Goal: Task Accomplishment & Management: Use online tool/utility

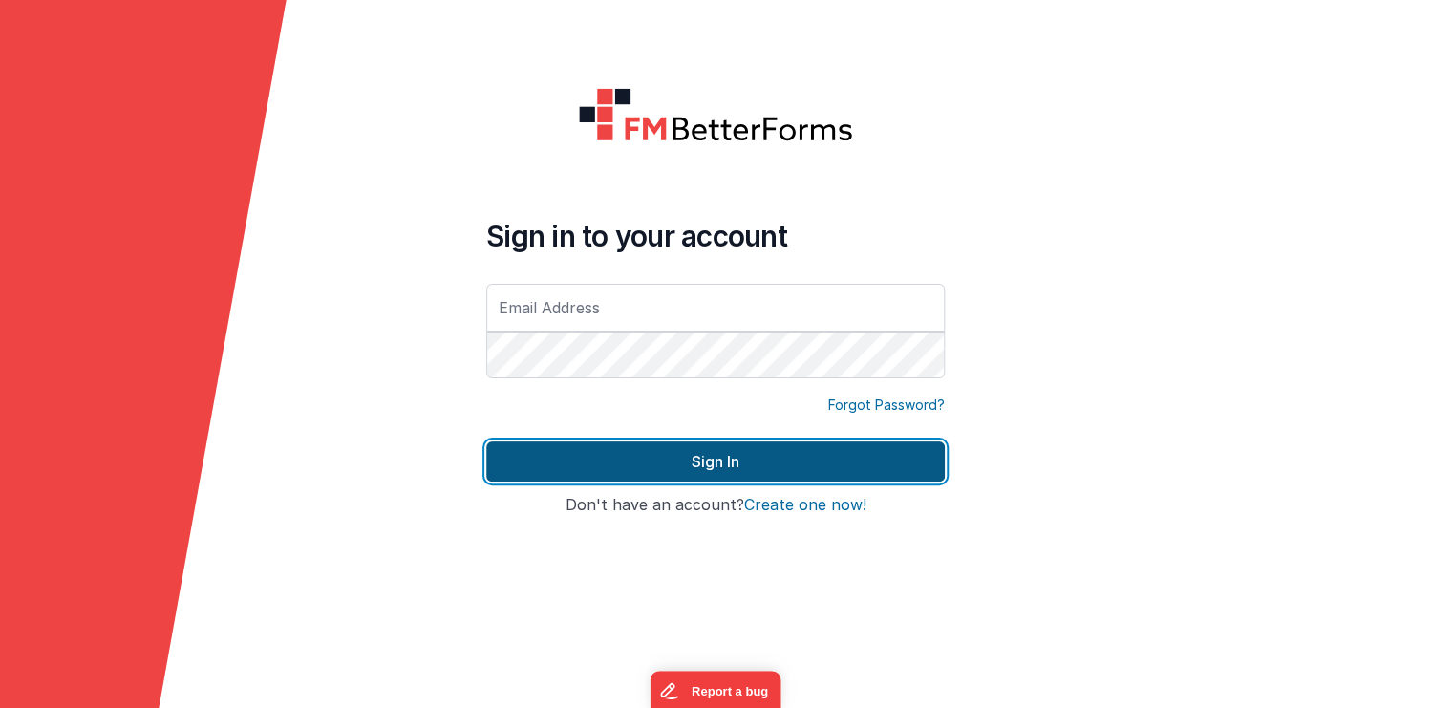
click at [708, 462] on button "Sign In" at bounding box center [715, 461] width 459 height 40
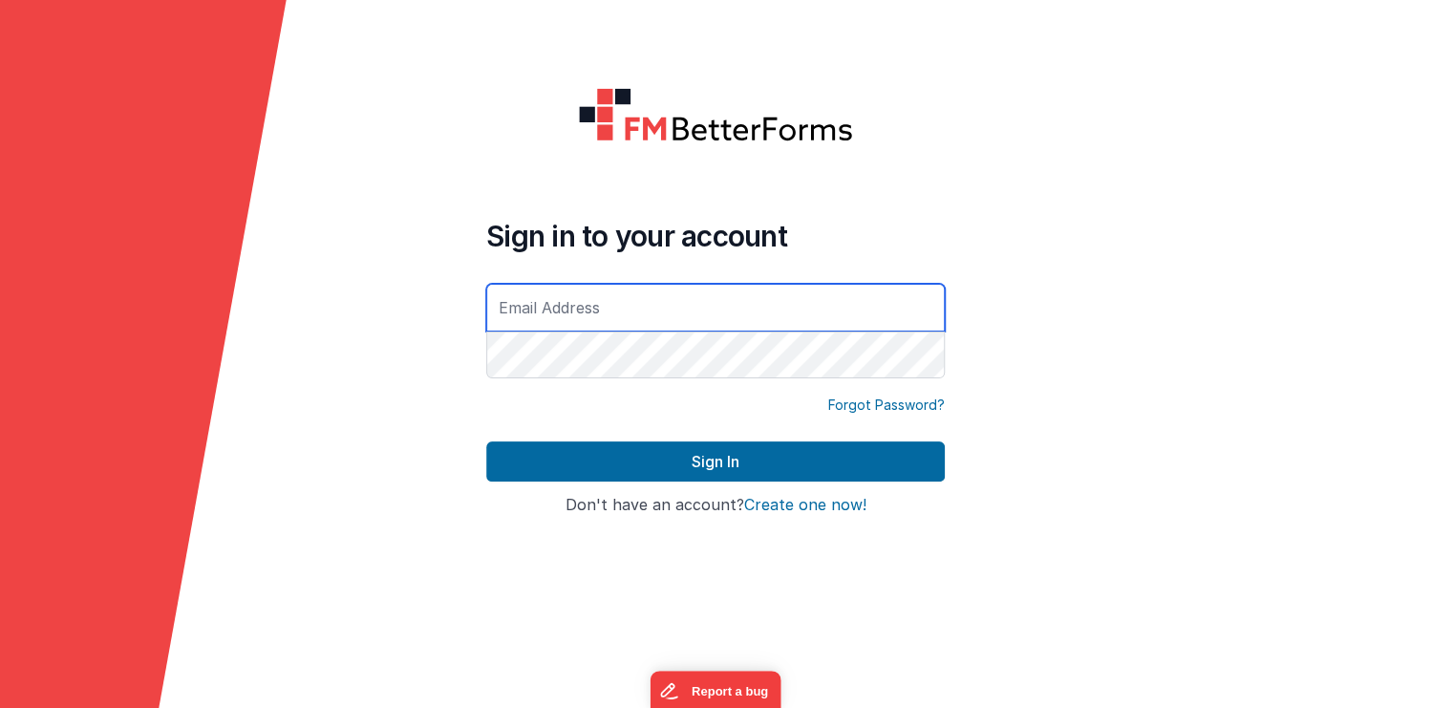
type input "[PERSON_NAME][EMAIL_ADDRESS][DOMAIN_NAME]"
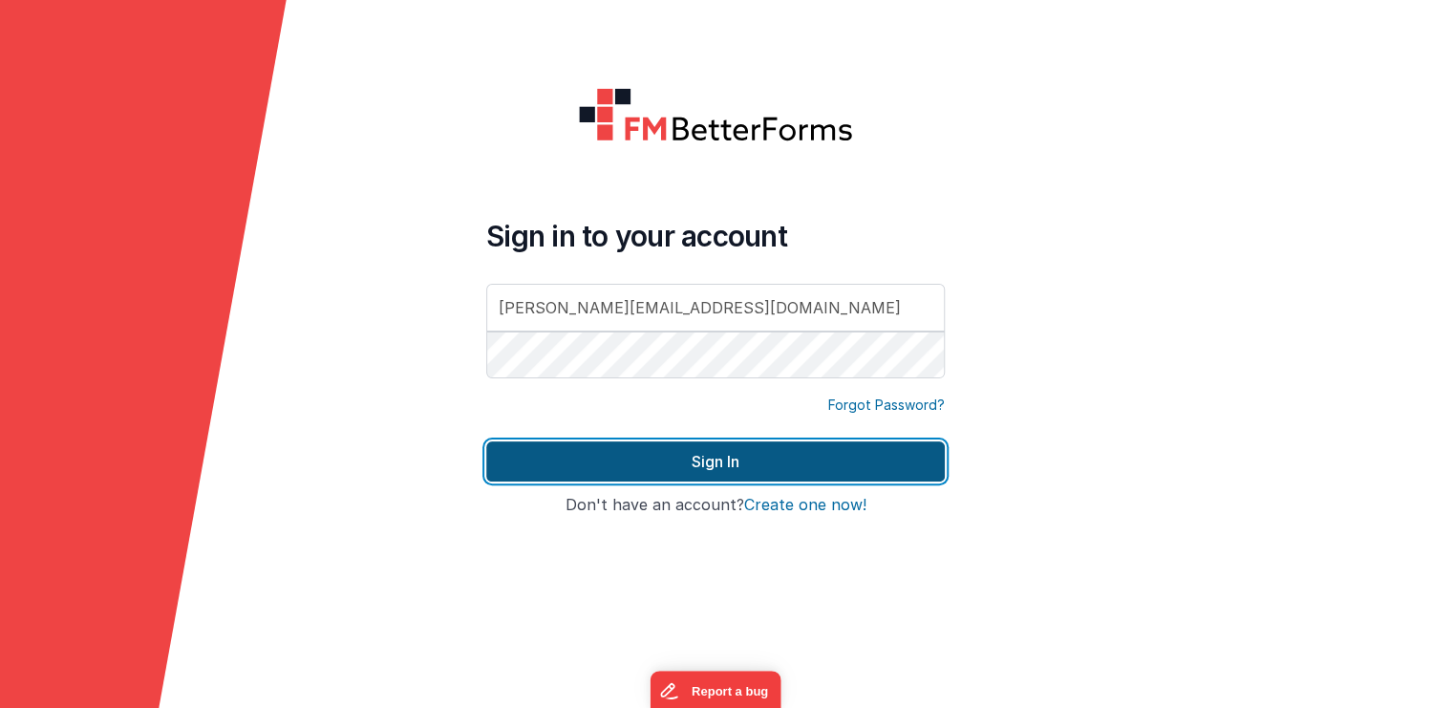
click at [729, 454] on button "Sign In" at bounding box center [715, 461] width 459 height 40
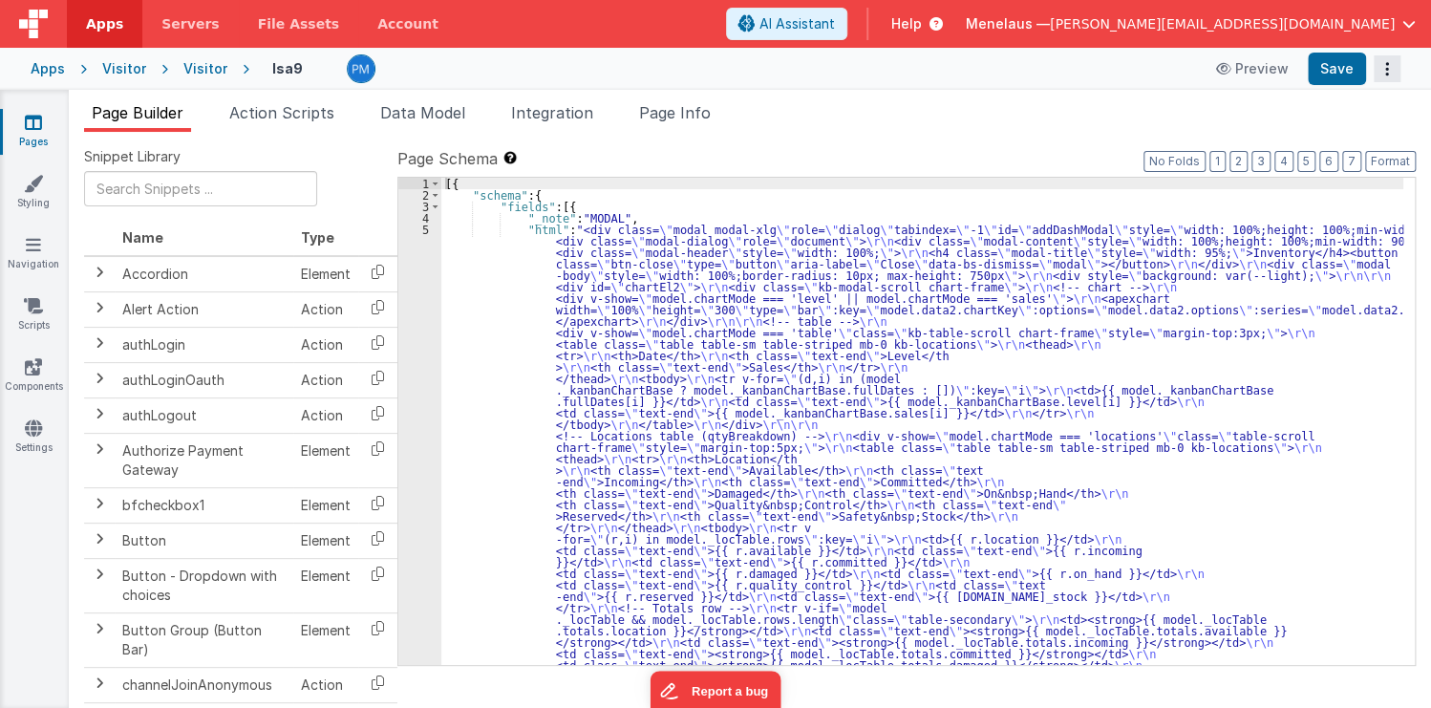
click at [1387, 69] on icon "Options" at bounding box center [1387, 69] width 27 height 1
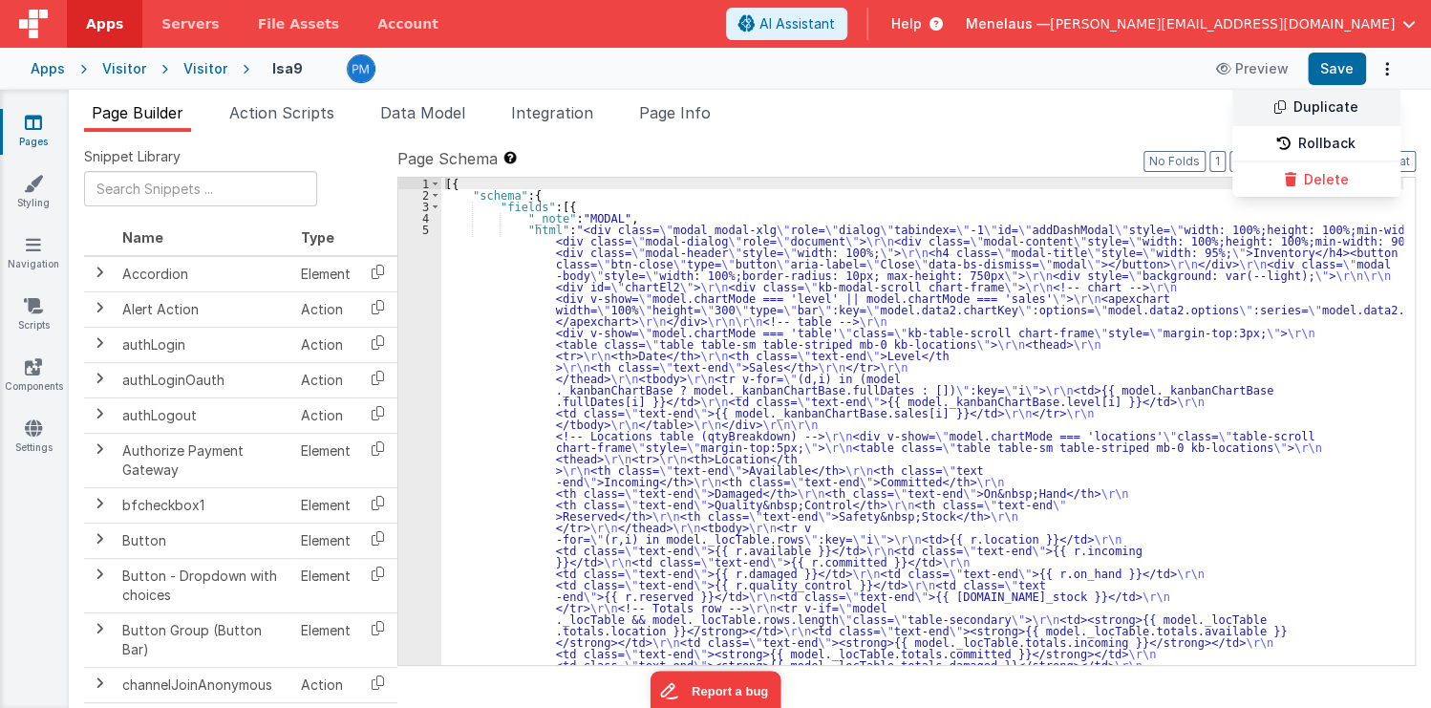
click at [1327, 101] on link "Duplicate" at bounding box center [1317, 108] width 168 height 36
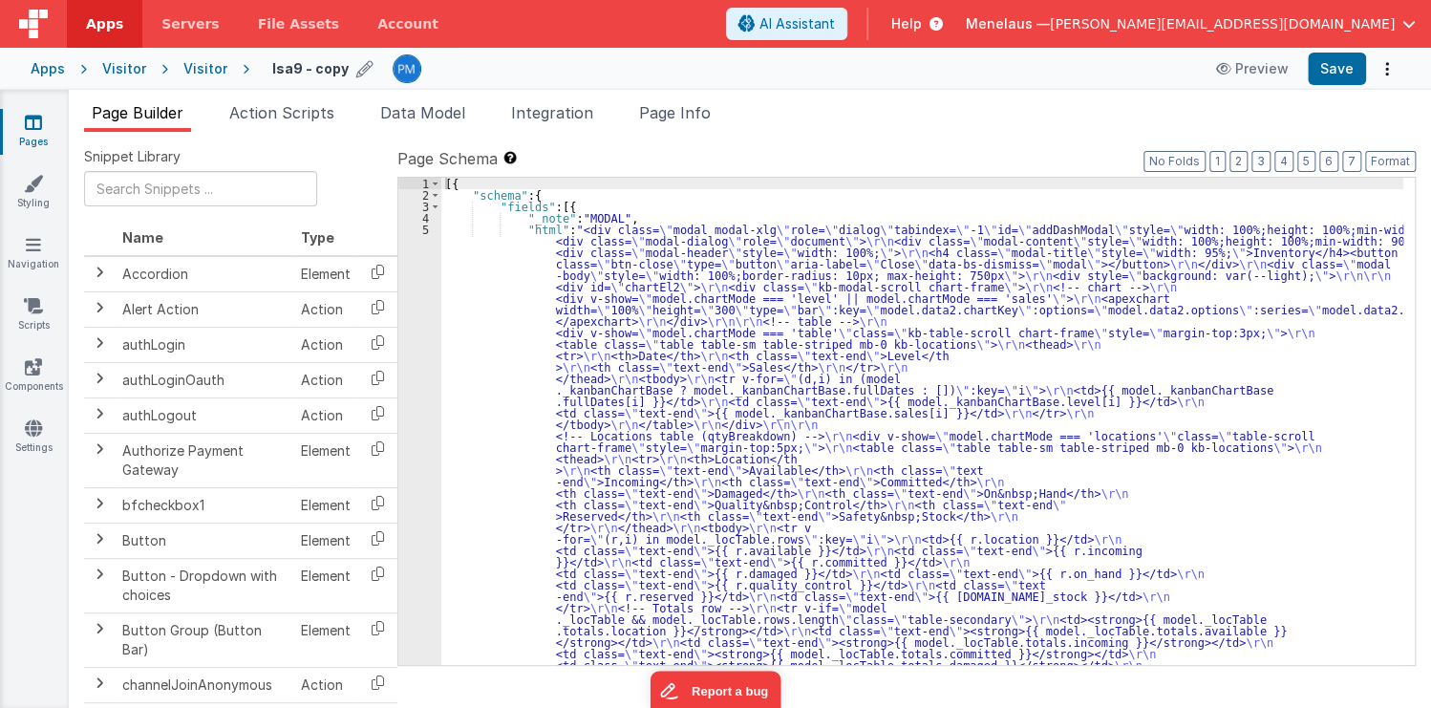
click at [356, 65] on icon at bounding box center [364, 68] width 17 height 27
drag, startPoint x: 296, startPoint y: 66, endPoint x: 381, endPoint y: 66, distance: 85.0
click at [381, 66] on input "lsa9 - copy" at bounding box center [391, 68] width 238 height 29
type input "lsaa"
click at [879, 110] on ul "Page Builder Action Scripts Data Model Integration Page Info" at bounding box center [750, 116] width 1363 height 31
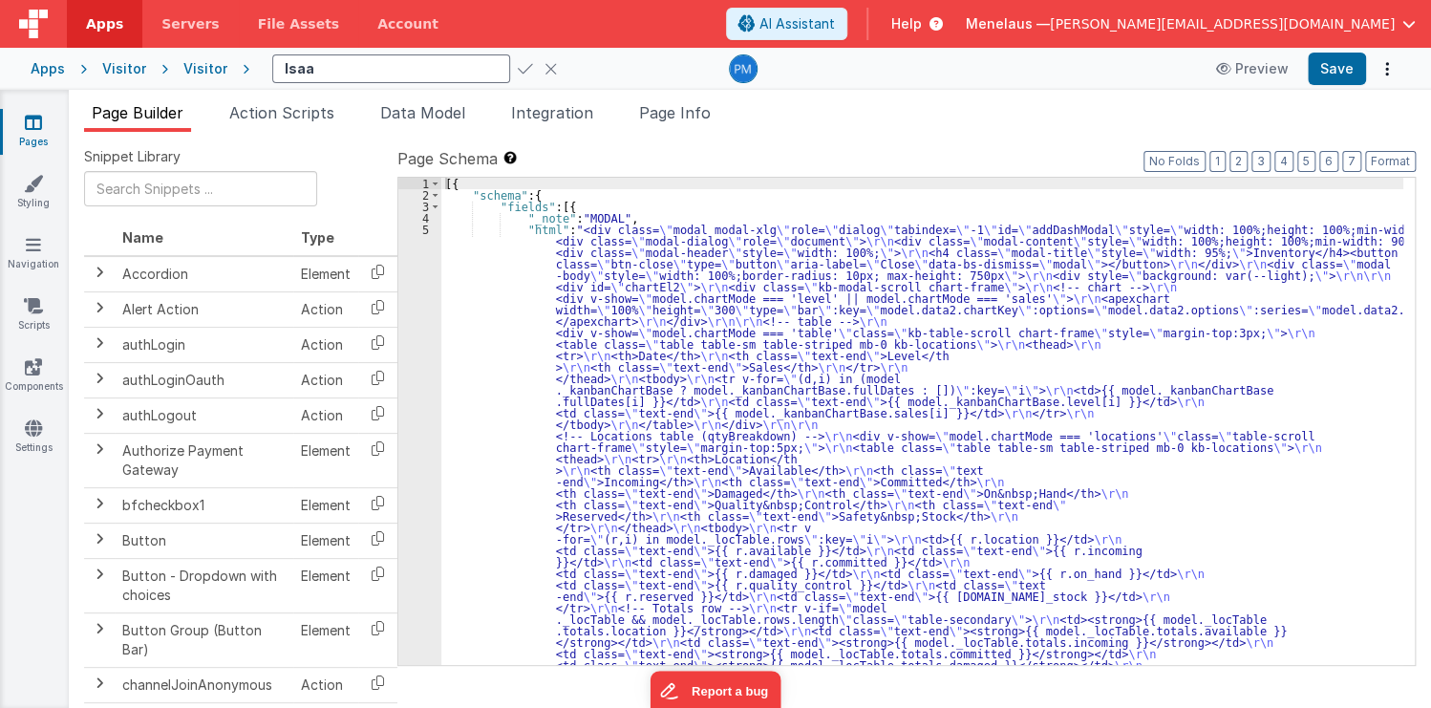
click at [518, 65] on icon at bounding box center [525, 68] width 15 height 27
click at [1063, 132] on div "Snippet Library Name Type Accordion Element Alert Action Action authLogin Actio…" at bounding box center [750, 435] width 1363 height 607
click at [707, 168] on label "Page Schema Shortcuts: Find: command-f Fold: command-option-L Unfold: command-o…" at bounding box center [907, 158] width 1019 height 23
click at [839, 119] on ul "Page Builder Action Scripts Data Model Integration Page Info" at bounding box center [750, 116] width 1363 height 31
click at [977, 137] on div "Snippet Library Name Type Accordion Element Alert Action Action authLogin Actio…" at bounding box center [750, 435] width 1363 height 607
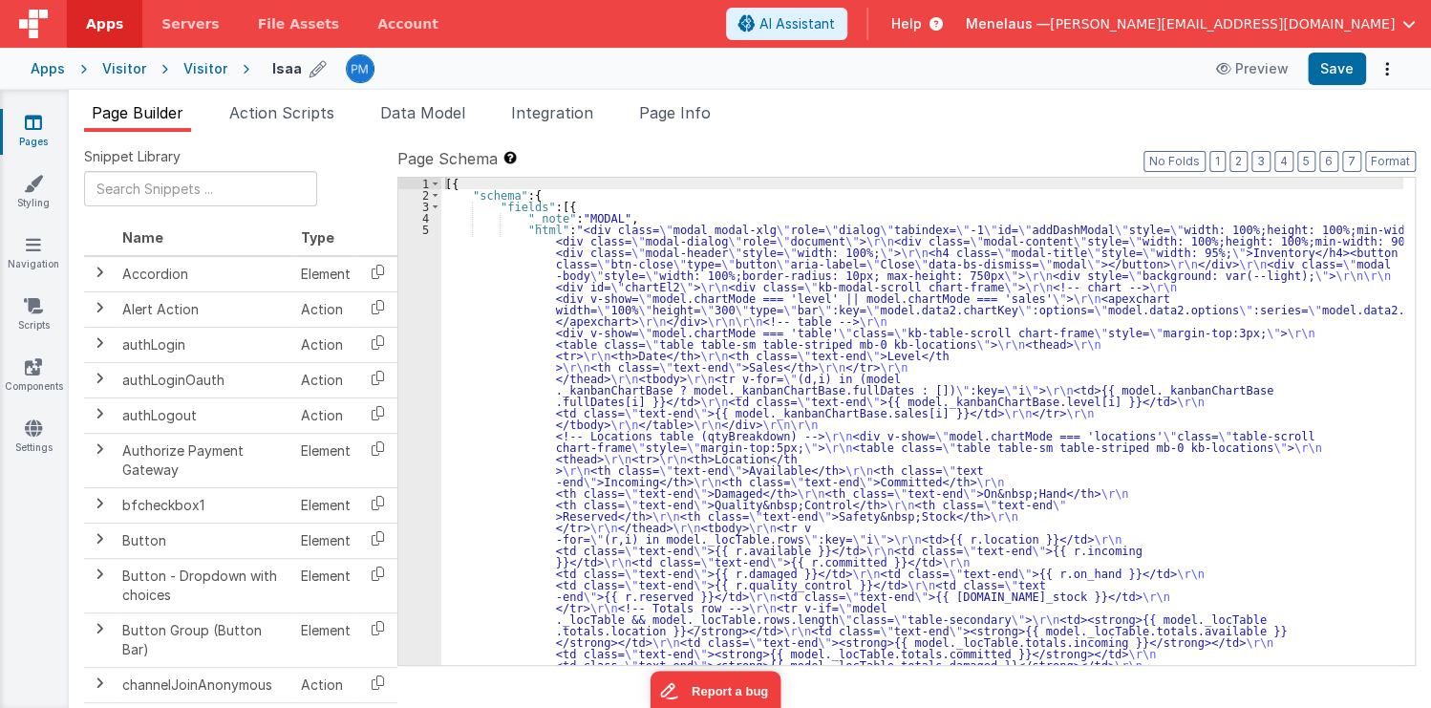
click at [868, 125] on ul "Page Builder Action Scripts Data Model Integration Page Info" at bounding box center [750, 116] width 1363 height 31
click at [872, 132] on div "Snippet Library Name Type Accordion Element Alert Action Action authLogin Actio…" at bounding box center [750, 435] width 1363 height 607
click at [997, 115] on ul "Page Builder Action Scripts Data Model Integration Page Info" at bounding box center [750, 116] width 1363 height 31
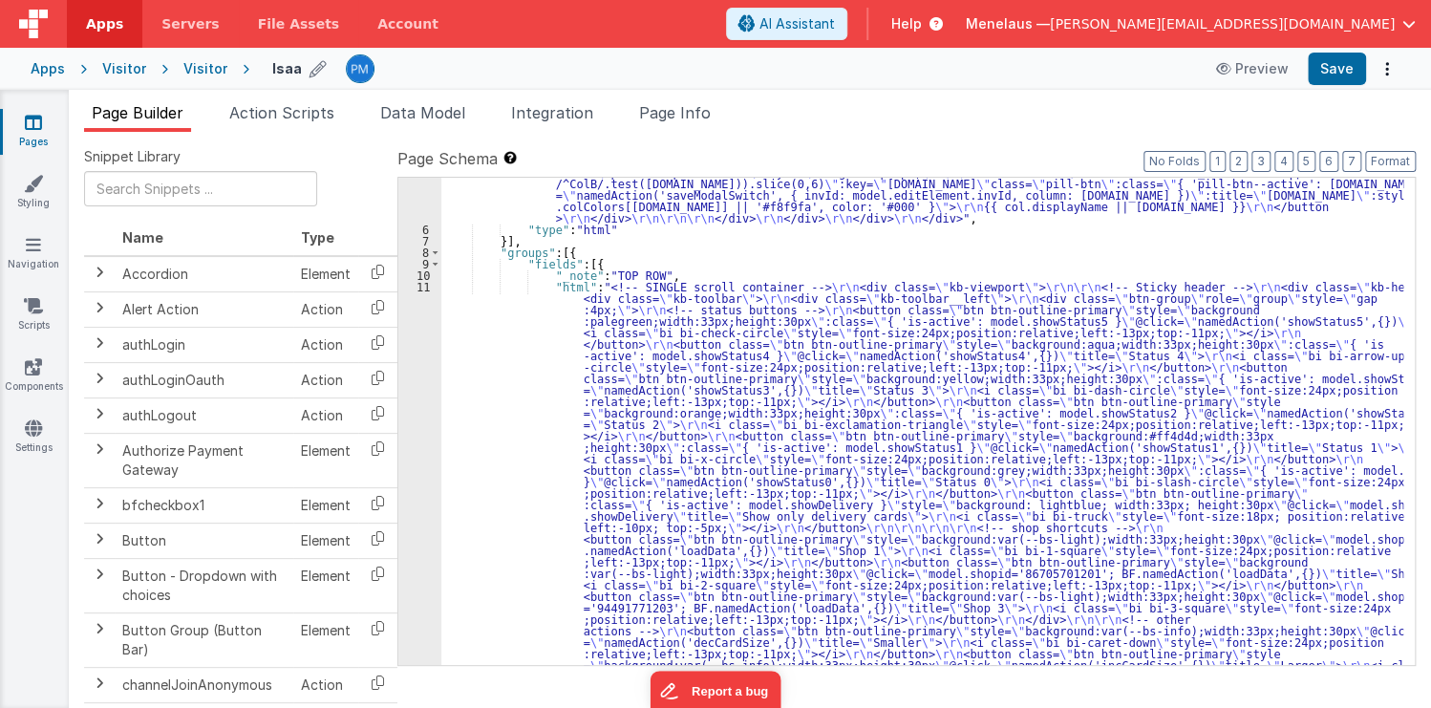
scroll to position [1101, 0]
drag, startPoint x: 613, startPoint y: 463, endPoint x: 604, endPoint y: 476, distance: 15.7
click at [613, 463] on div ""html" : "<div class= \" modal modal-xlg \" role= \" dialog \" tabindex= \" -1 …" at bounding box center [922, 461] width 962 height 2677
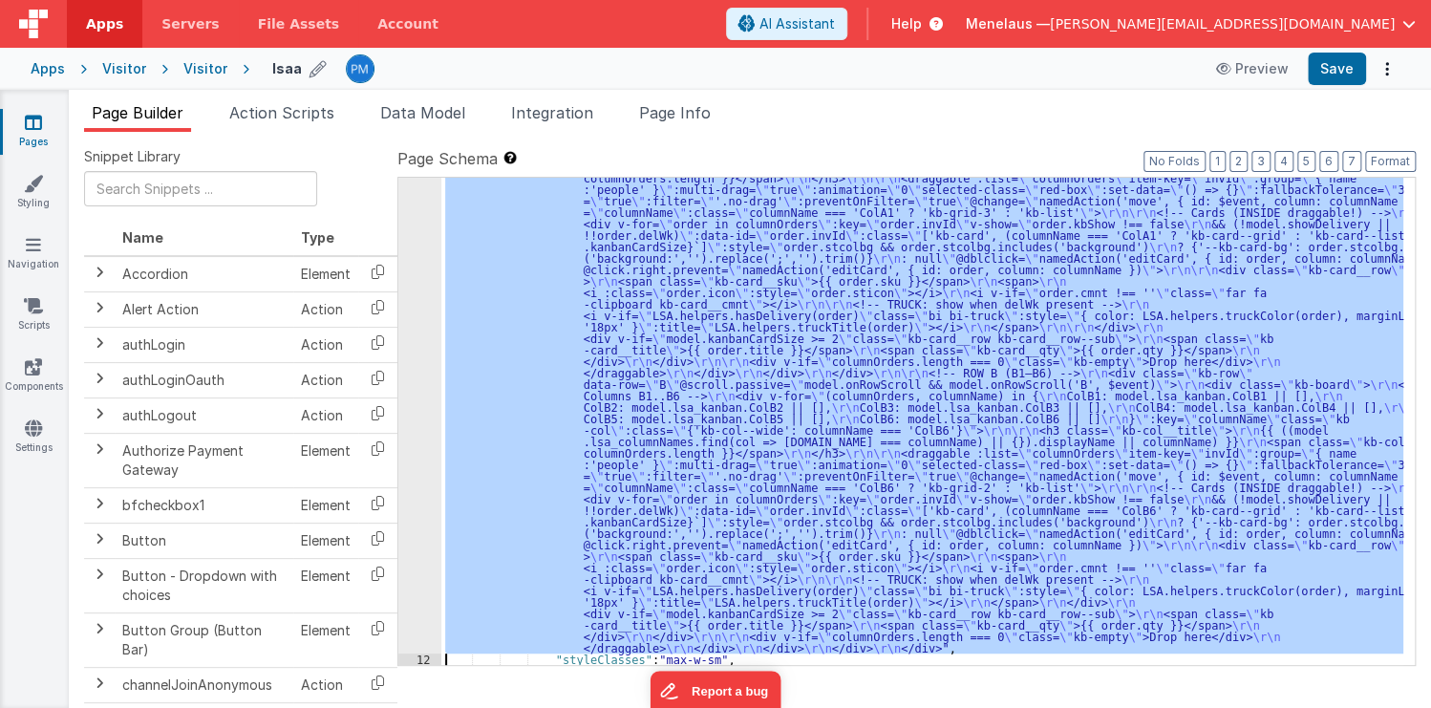
scroll to position [1817, 0]
click at [420, 484] on div "11 12 13 14 15 16 17" at bounding box center [419, 358] width 43 height 1588
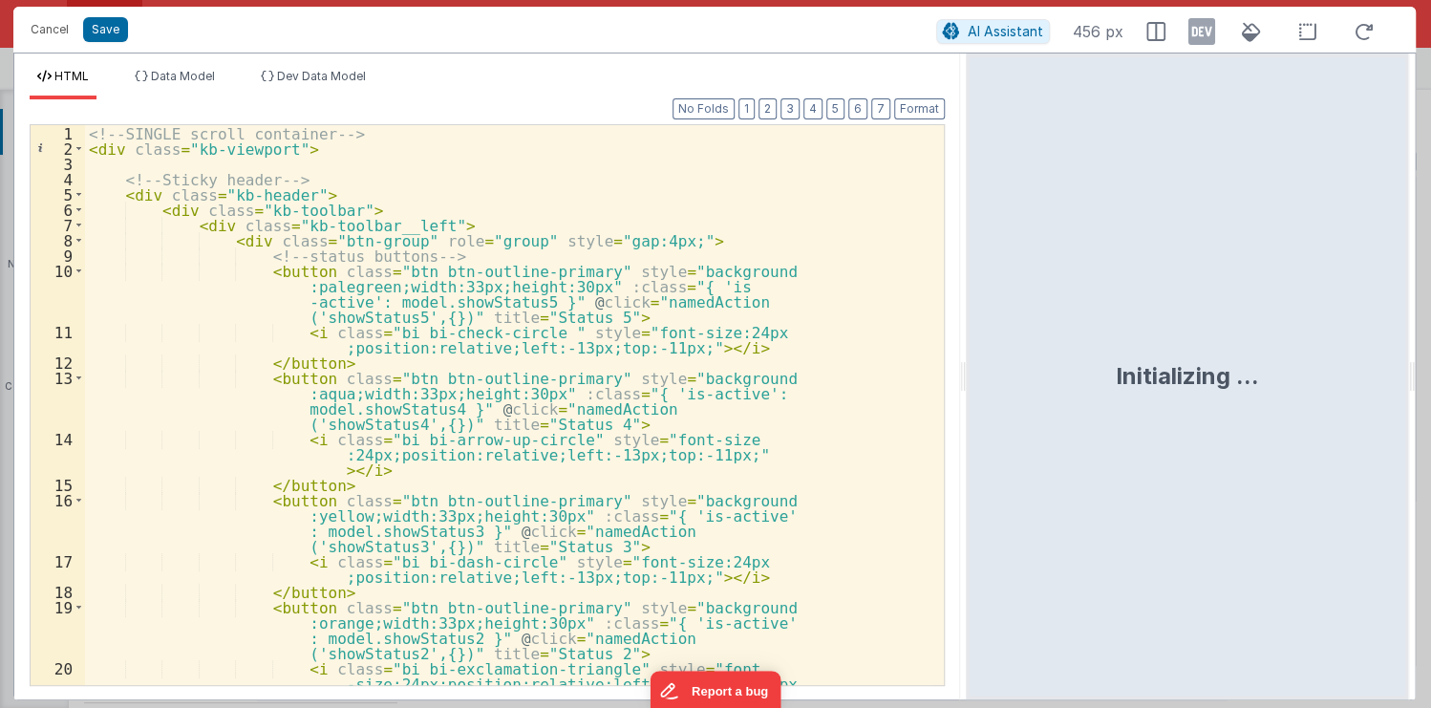
drag, startPoint x: 711, startPoint y: 382, endPoint x: 967, endPoint y: 382, distance: 256.1
click at [967, 382] on html "Cancel Save AI Assistant 456 px HTML Data Model Dev Data Model Format 7 6 5 4 3…" at bounding box center [715, 354] width 1431 height 708
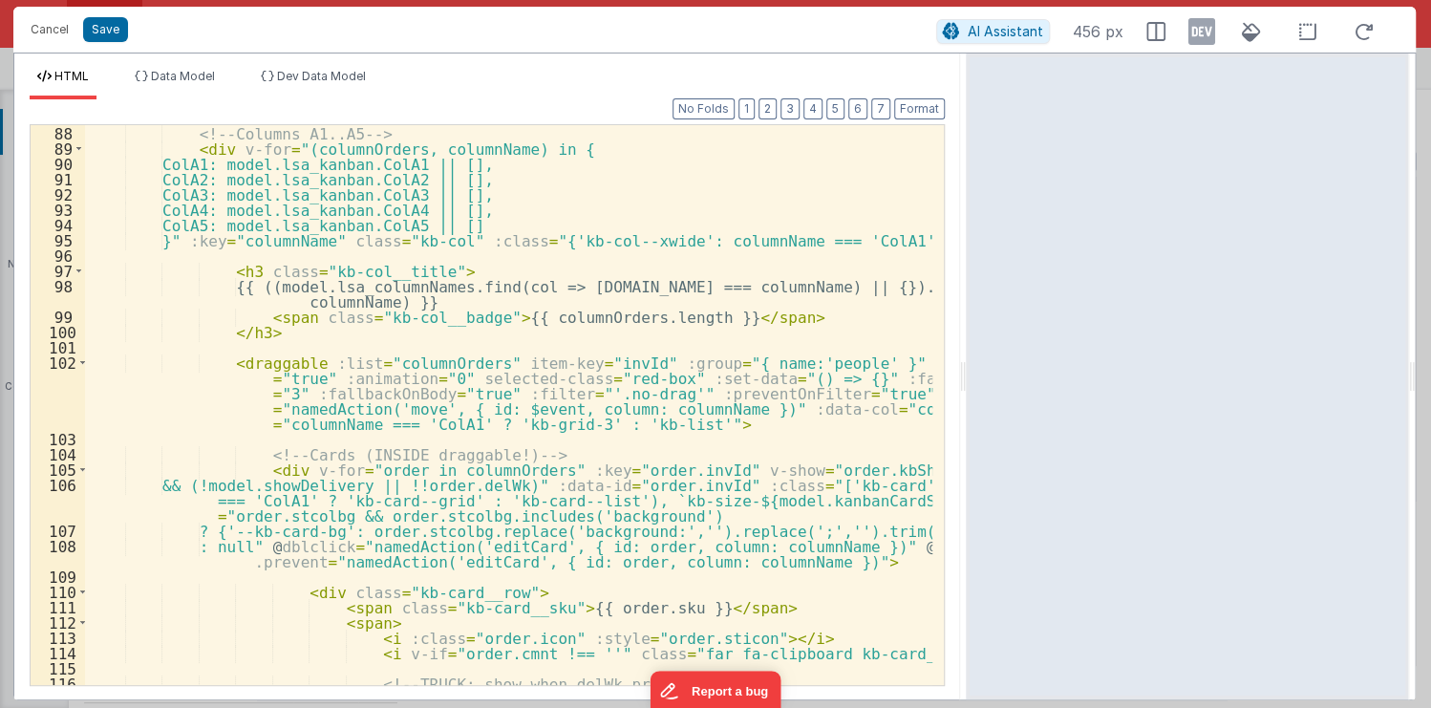
scroll to position [1926, 0]
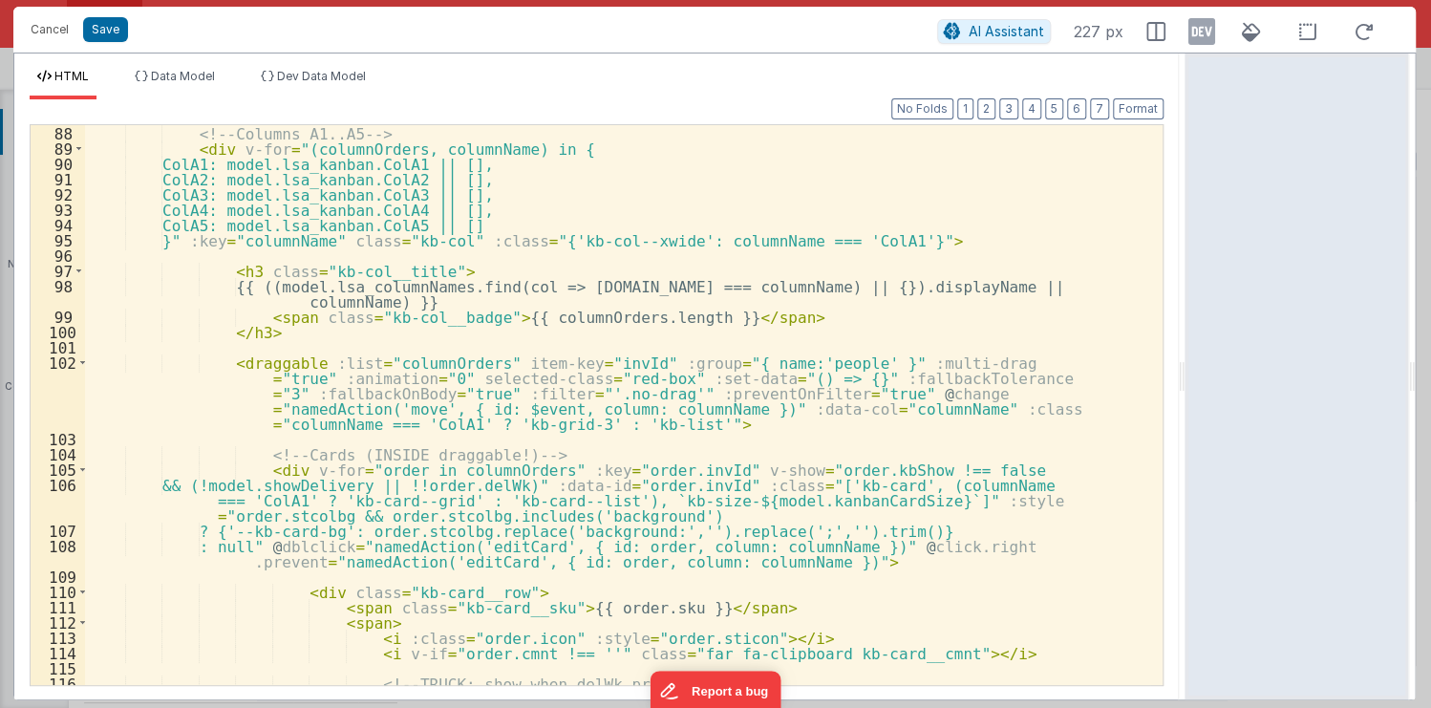
drag, startPoint x: 963, startPoint y: 377, endPoint x: 1214, endPoint y: 383, distance: 250.4
click at [1214, 383] on html "Cancel Save AI Assistant 227 px HTML Data Model Dev Data Model Format 7 6 5 4 3…" at bounding box center [715, 354] width 1431 height 708
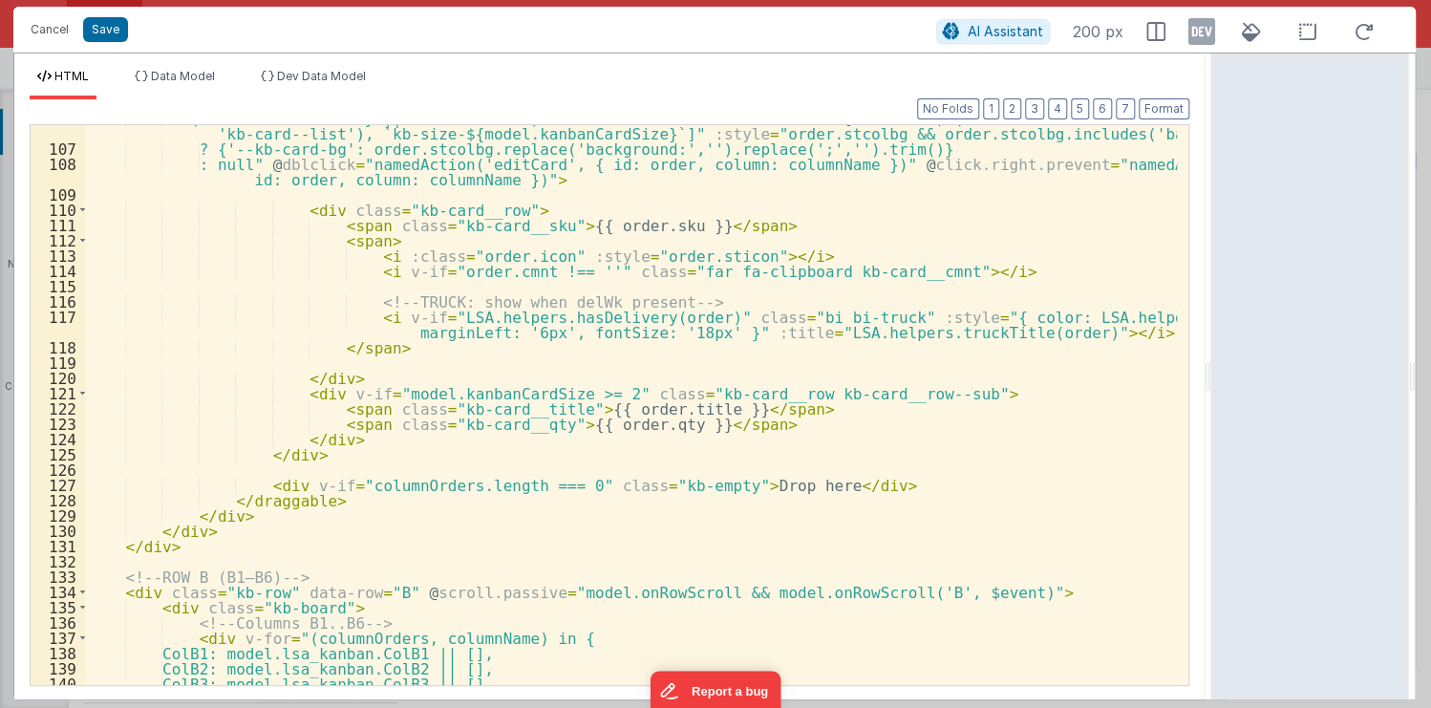
scroll to position [1896, 0]
click at [869, 449] on div "&& (!model.showDelivery || !!order.delWk)" :data-id = "order.invId" :class = "[…" at bounding box center [631, 413] width 1092 height 607
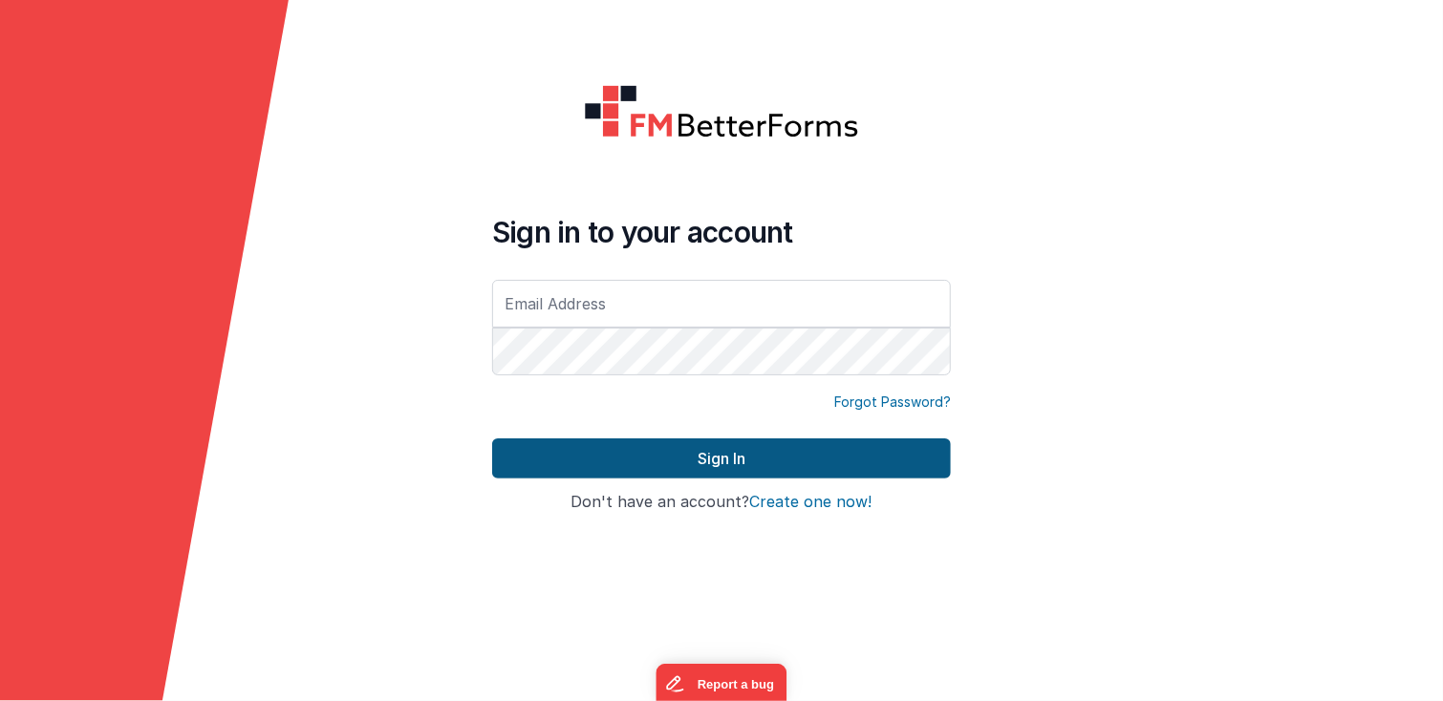
type input "[PERSON_NAME][EMAIL_ADDRESS][DOMAIN_NAME]"
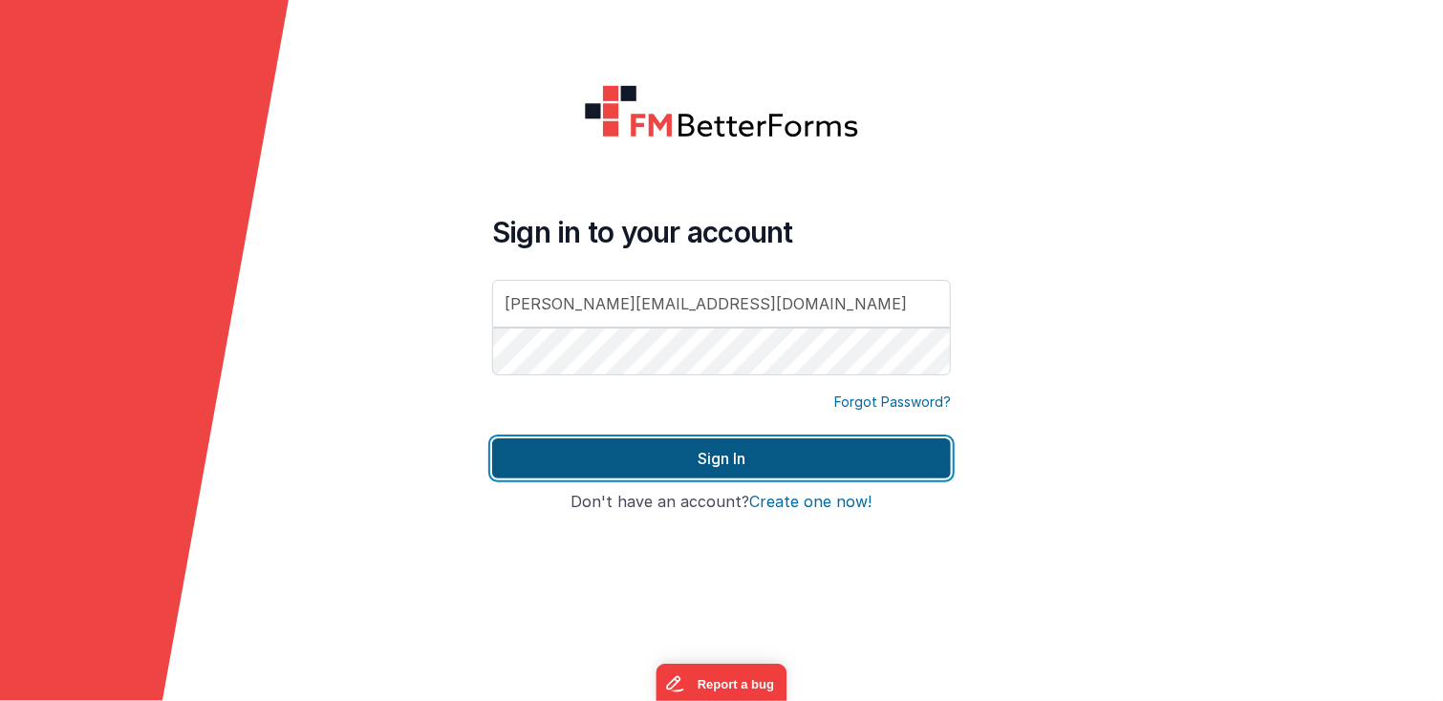
click at [712, 457] on button "Sign In" at bounding box center [721, 459] width 459 height 40
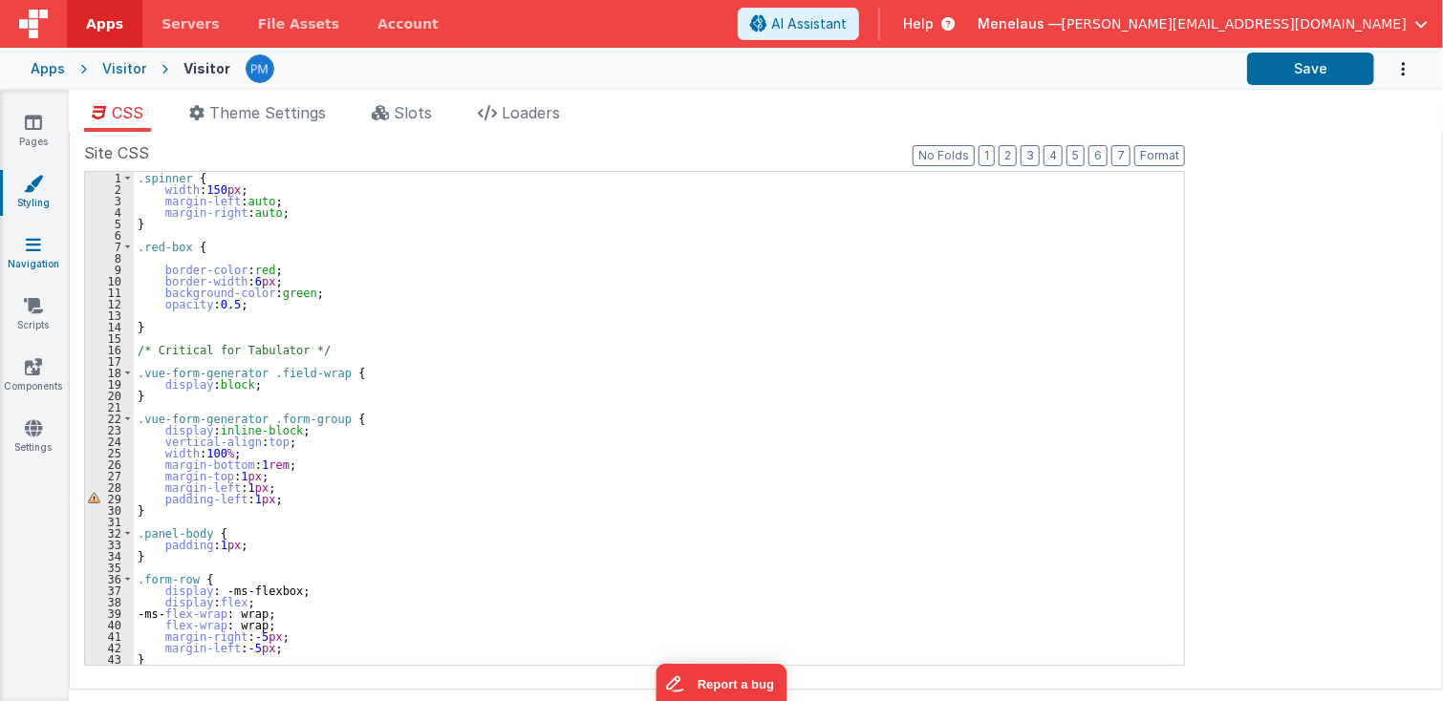
click at [38, 251] on icon at bounding box center [33, 244] width 15 height 19
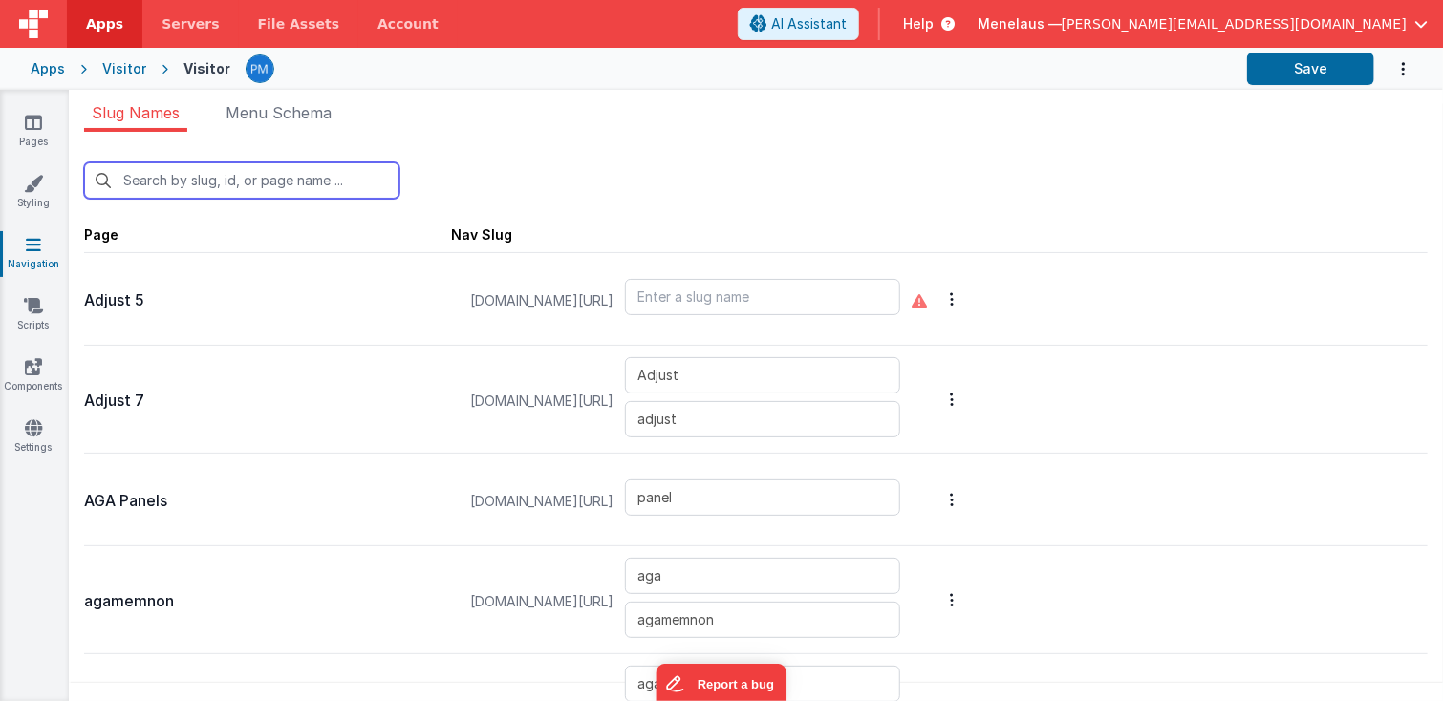
click at [308, 171] on input "text" at bounding box center [241, 180] width 315 height 36
type input "la"
type input "lsa6"
type input "layers"
type input "tabulator"
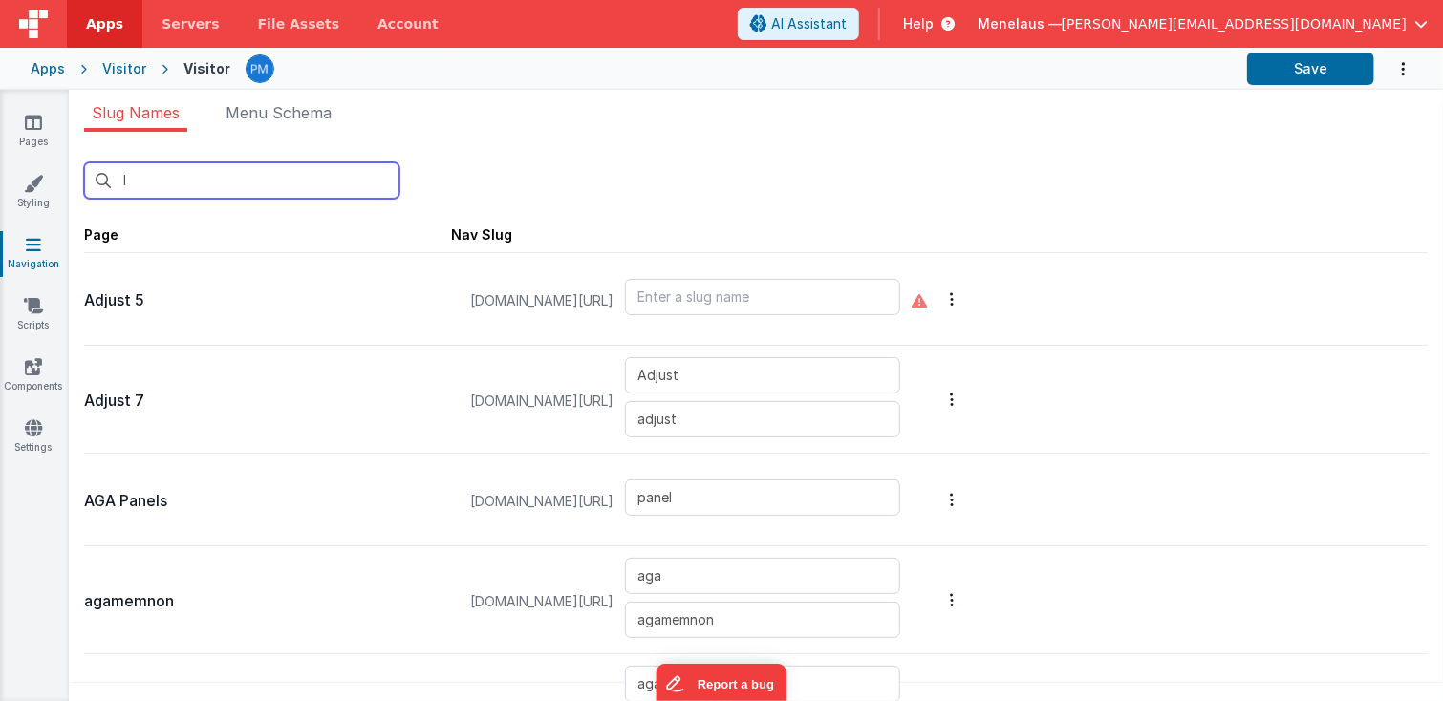
type input "tabtestcell"
type input "tabtest"
type input "tabulator2"
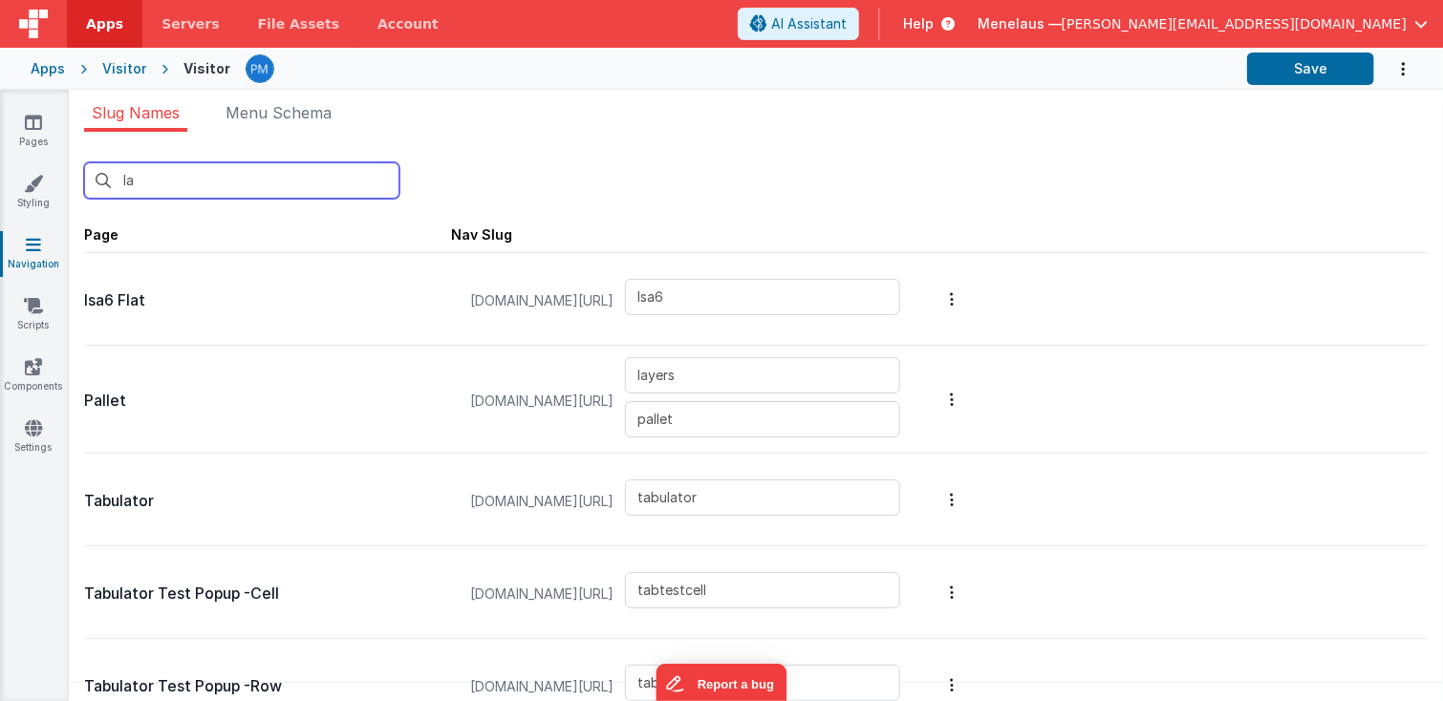
type input "l"
type input "panel"
type input "login"
type input "login/verify"
type input "bchtmlfull"
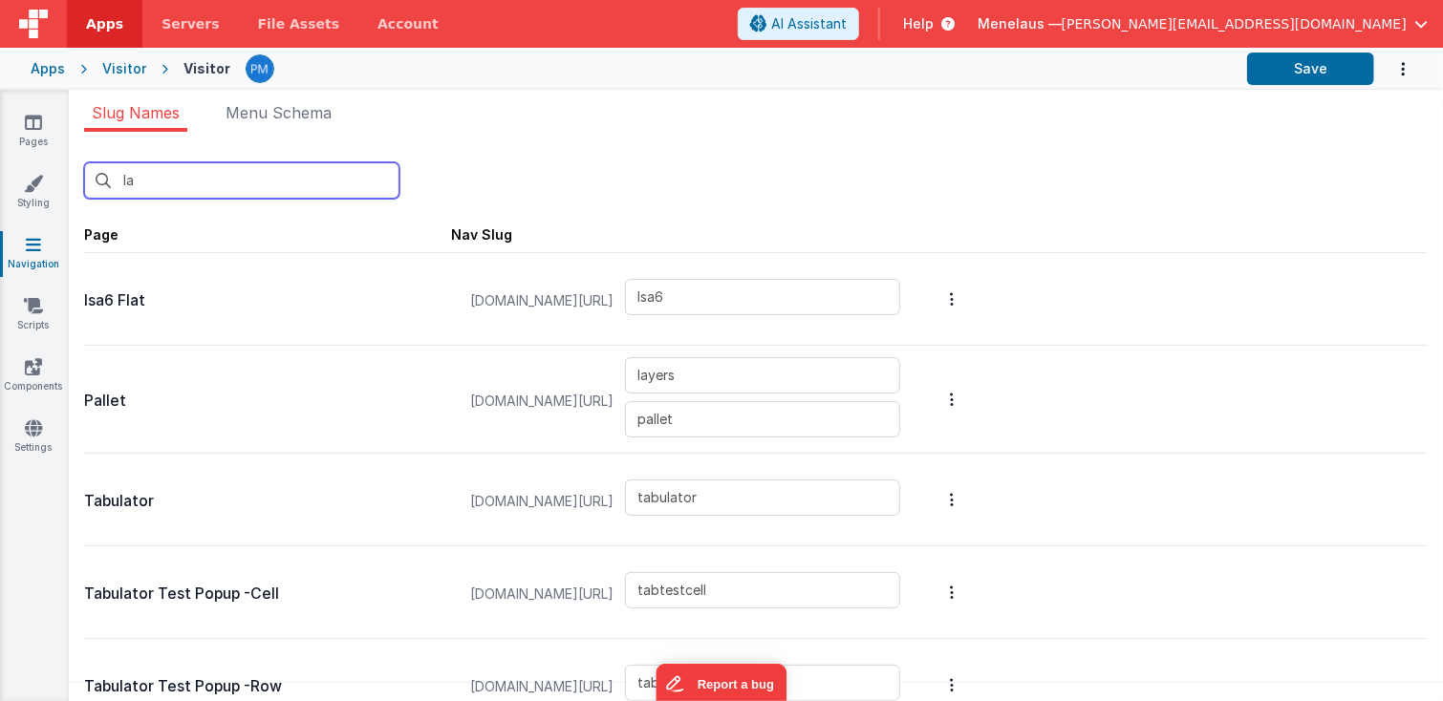
type input "bchtml"
type input "velocity"
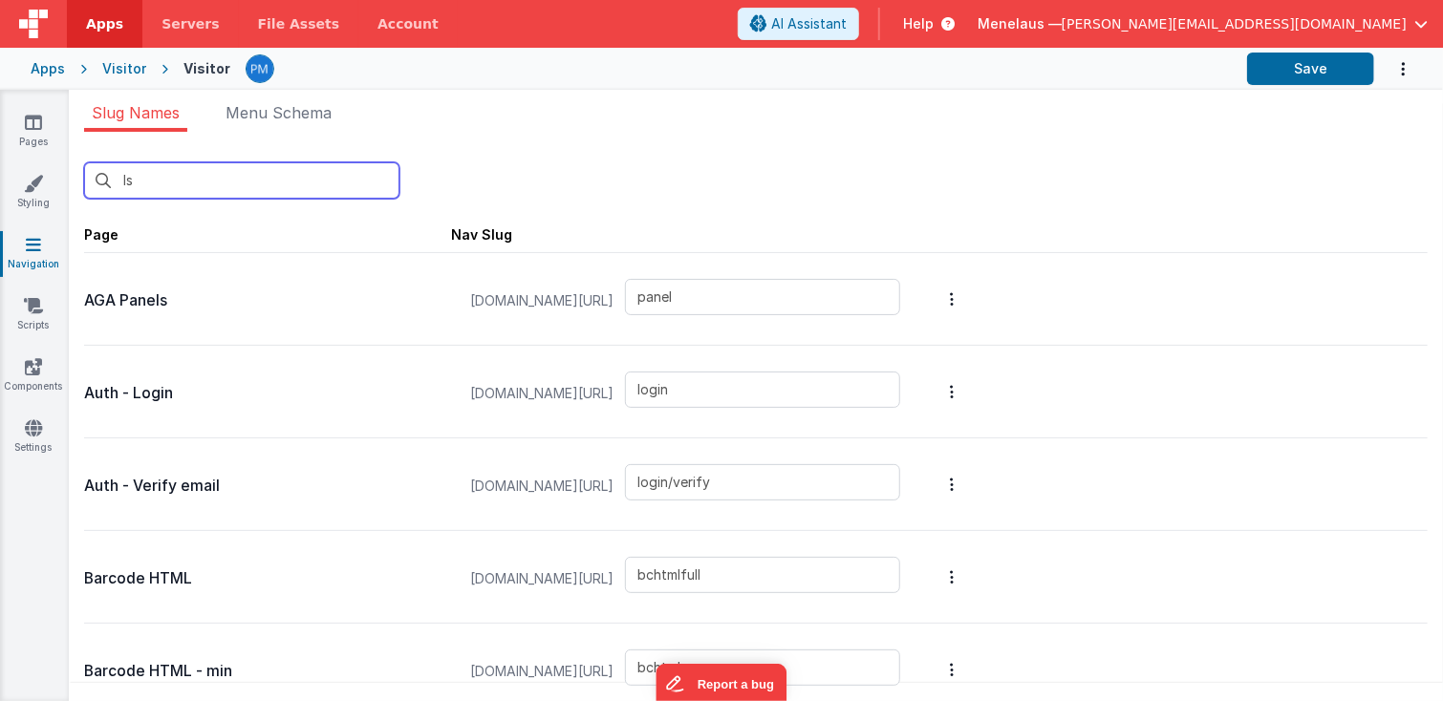
type input "lsa"
type input "lsa2"
type input "lsa3"
type input "lsa3a"
type input "lsa4a"
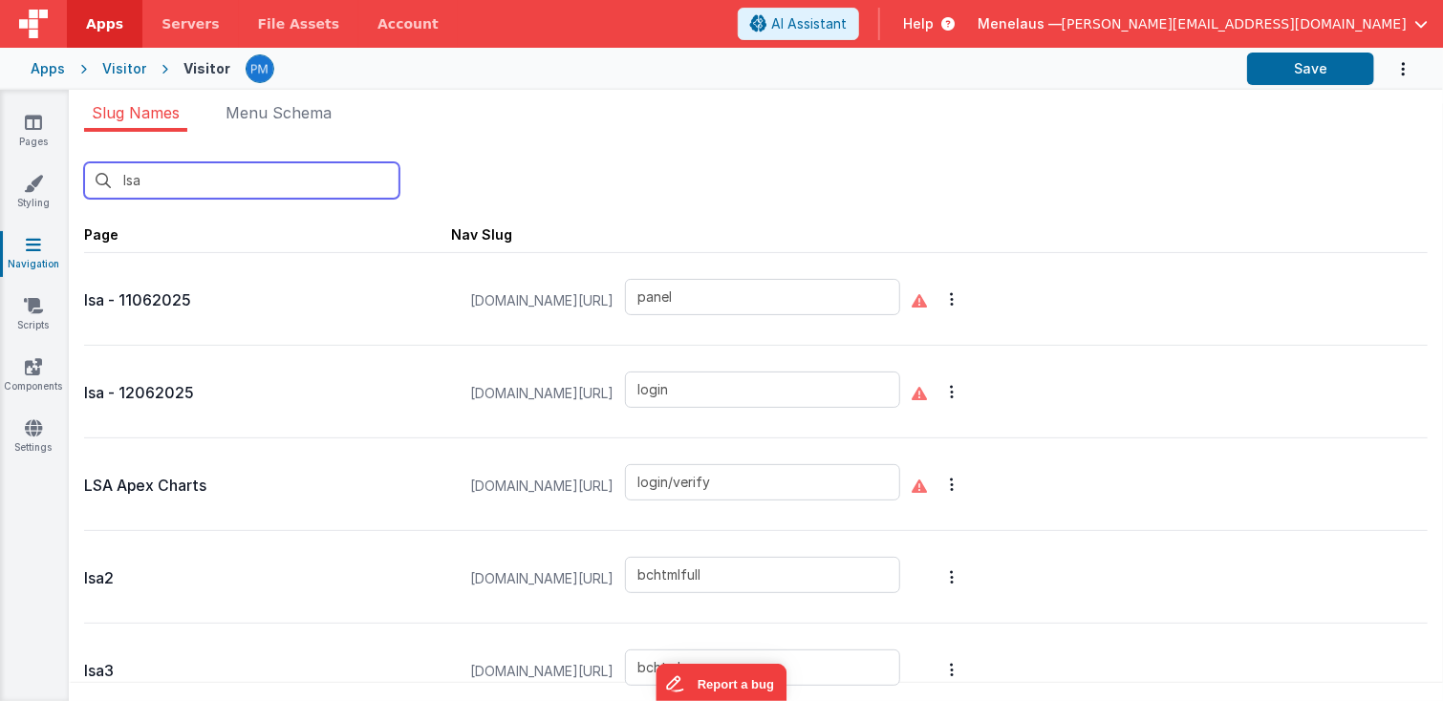
type input "lsa4"
type input "lsa5"
type input "lsa6"
type input "lsa7"
type input "lsa8"
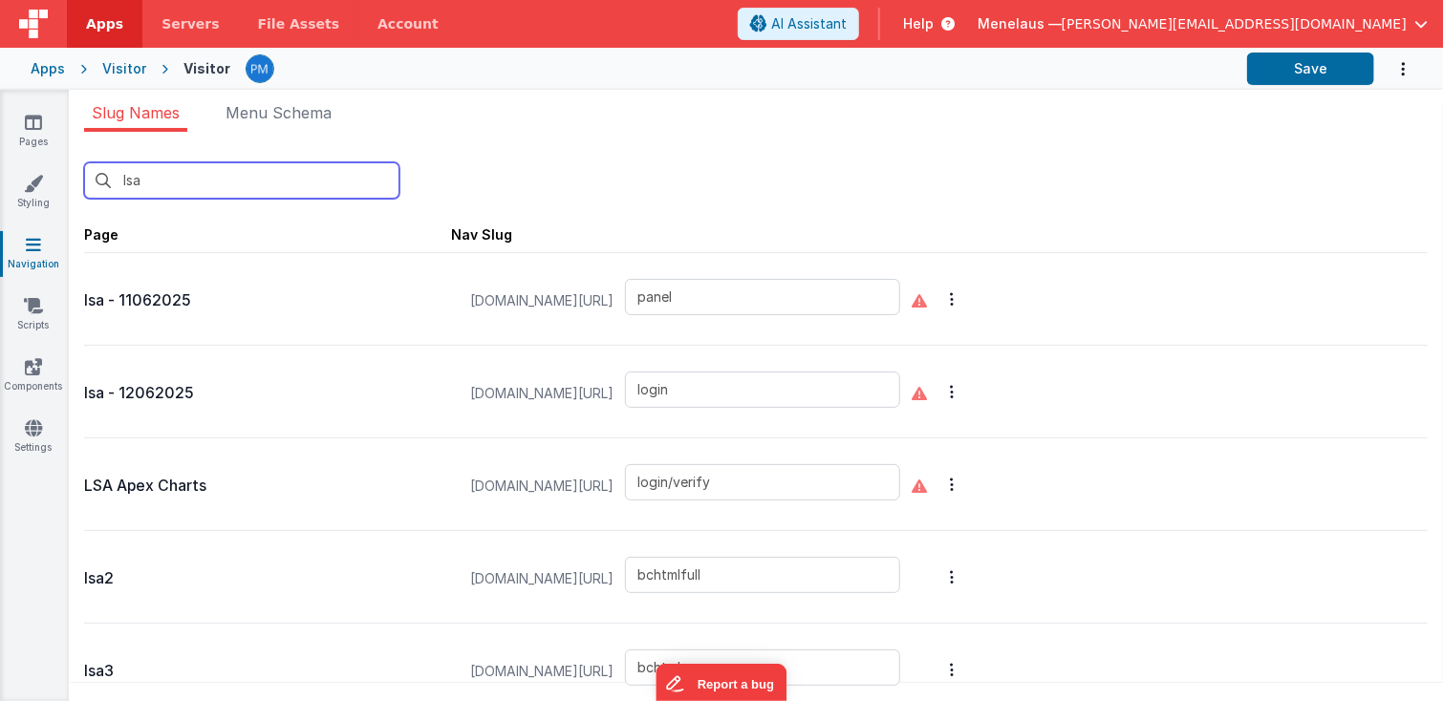
type input "lsa9"
type input "lsa2"
type input "lsa3"
type input "lsa3a"
type input "lsa4a"
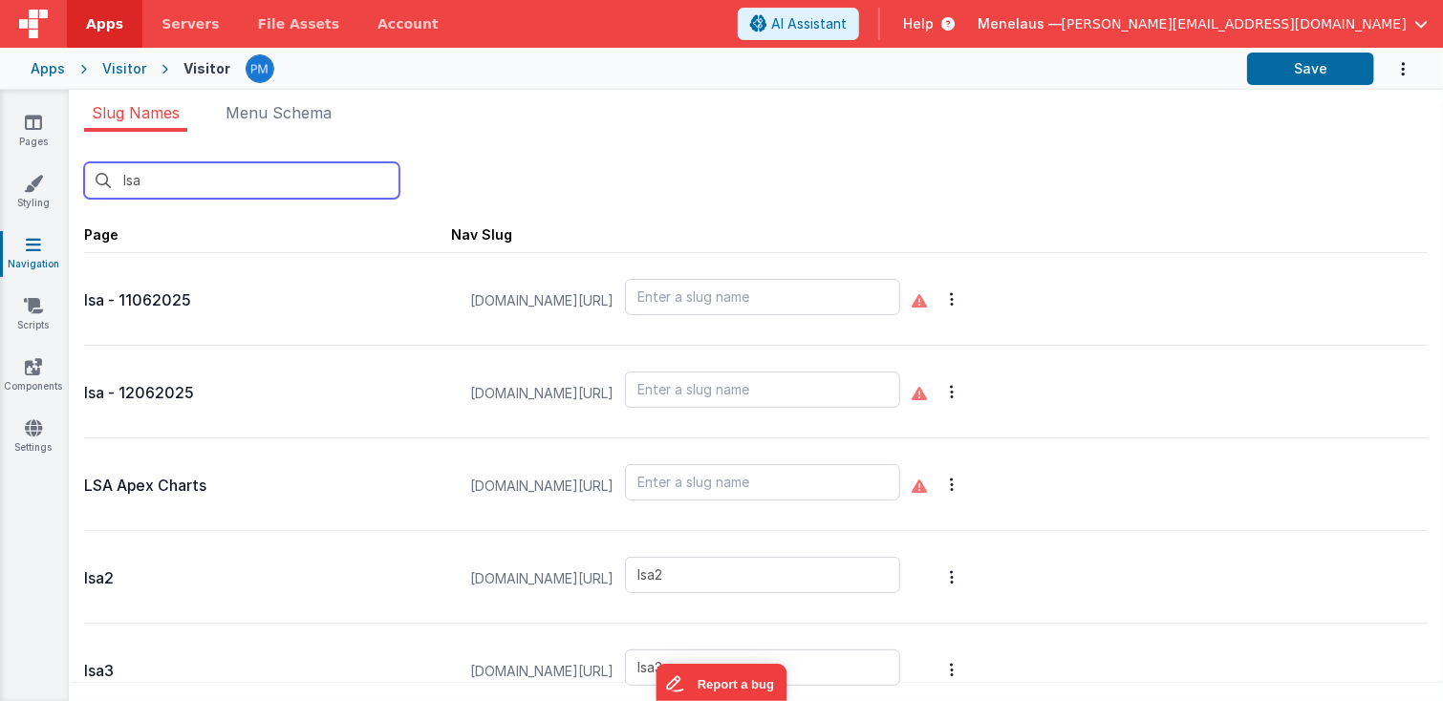
type input "lsa4"
type input "lsa5"
type input "lsa6"
type input "lsa7"
type input "lsa8"
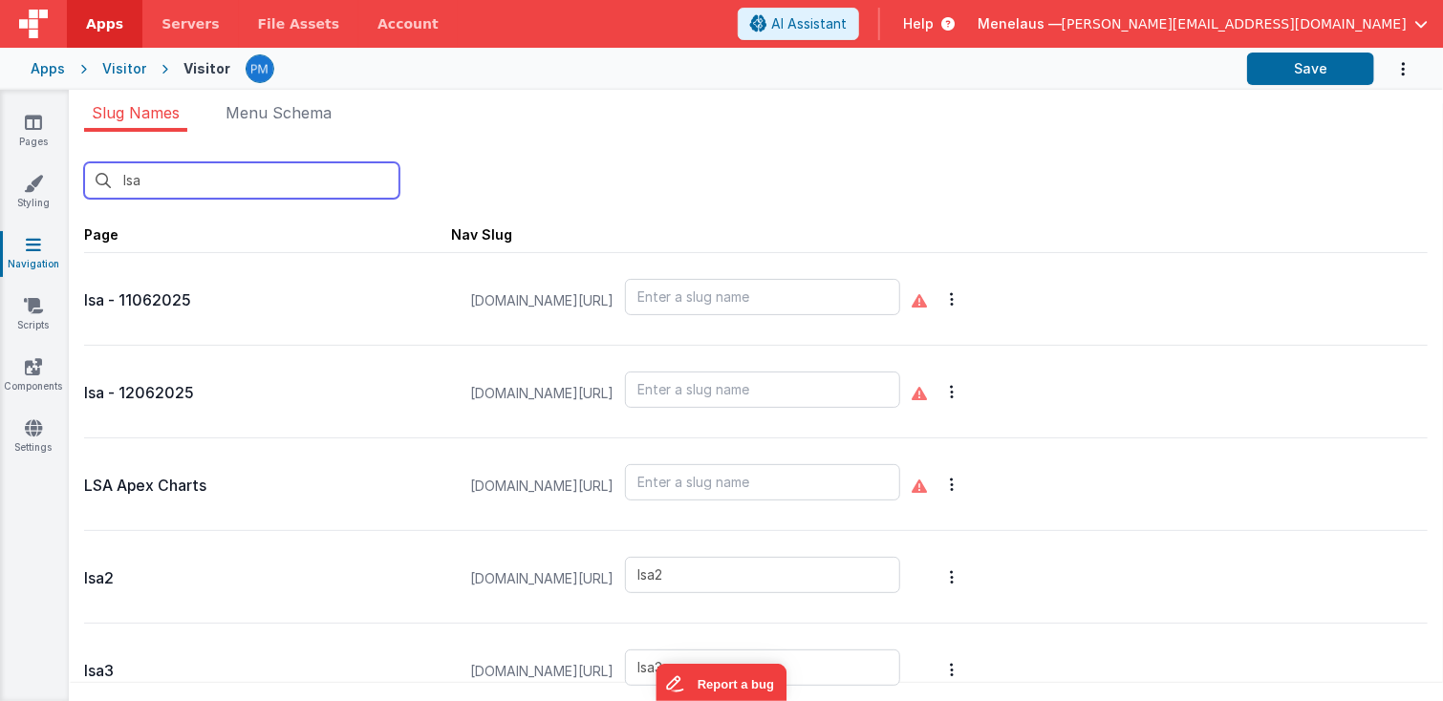
type input "lsa9"
click at [226, 187] on input "lsa" at bounding box center [241, 180] width 315 height 36
type input "ls"
type input "panel"
type input "lsa2"
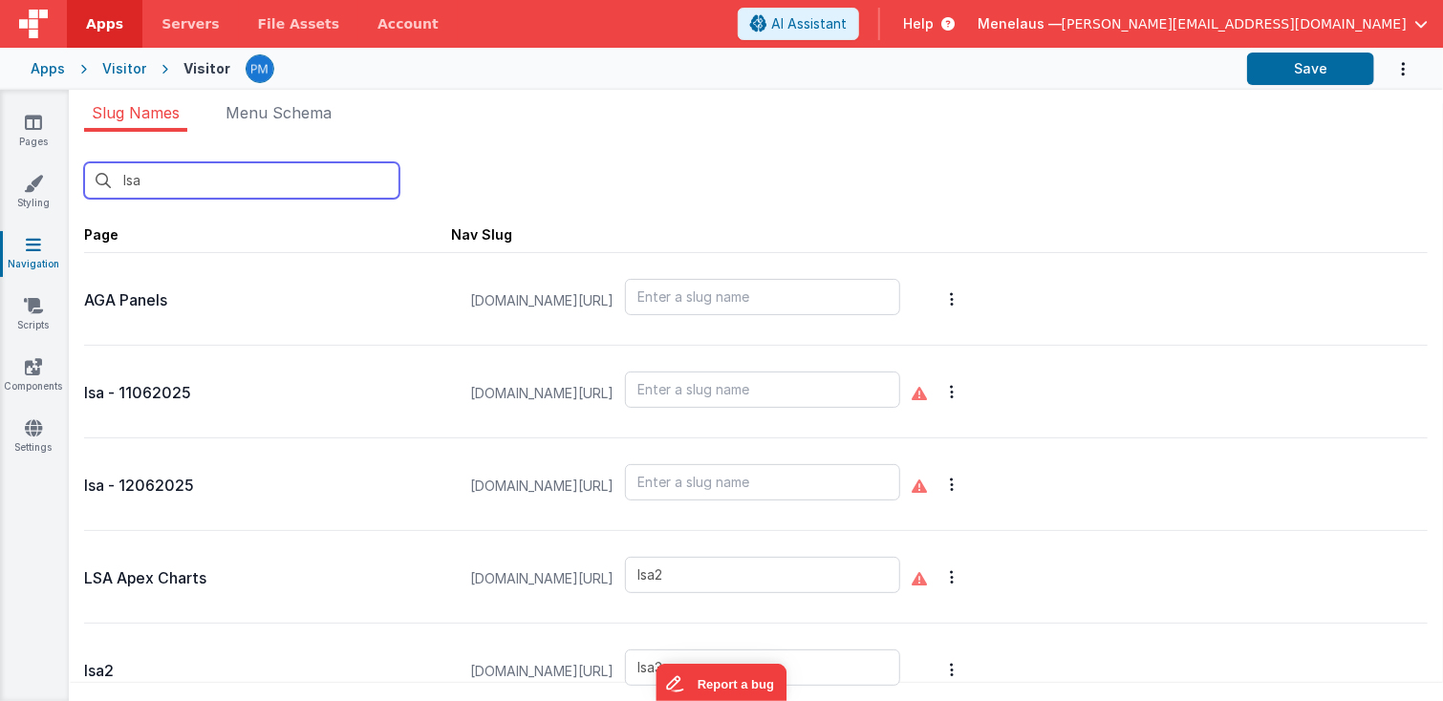
type input "lsa3"
type input "lsa3a"
type input "lsa4a"
type input "lsa4"
type input "lsa5"
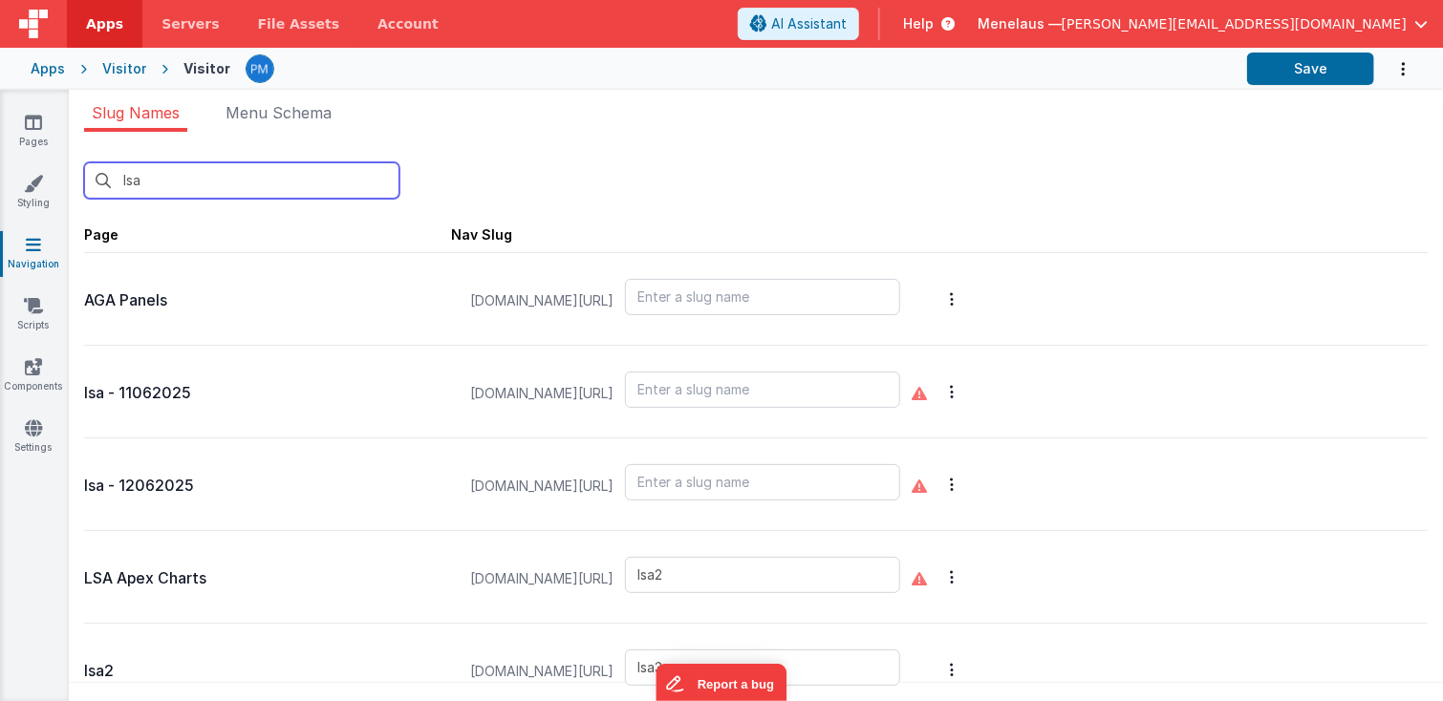
type input "lsa6"
type input "lsa7"
type input "lsa8"
type input "lsa9"
type input "lsa"
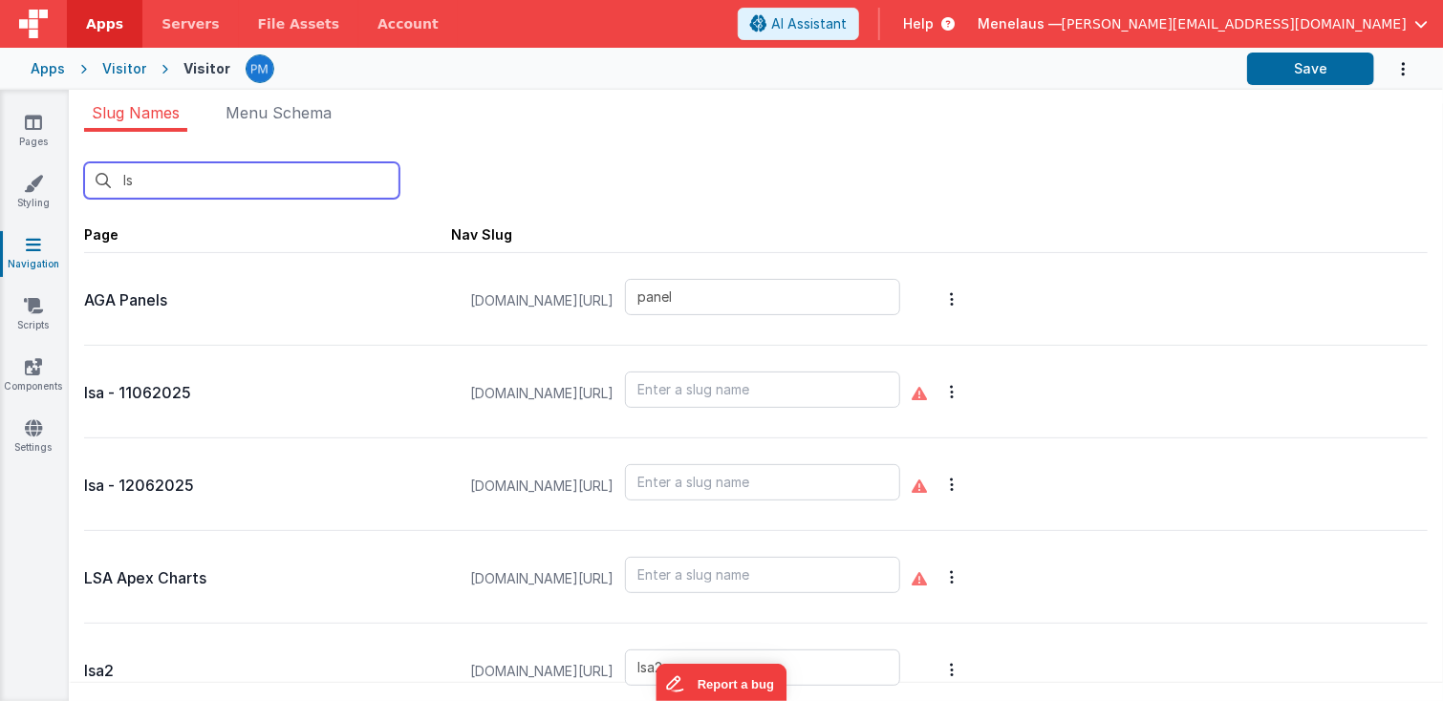
type input "lsa2"
type input "lsa3"
type input "lsa3a"
type input "lsa4a"
type input "lsa4"
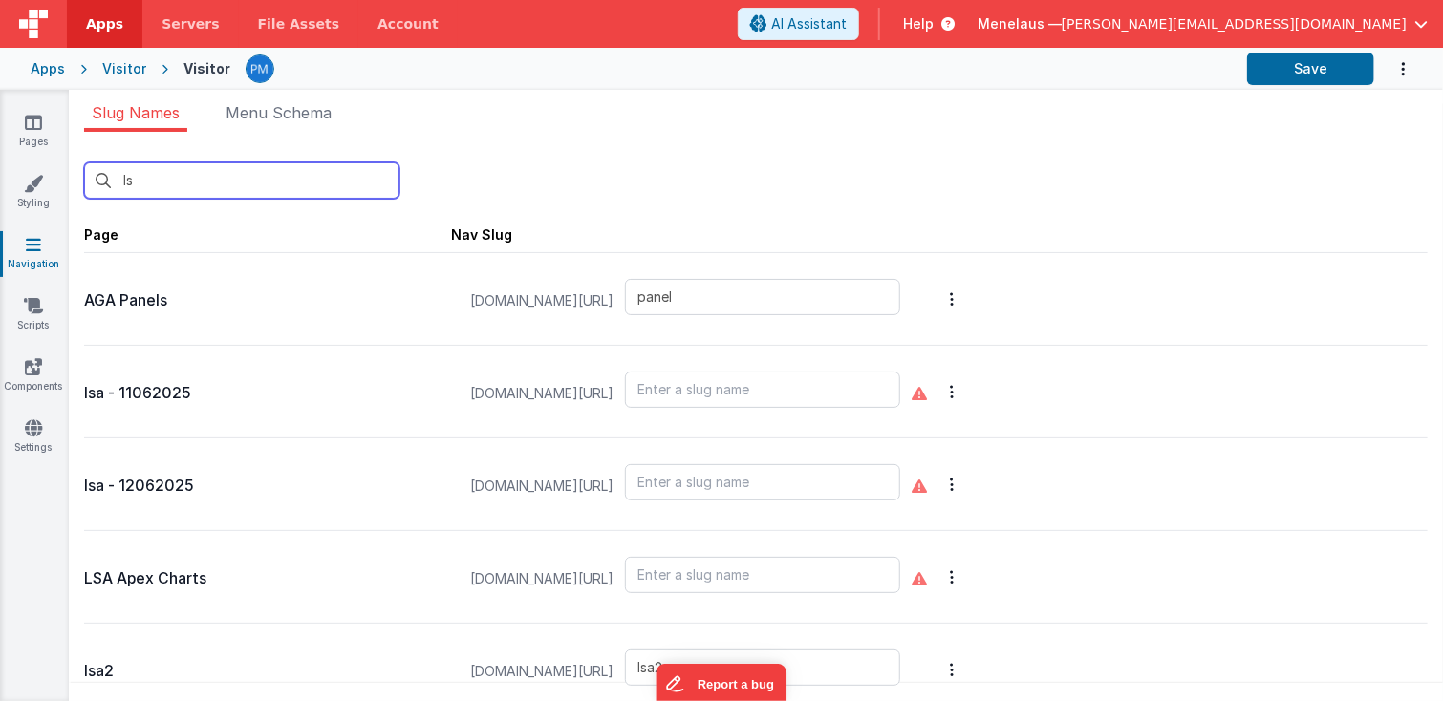
type input "lsa5"
type input "lsa6"
type input "lsa7"
type input "lsa8"
type input "lsa9"
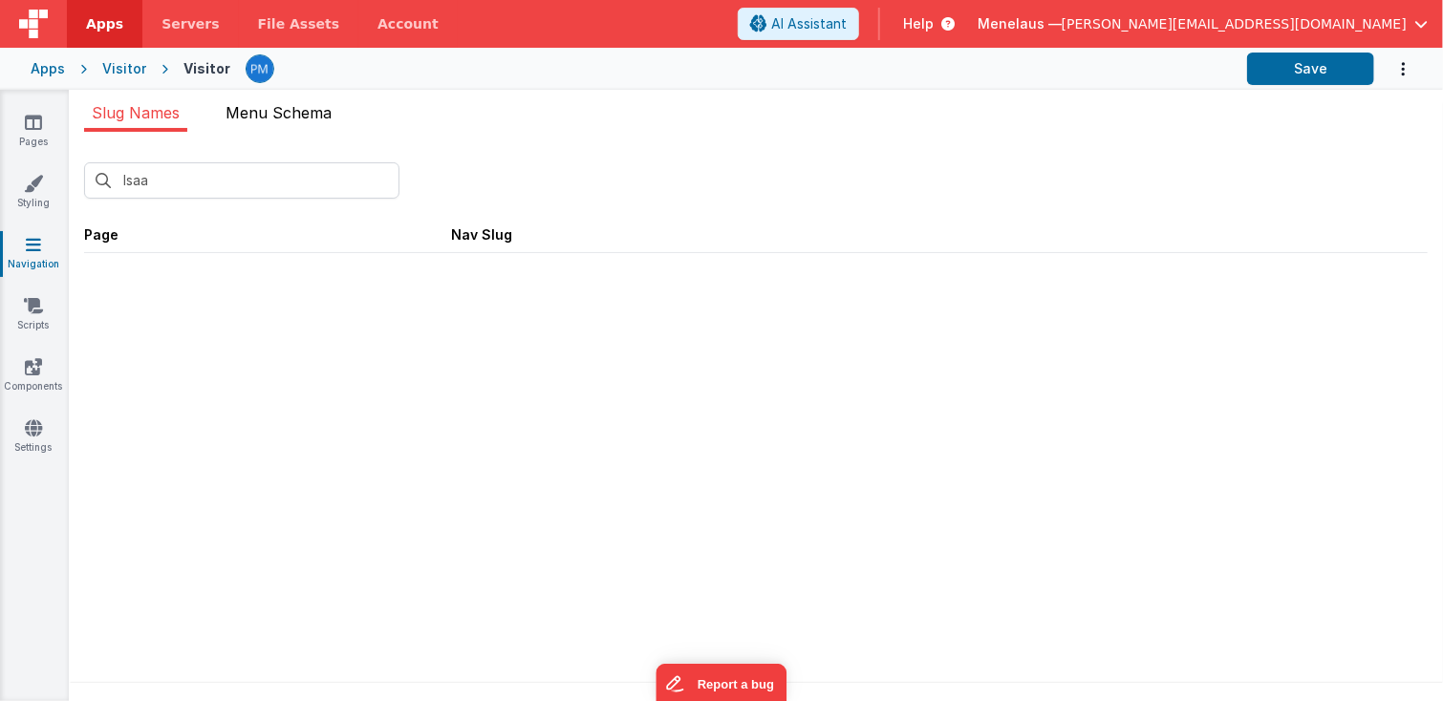
click at [313, 112] on span "Menu Schema" at bounding box center [279, 112] width 106 height 19
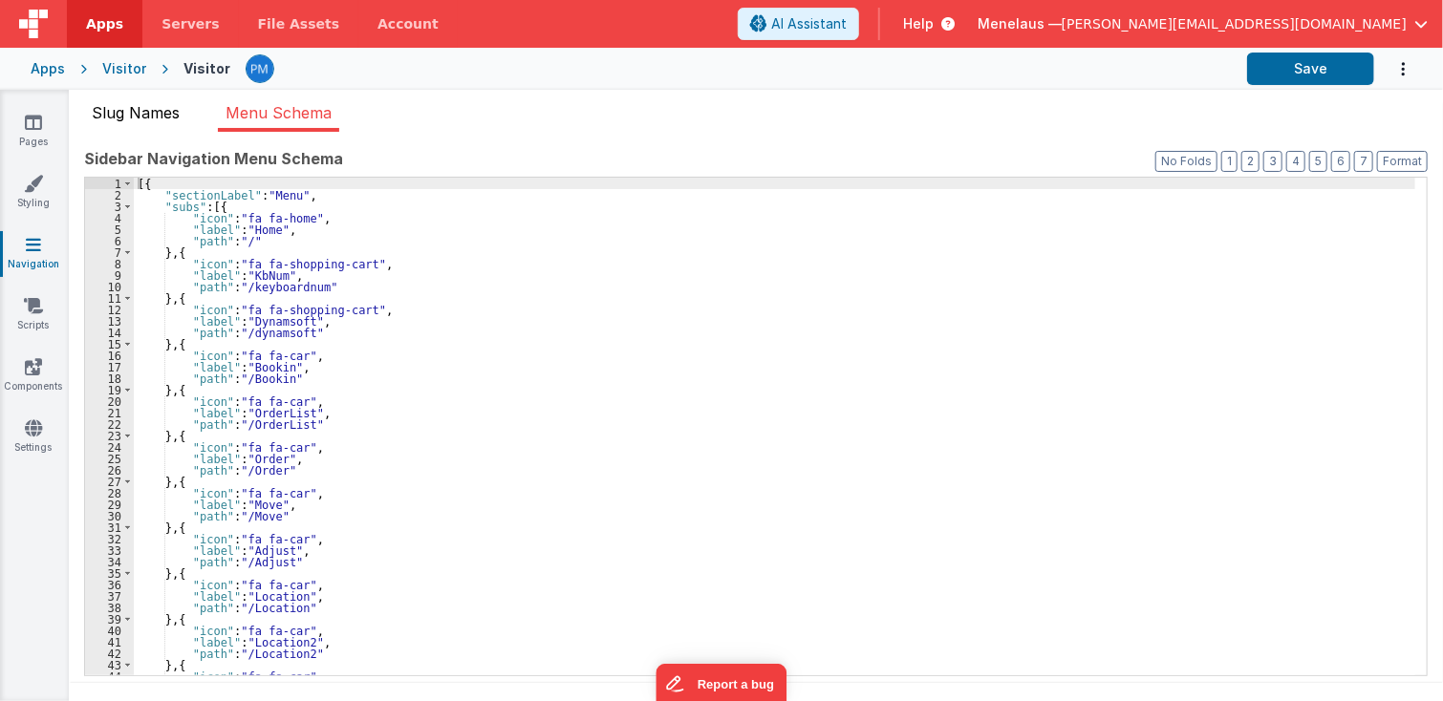
click at [144, 112] on span "Slug Names" at bounding box center [136, 112] width 88 height 19
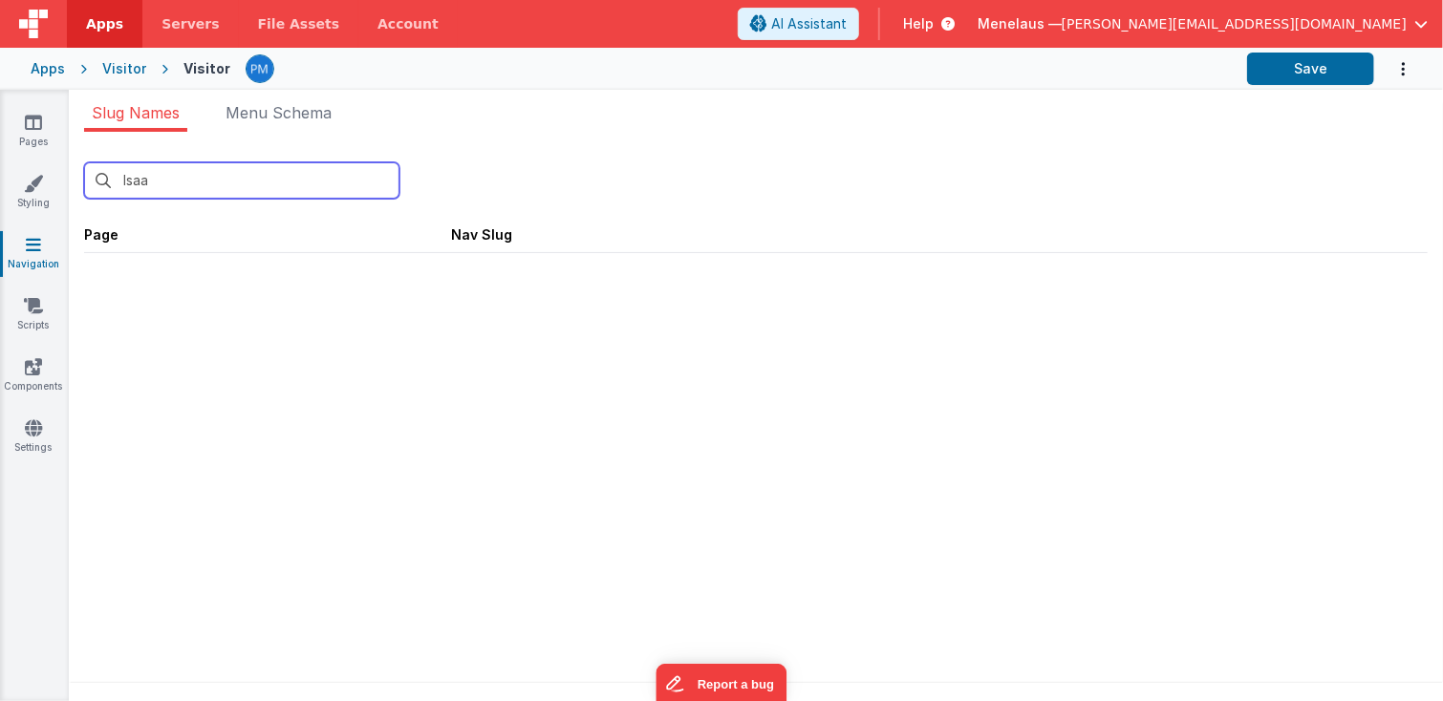
click at [198, 168] on input "lsaa" at bounding box center [241, 180] width 315 height 36
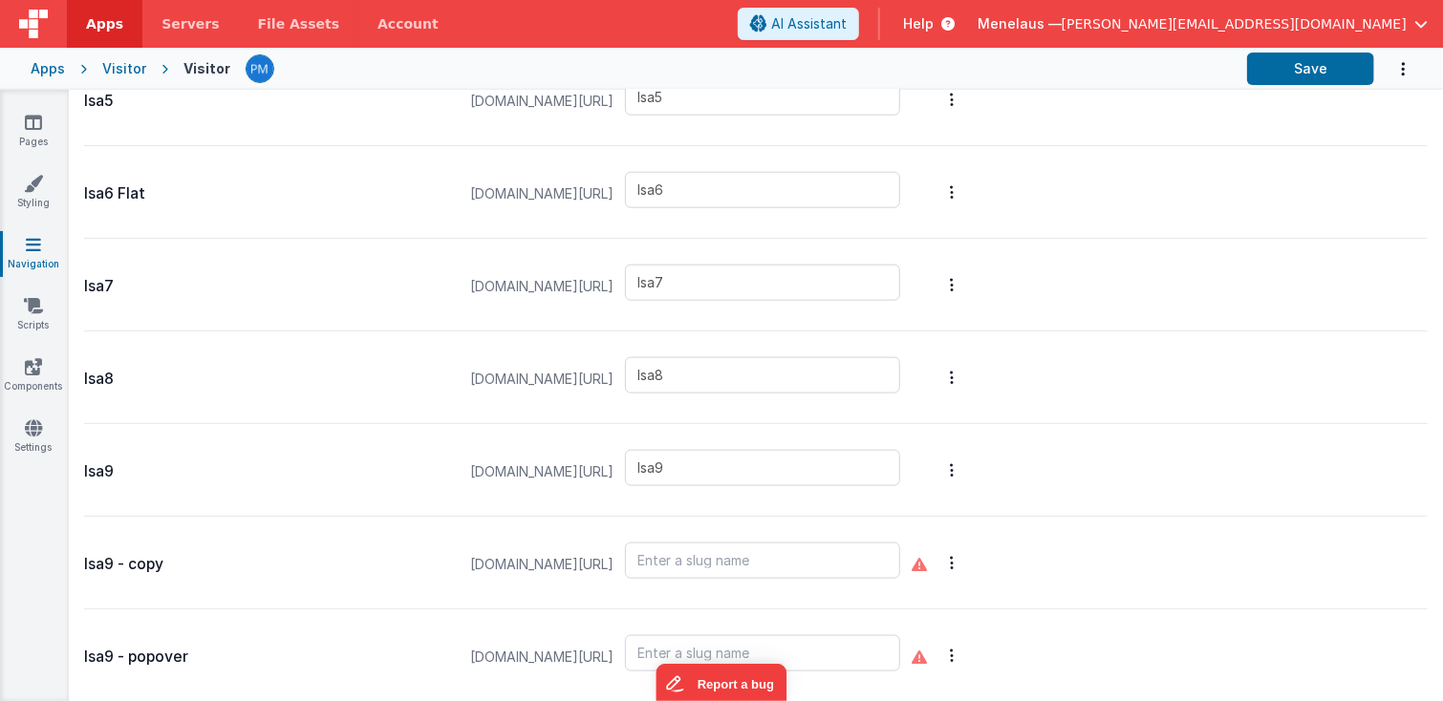
scroll to position [1045, 0]
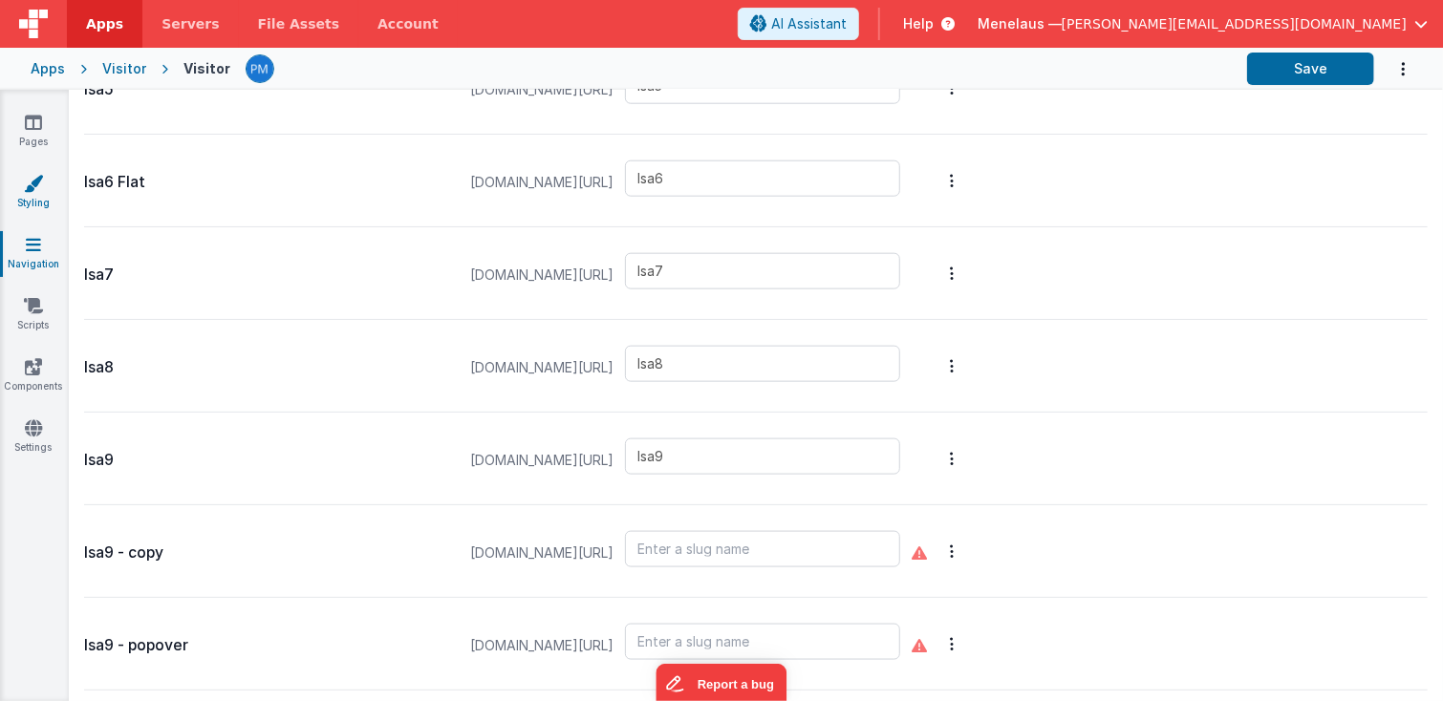
type input "lsa"
click at [33, 190] on icon at bounding box center [33, 183] width 19 height 19
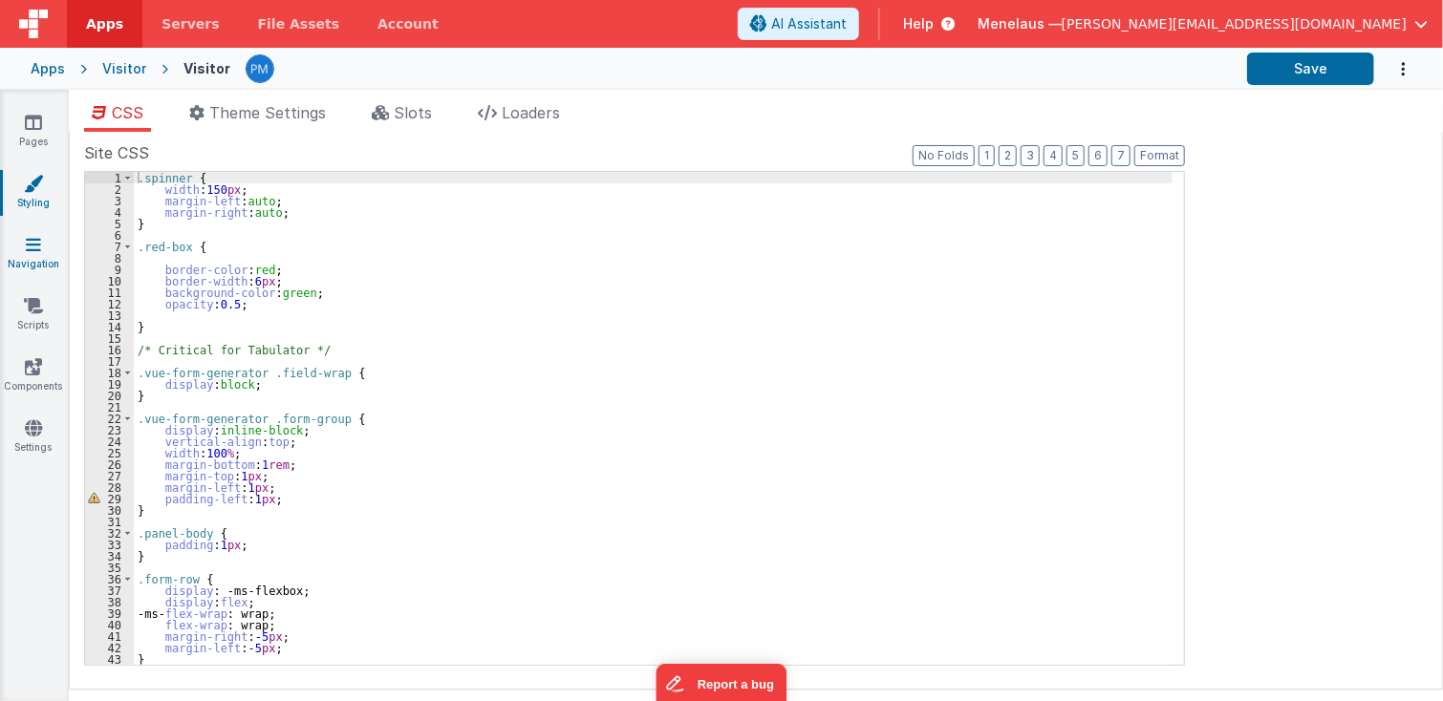
click at [32, 246] on icon at bounding box center [33, 244] width 15 height 19
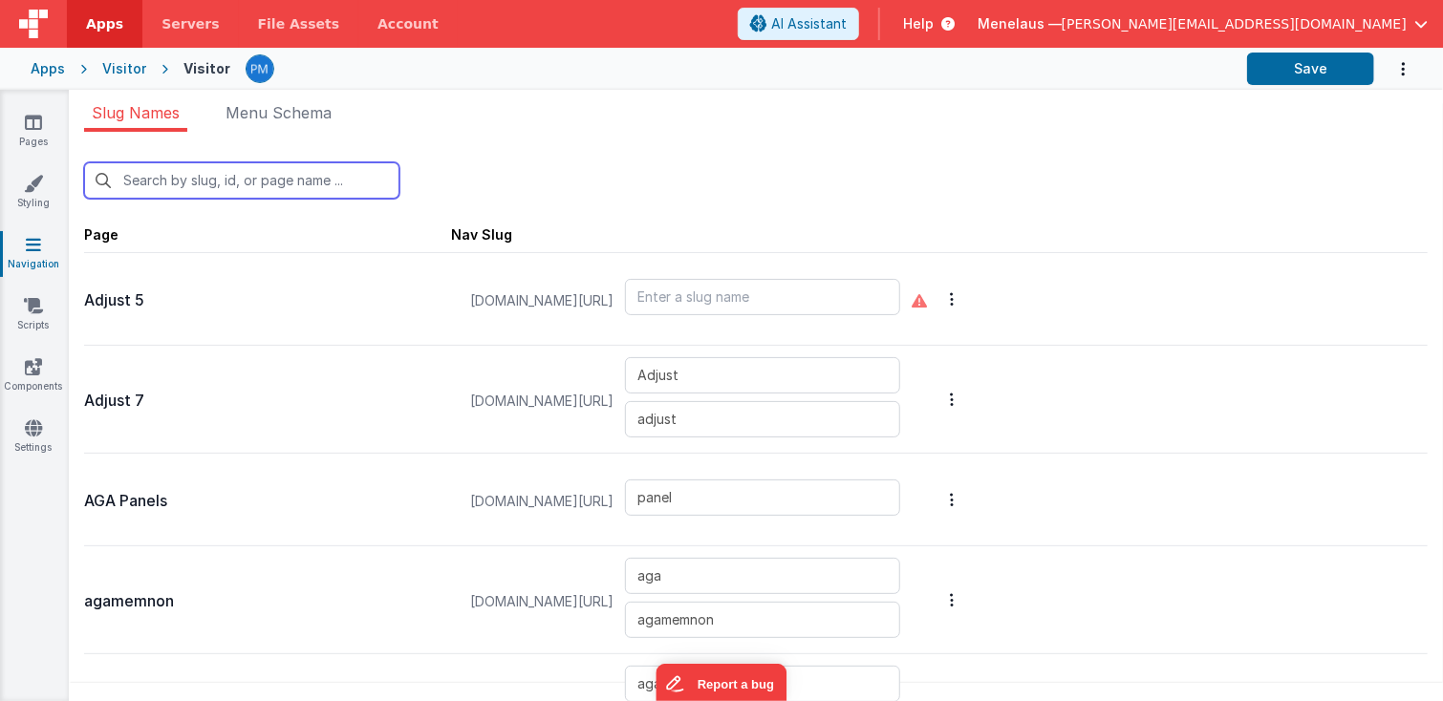
click at [286, 179] on input "text" at bounding box center [241, 180] width 315 height 36
type input "ls"
type input "panel"
type input "lsa2"
type input "lsa3"
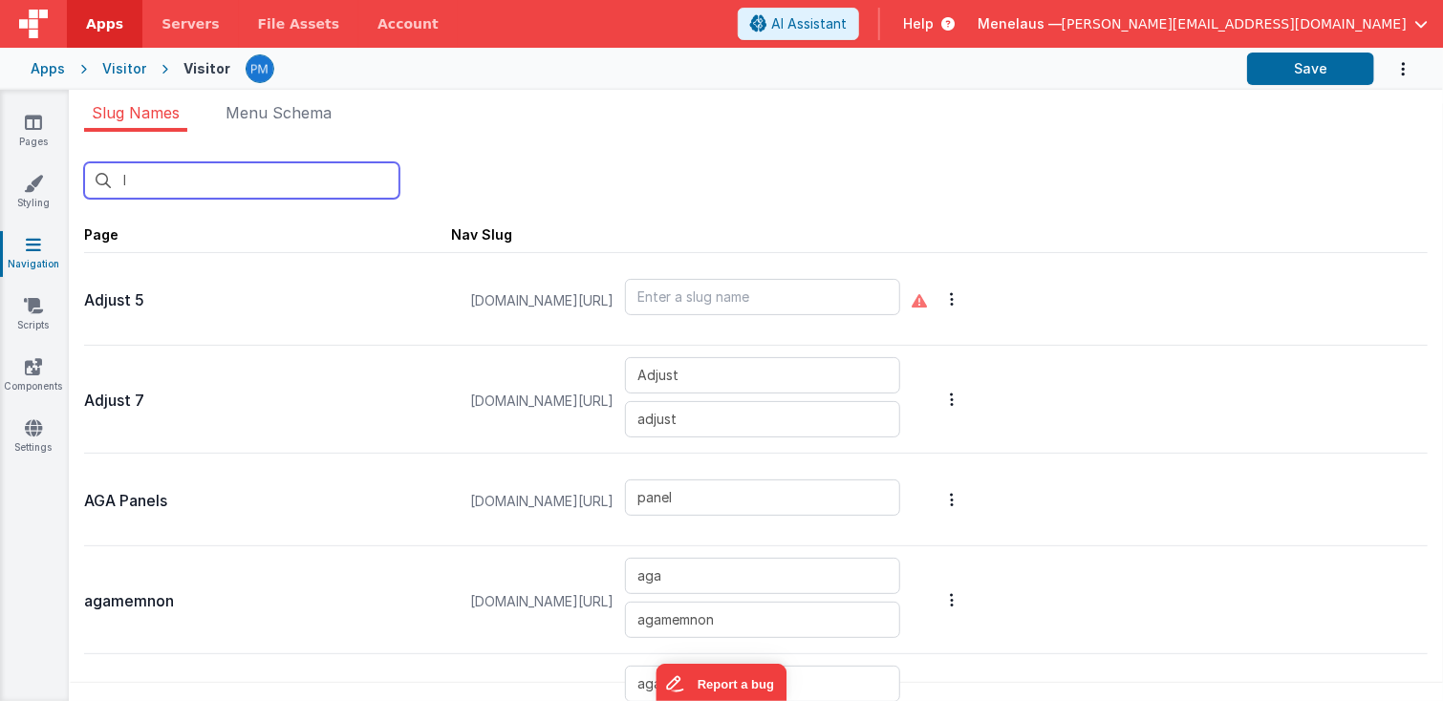
type input "lsa3a"
type input "lsa4a"
type input "lsa4"
type input "lsa5"
type input "lsa6"
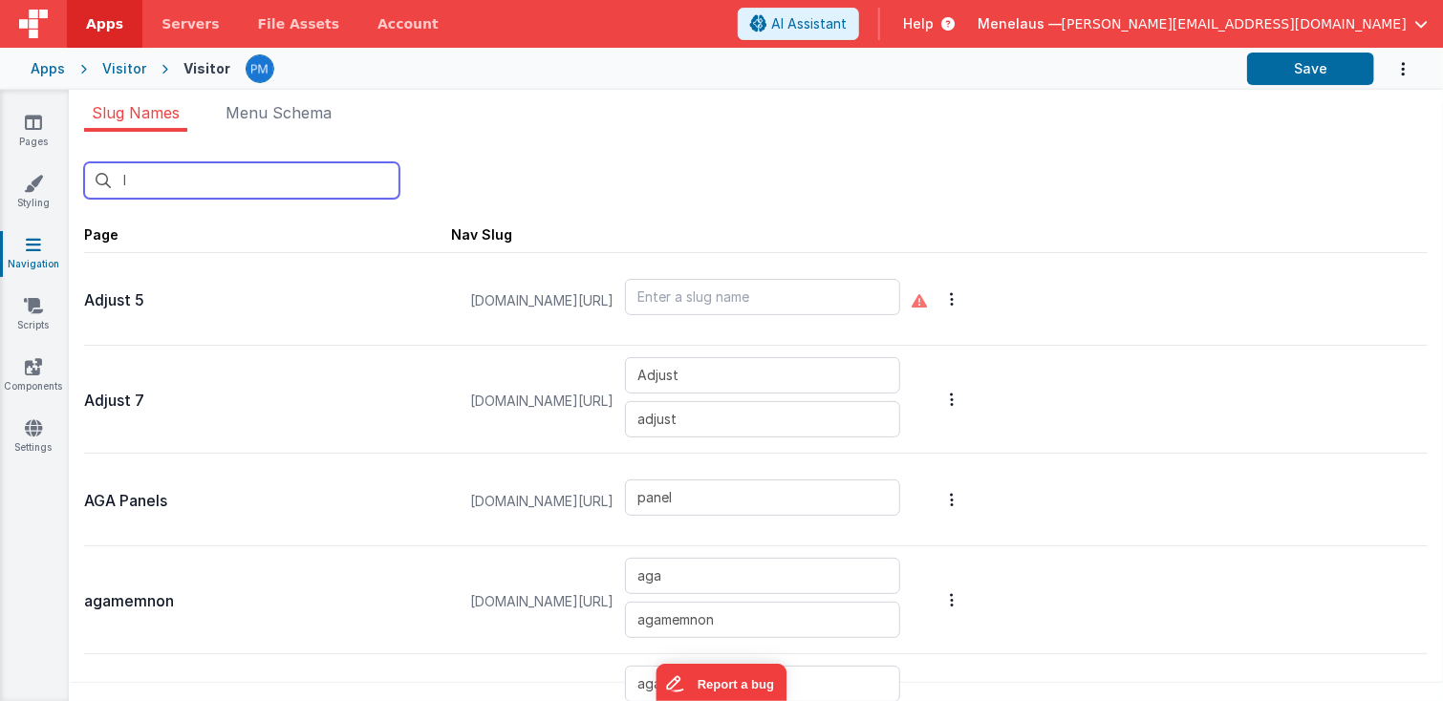
type input "lsa7"
type input "lsa8"
type input "lsa9"
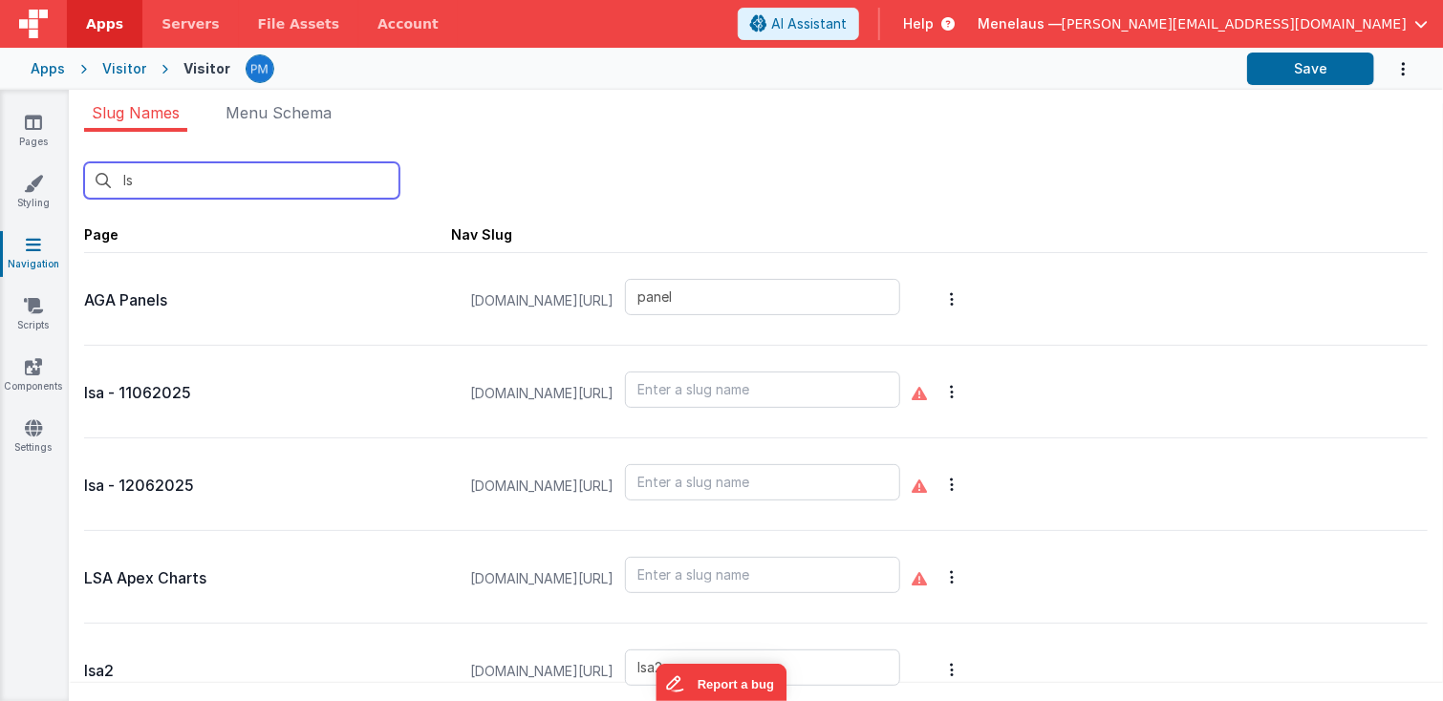
type input "lsa"
type input "lsa2"
type input "lsa3"
type input "lsa3a"
type input "lsa4a"
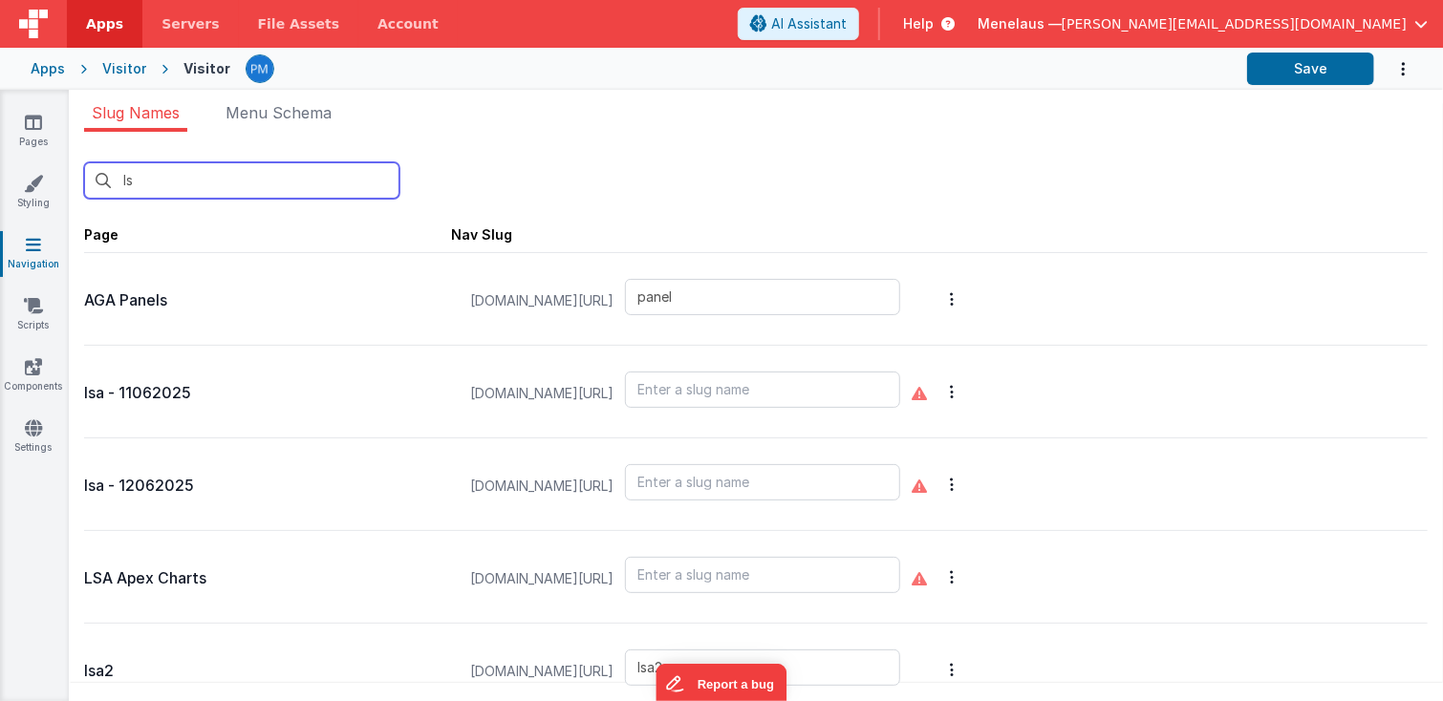
type input "lsa4"
type input "lsa5"
type input "lsa6"
type input "lsa7"
type input "lsa8"
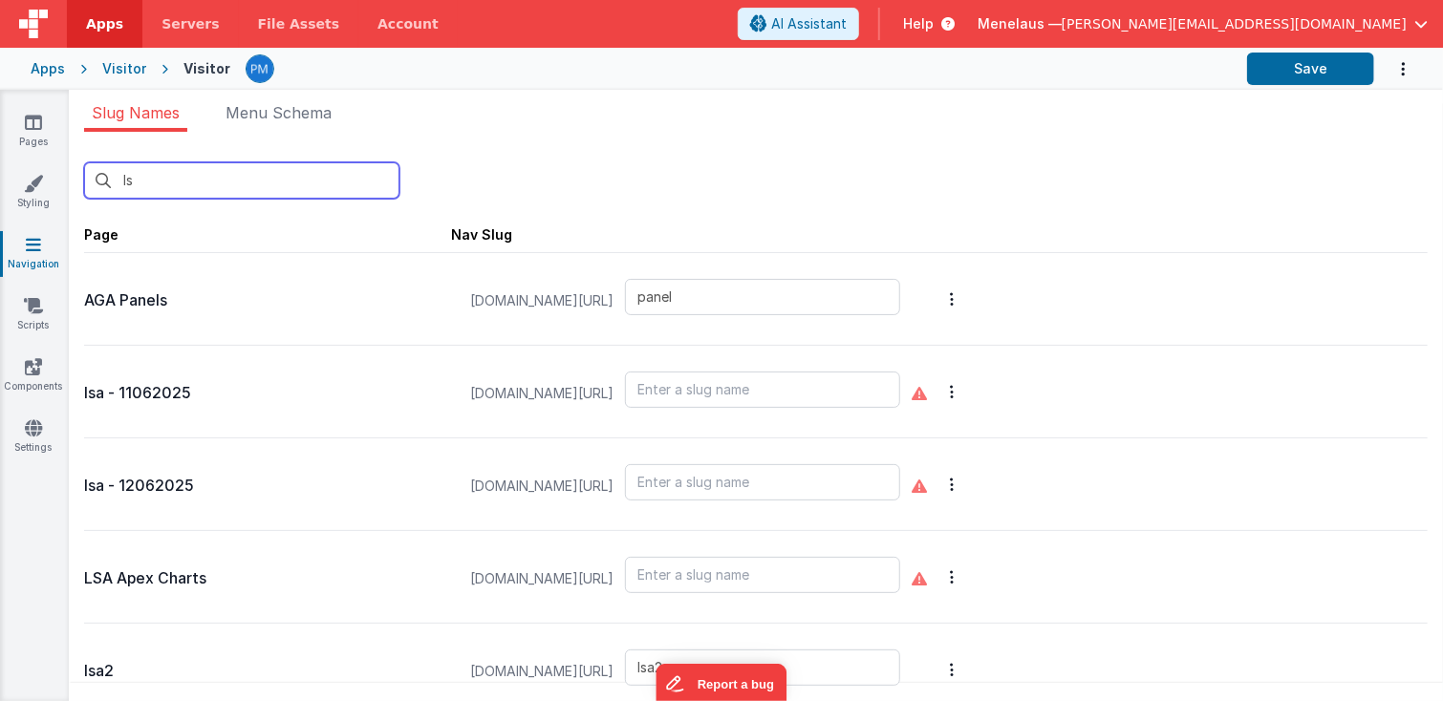
type input "lsa9"
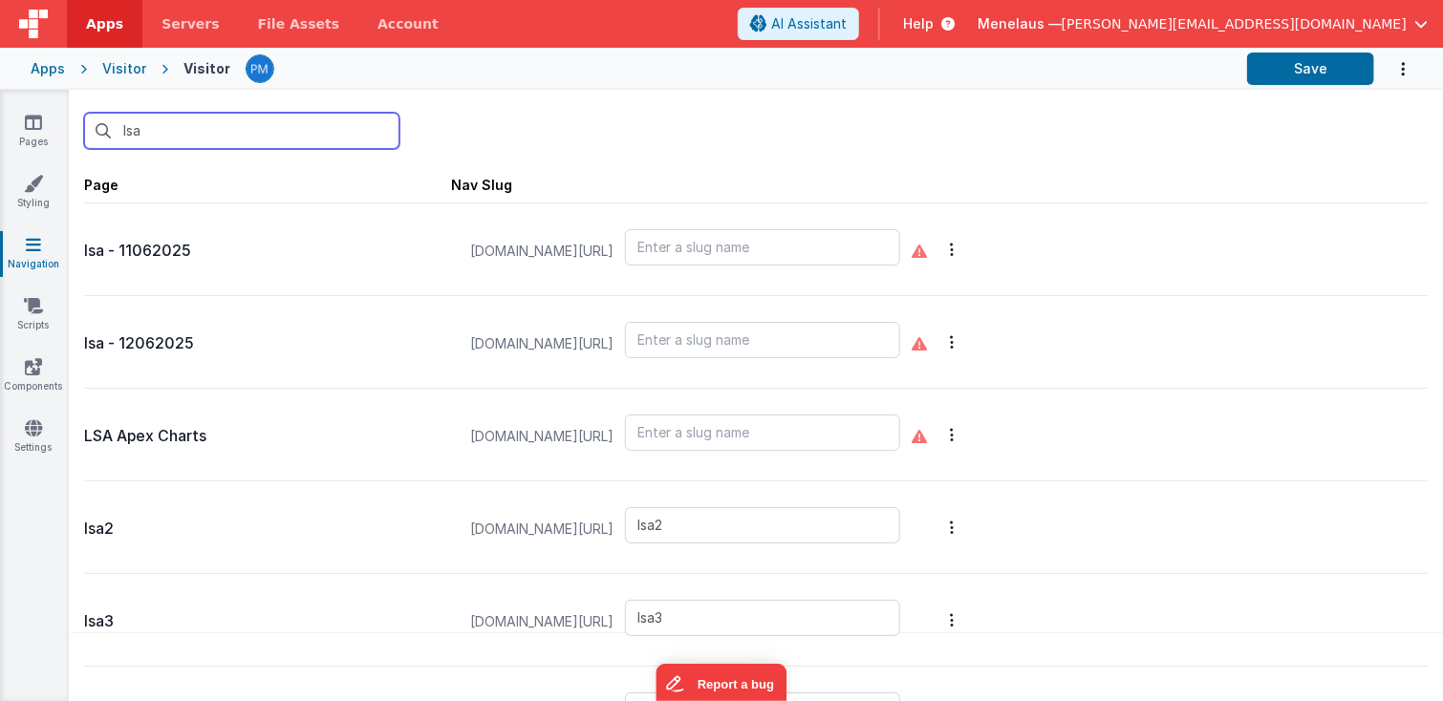
type input "lsa2"
type input "lsa3"
type input "lsa3a"
type input "lsa4a"
type input "lsa4"
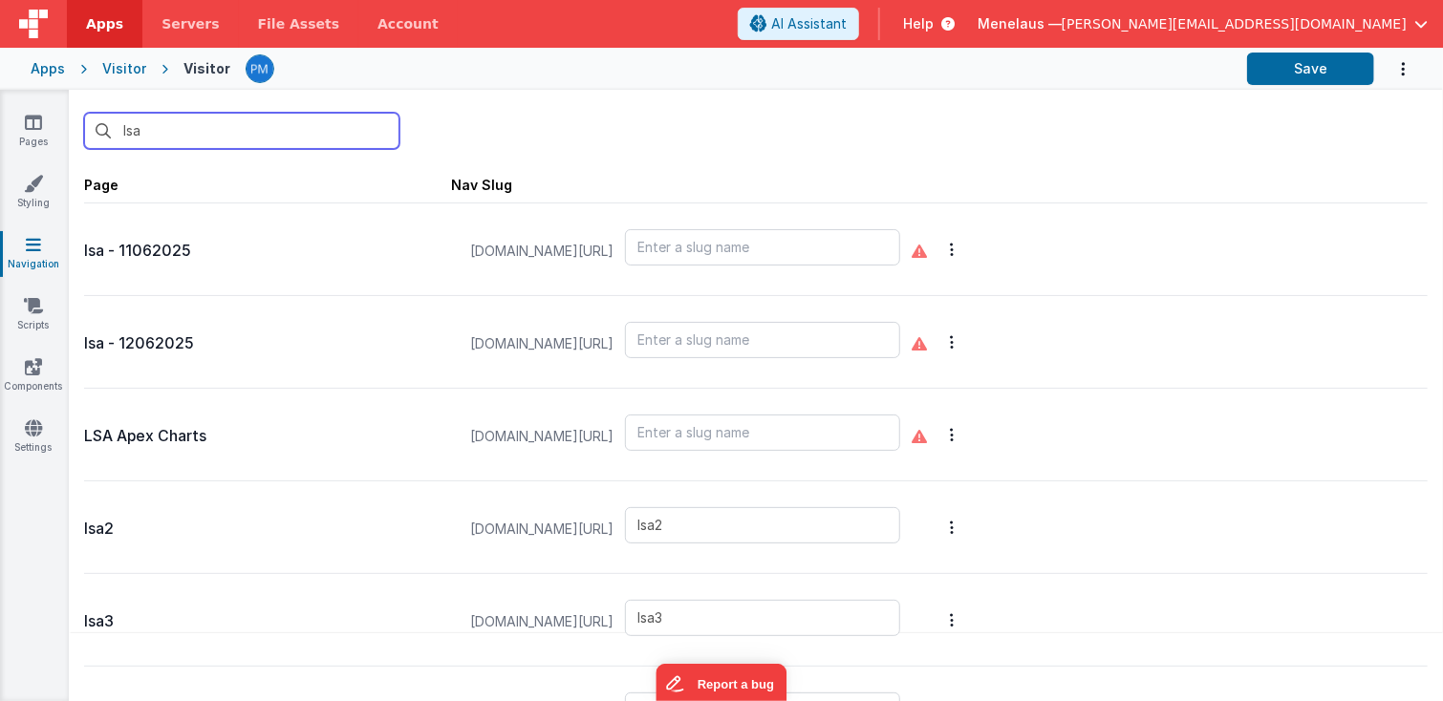
type input "lsa5"
type input "lsa6"
type input "lsa7"
type input "lsa8"
type input "lsa9"
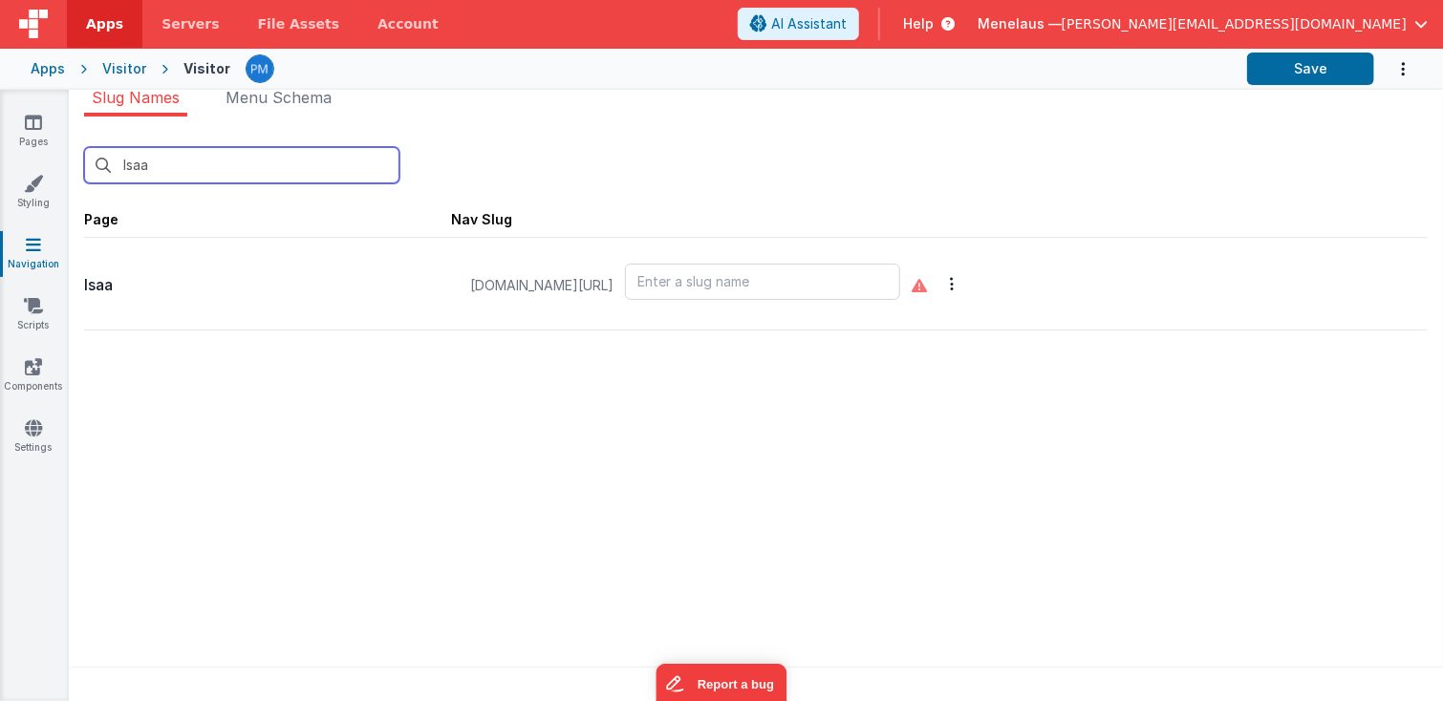
scroll to position [15, 0]
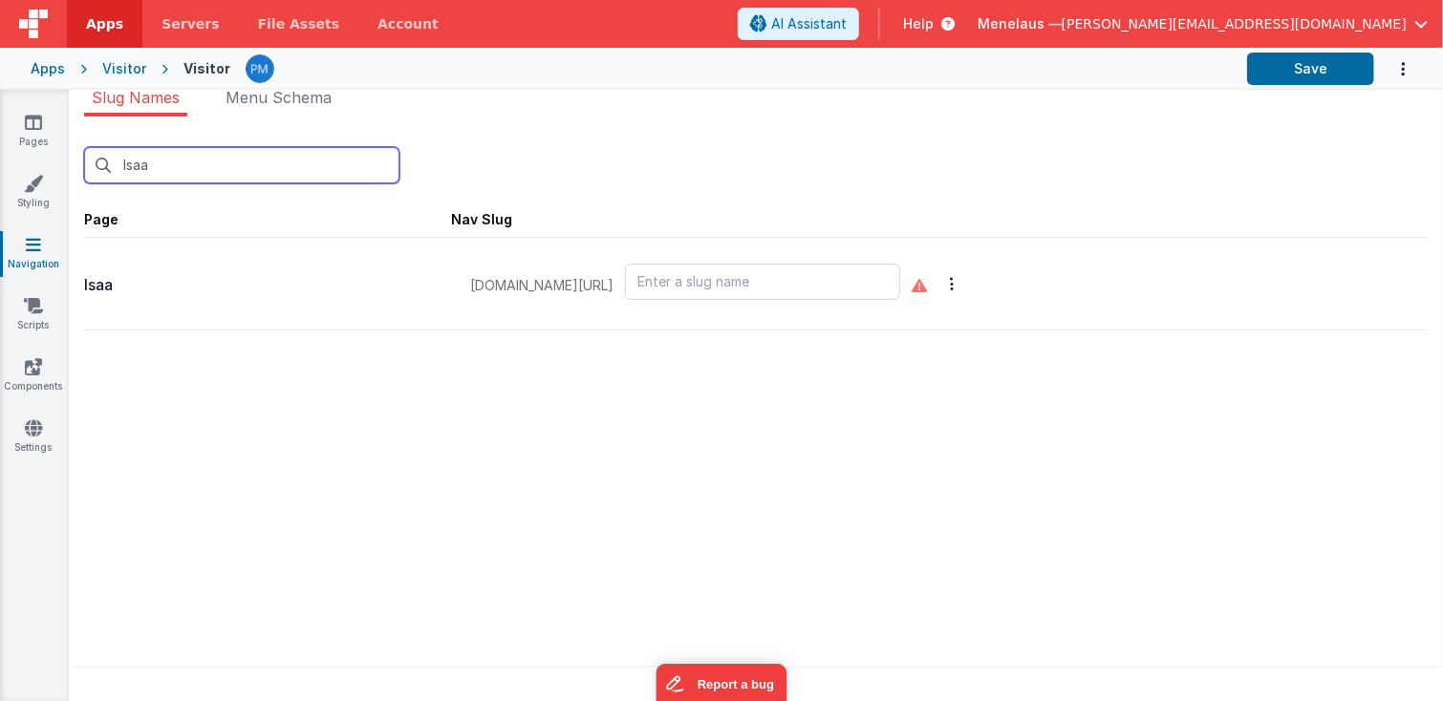
type input "lsaa"
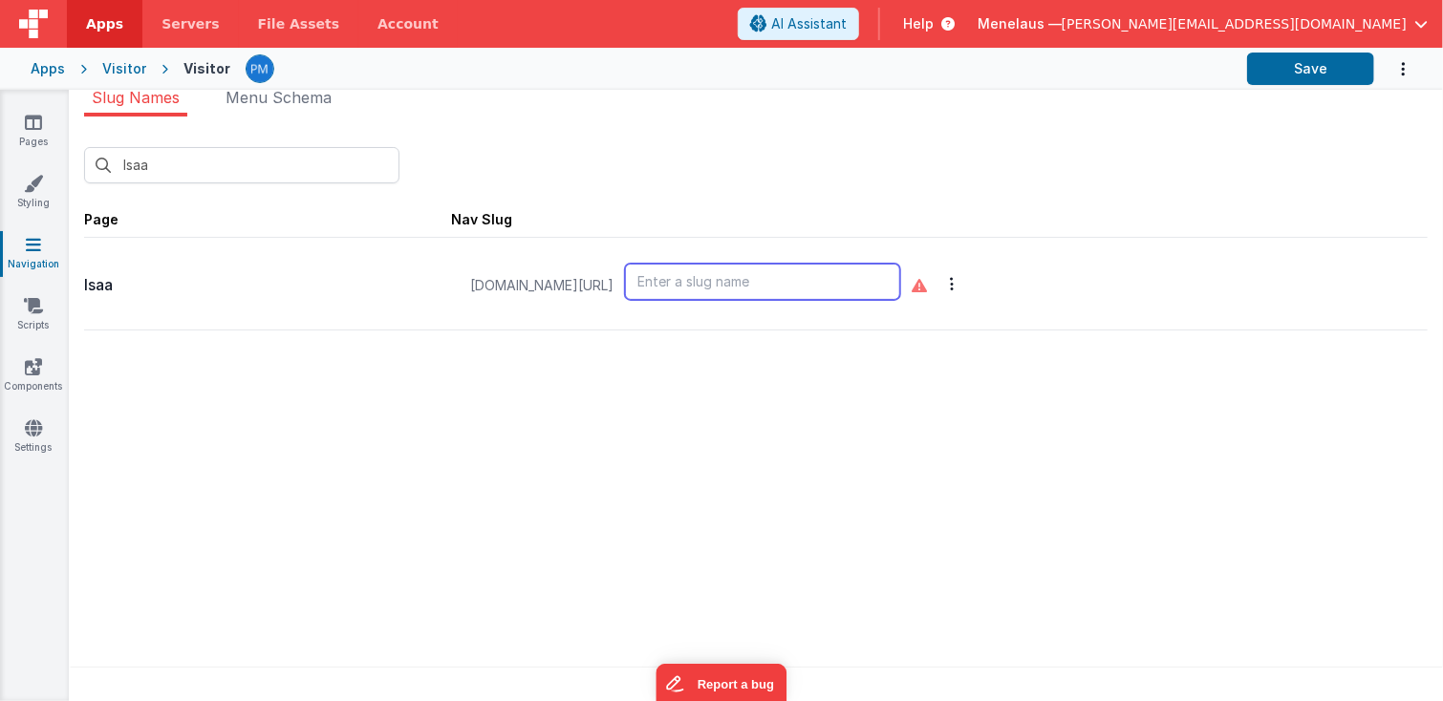
click at [870, 290] on input "text" at bounding box center [762, 282] width 275 height 36
type input "lsaa"
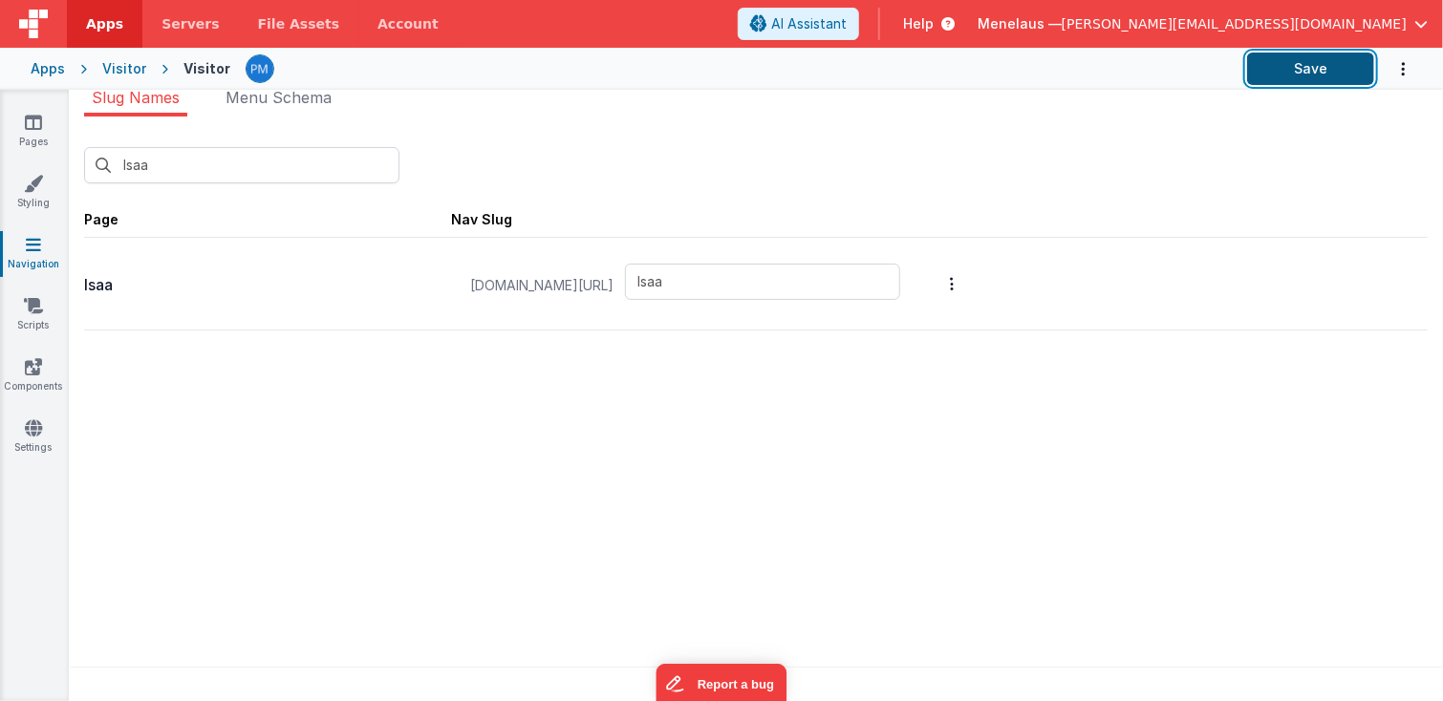
click at [1300, 64] on button "Save" at bounding box center [1310, 69] width 127 height 32
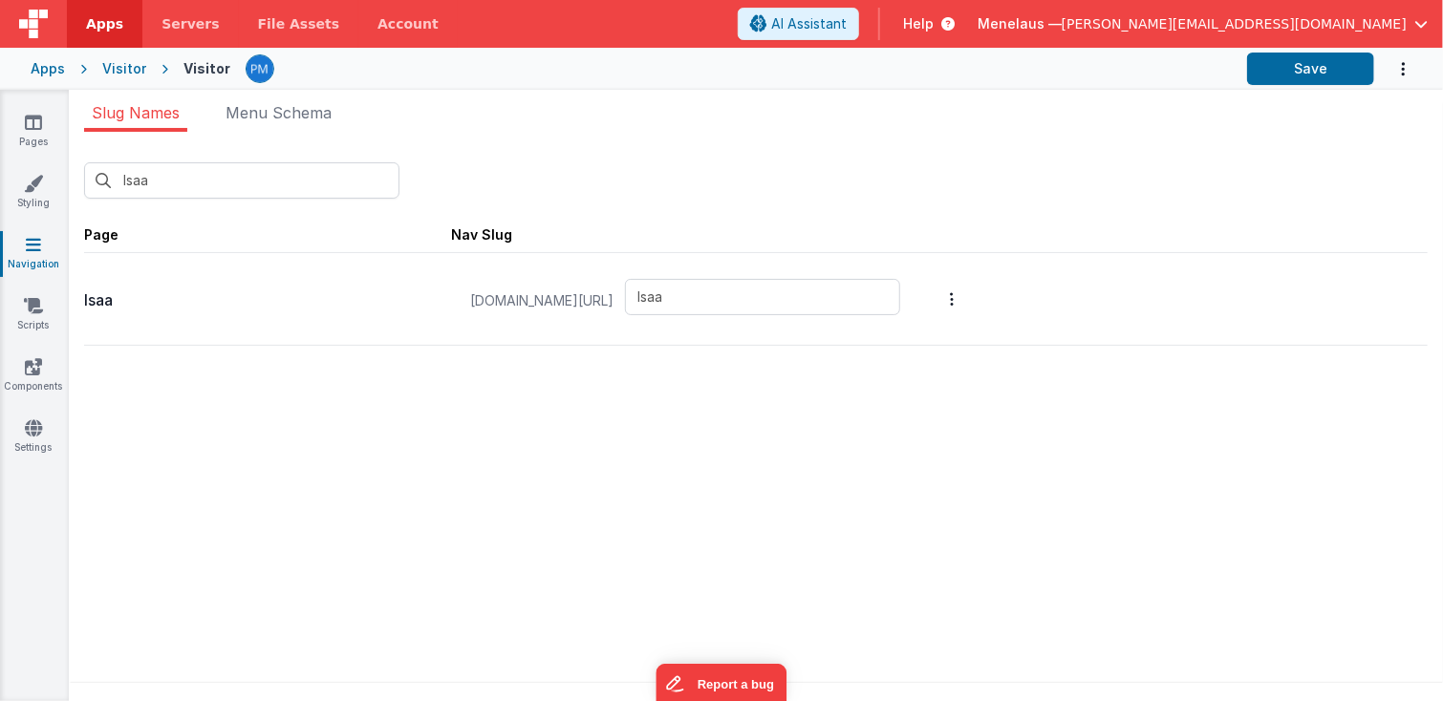
scroll to position [15, 0]
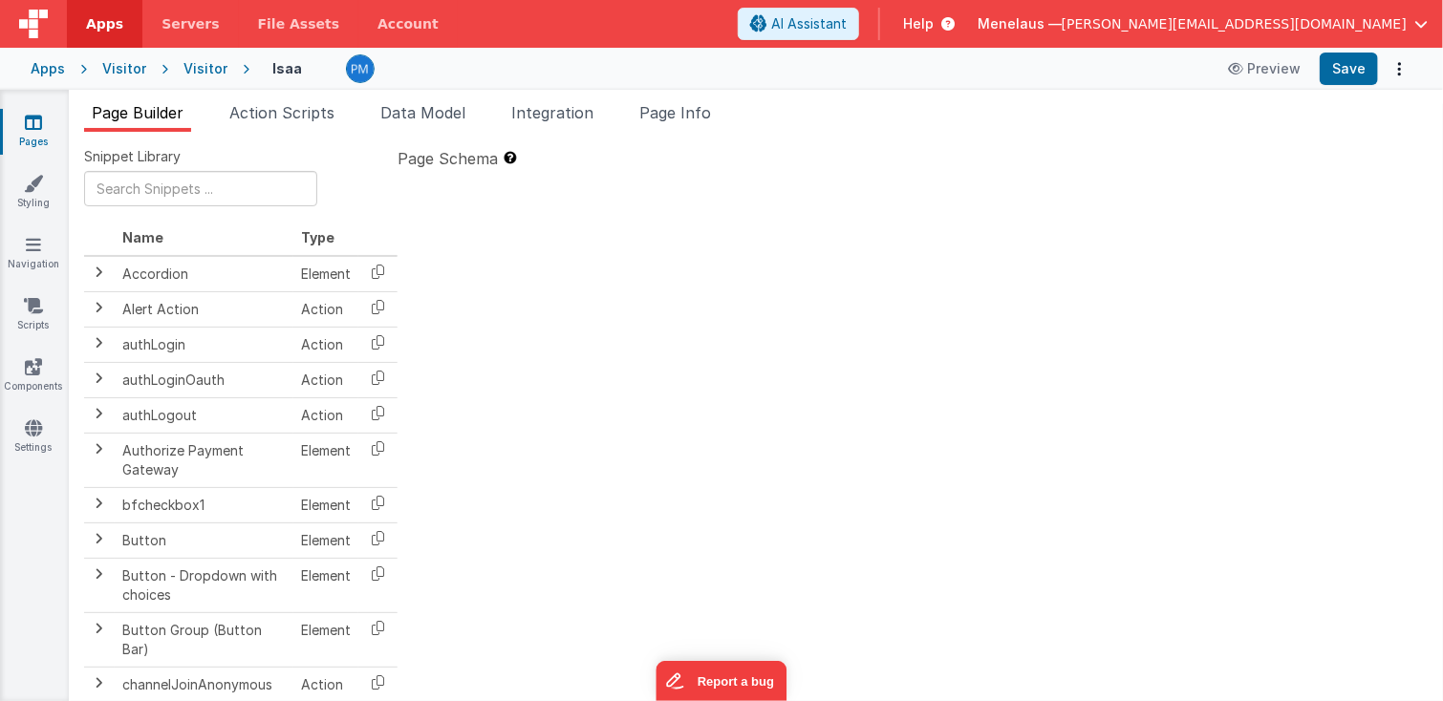
click at [696, 110] on span "Page Info" at bounding box center [675, 112] width 72 height 19
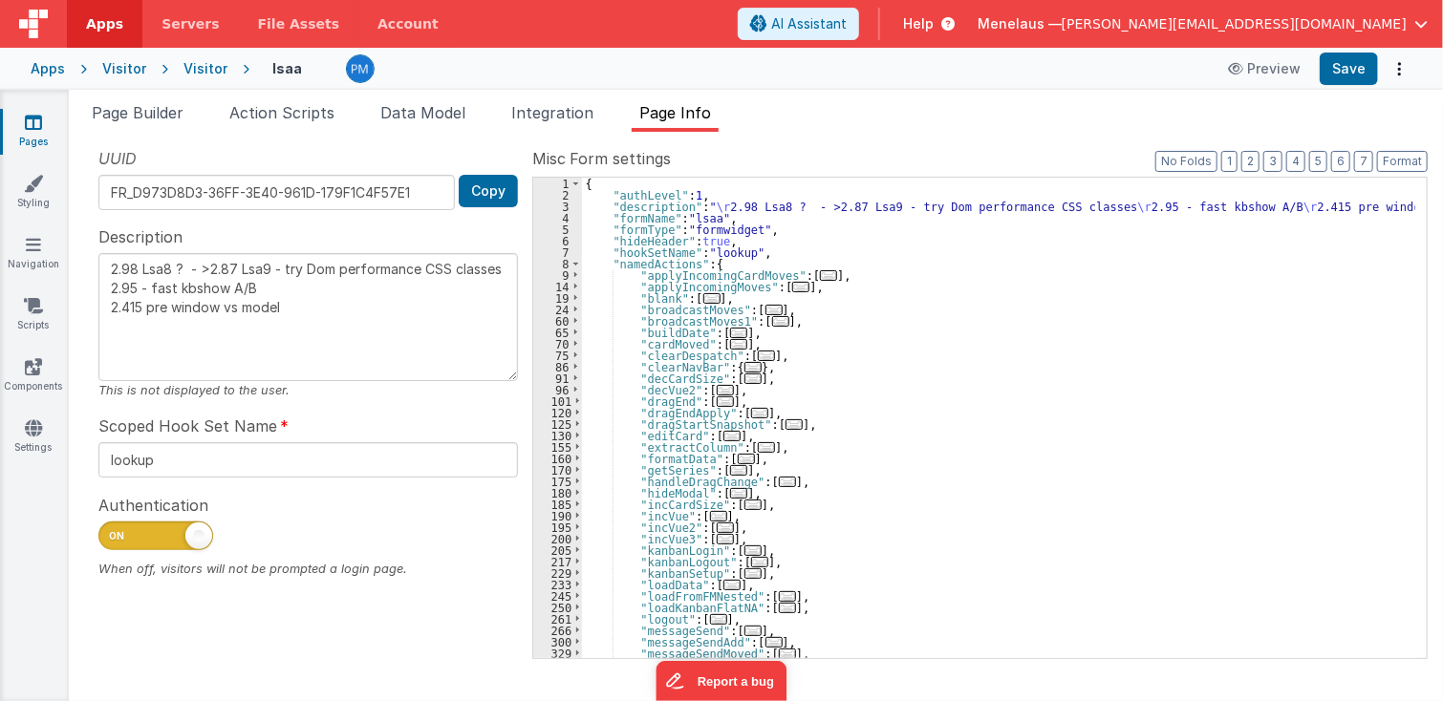
type textarea "2.98 Lsa8 ? - >2.87 Lsa9 - try Dom performance CSS classes 2.95 - fast kbshow A…"
click at [933, 443] on div "{ "authLevel" : 1 , "description" : " \r 2.98 Lsa8 ? - >2.87 Lsa9 - try Dom per…" at bounding box center [999, 430] width 834 height 505
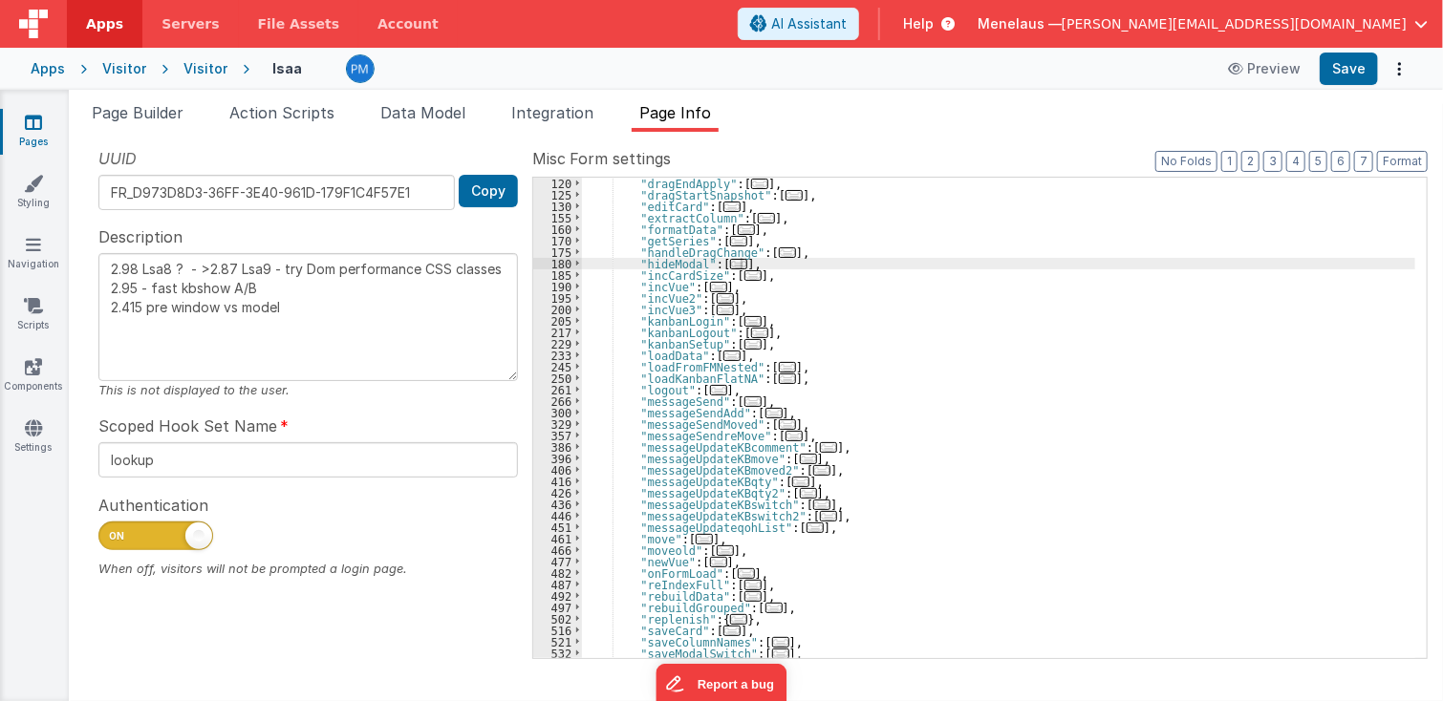
scroll to position [229, 0]
click at [935, 525] on div ""dragEndApply" : [ ... ] , "dragStartSnapshot" : [ ... ] , "editCard" : [ ... ]…" at bounding box center [999, 430] width 834 height 505
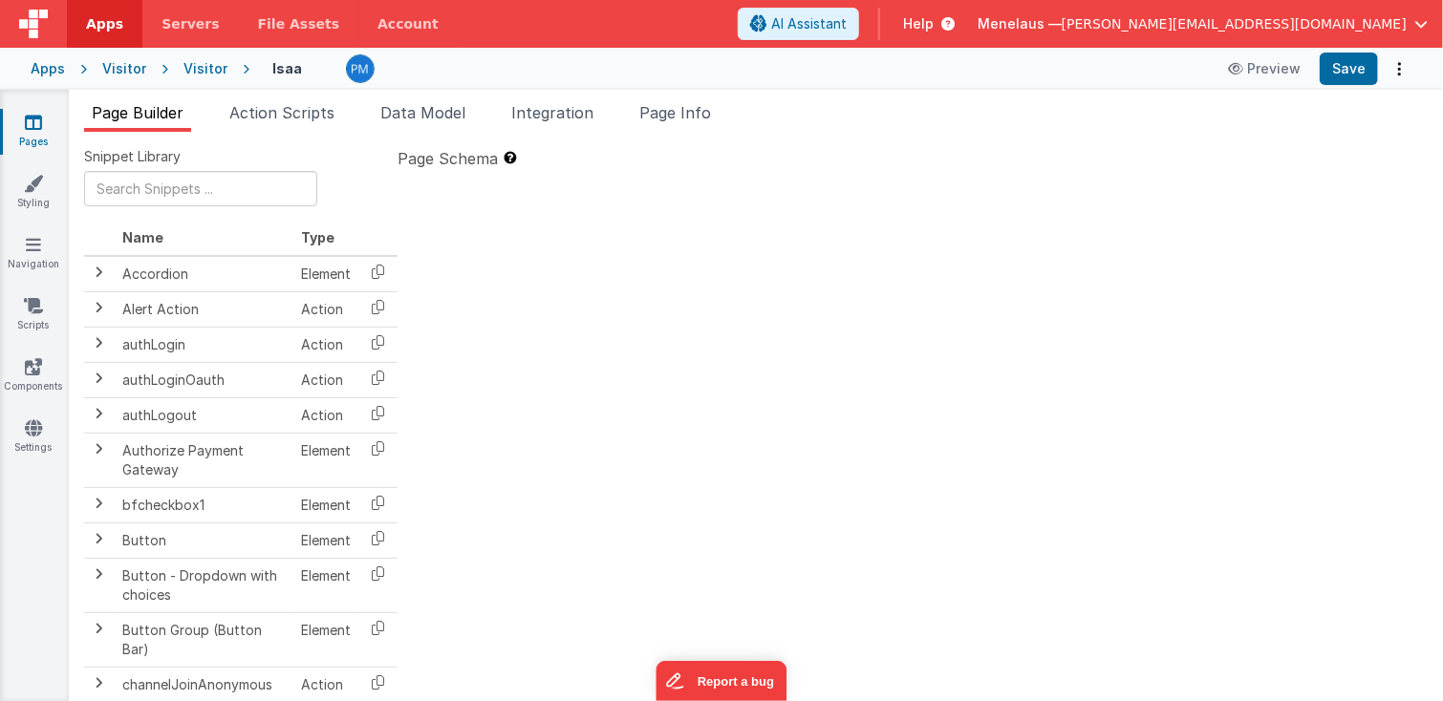
type textarea "2.98 Lsa8 ? - >2.87 Lsa9 - try Dom performance CSS classes 2.95 - fast kbshow A…"
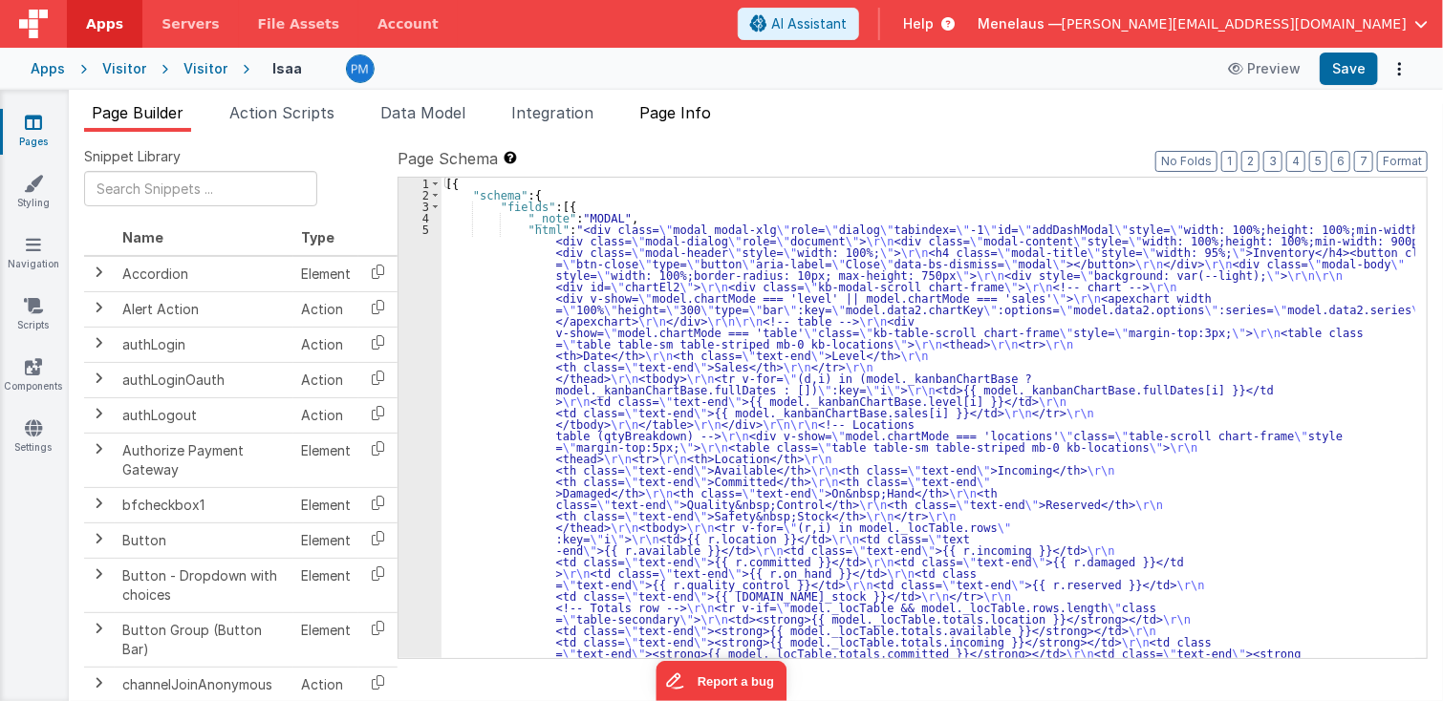
click at [704, 111] on span "Page Info" at bounding box center [675, 112] width 72 height 19
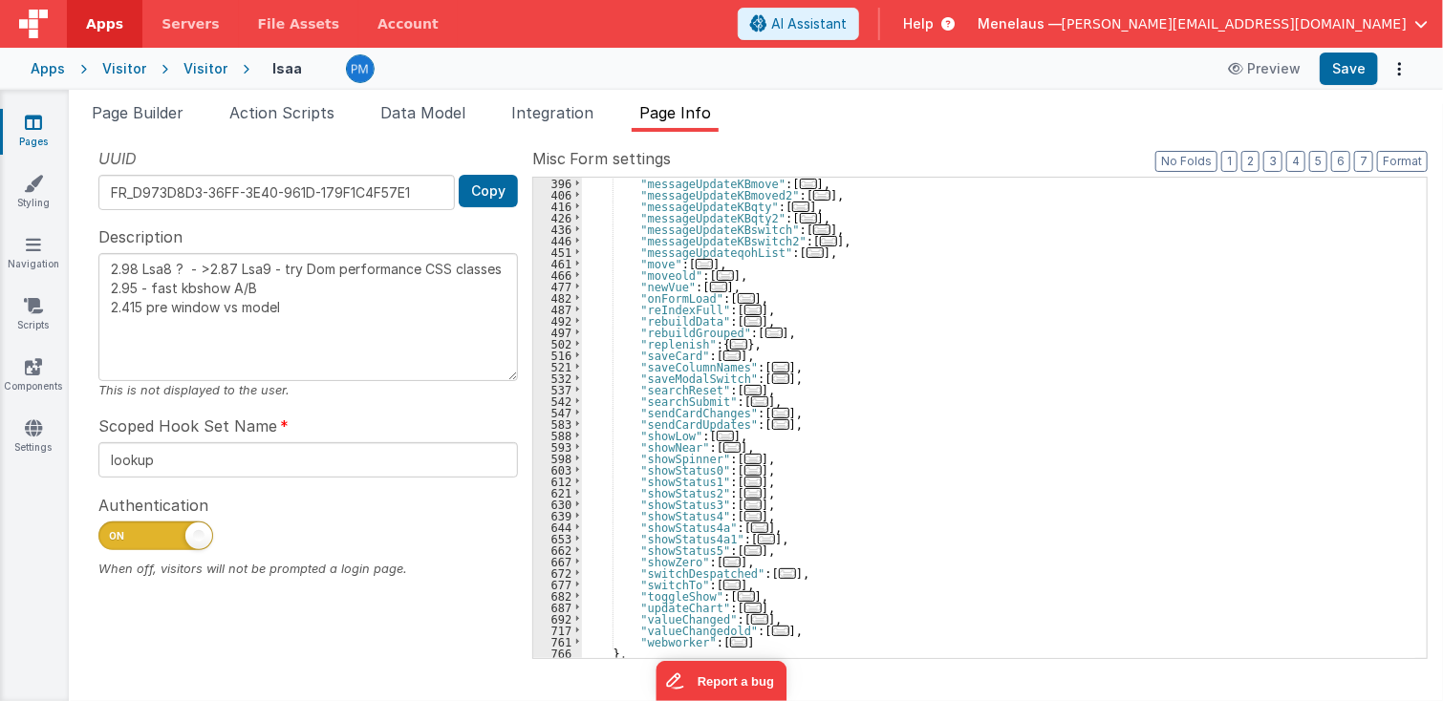
scroll to position [505, 0]
click at [744, 469] on span "..." at bounding box center [752, 470] width 17 height 11
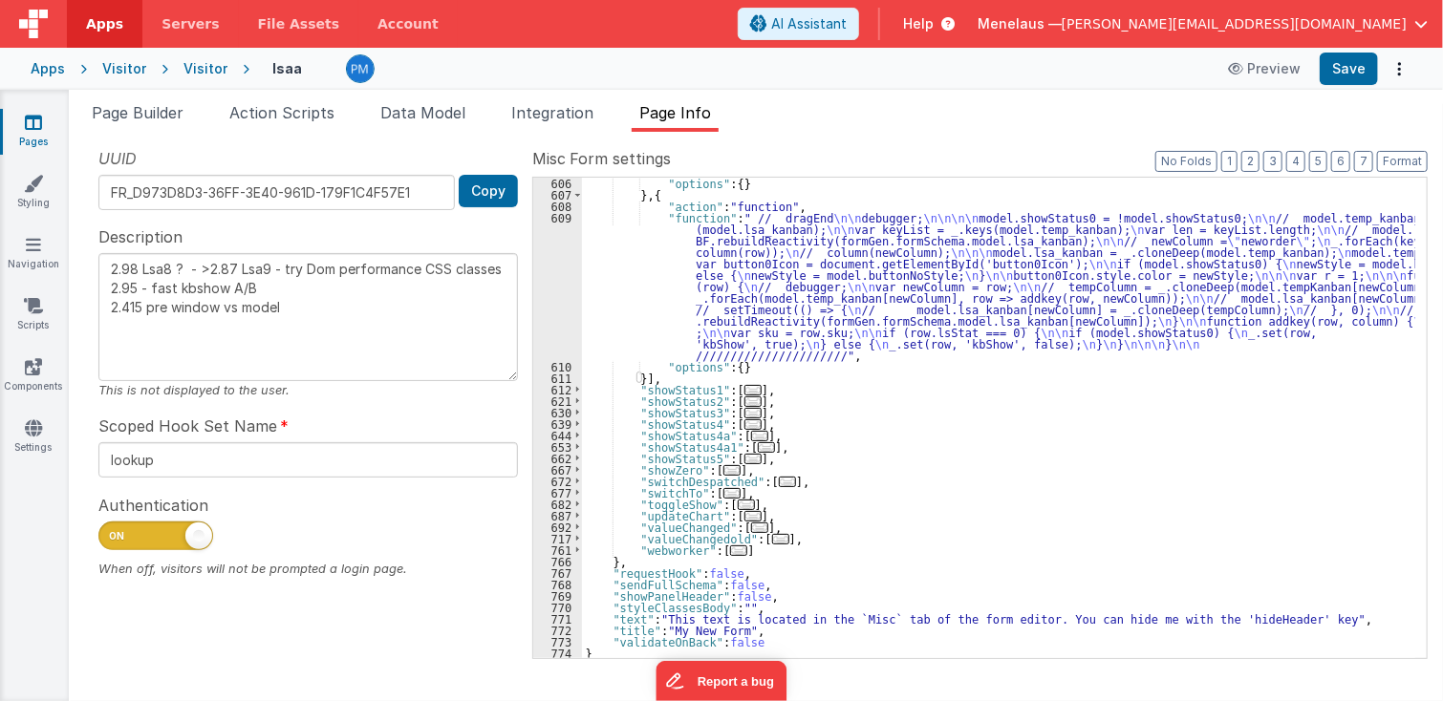
scroll to position [837, 0]
click at [744, 456] on span "..." at bounding box center [752, 459] width 17 height 11
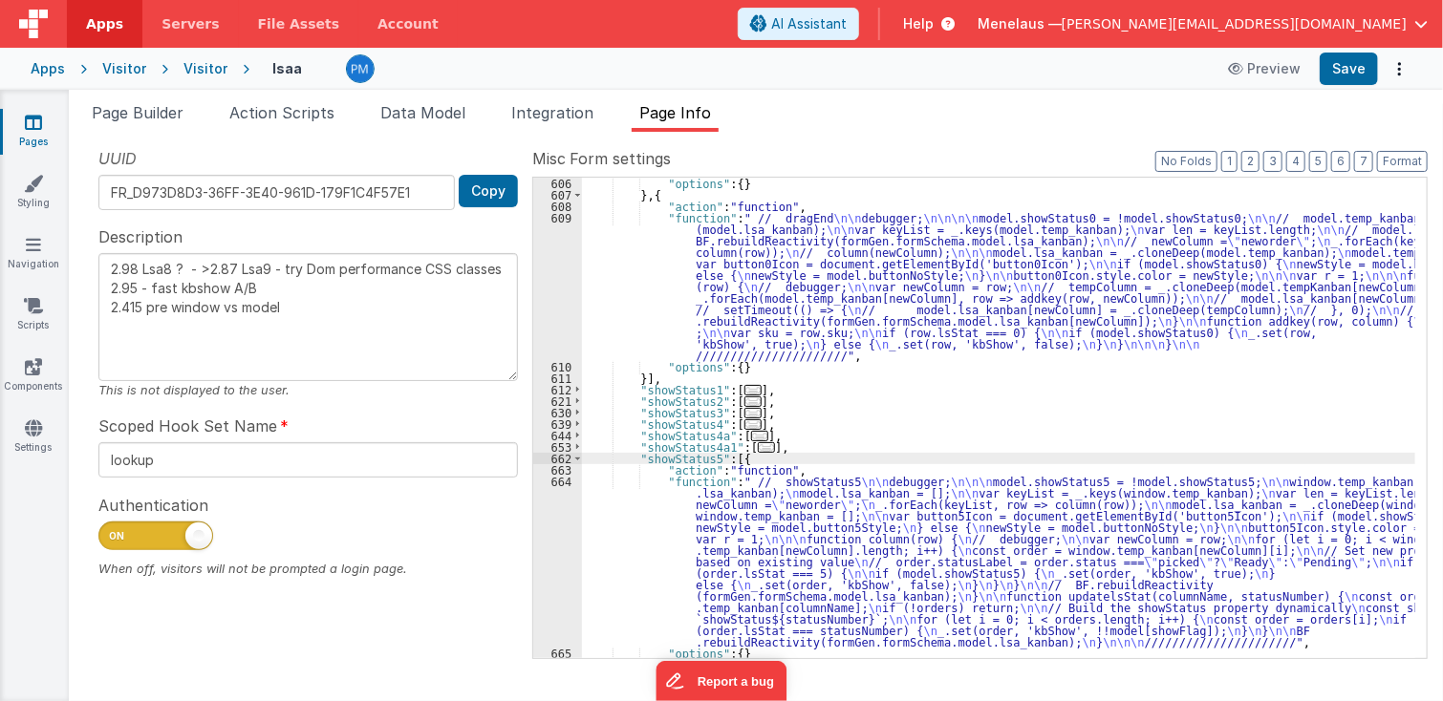
click at [900, 549] on div ""options" : { } } , { "action" : "function" , "function" : " // dragEnd \n\n de…" at bounding box center [999, 430] width 834 height 505
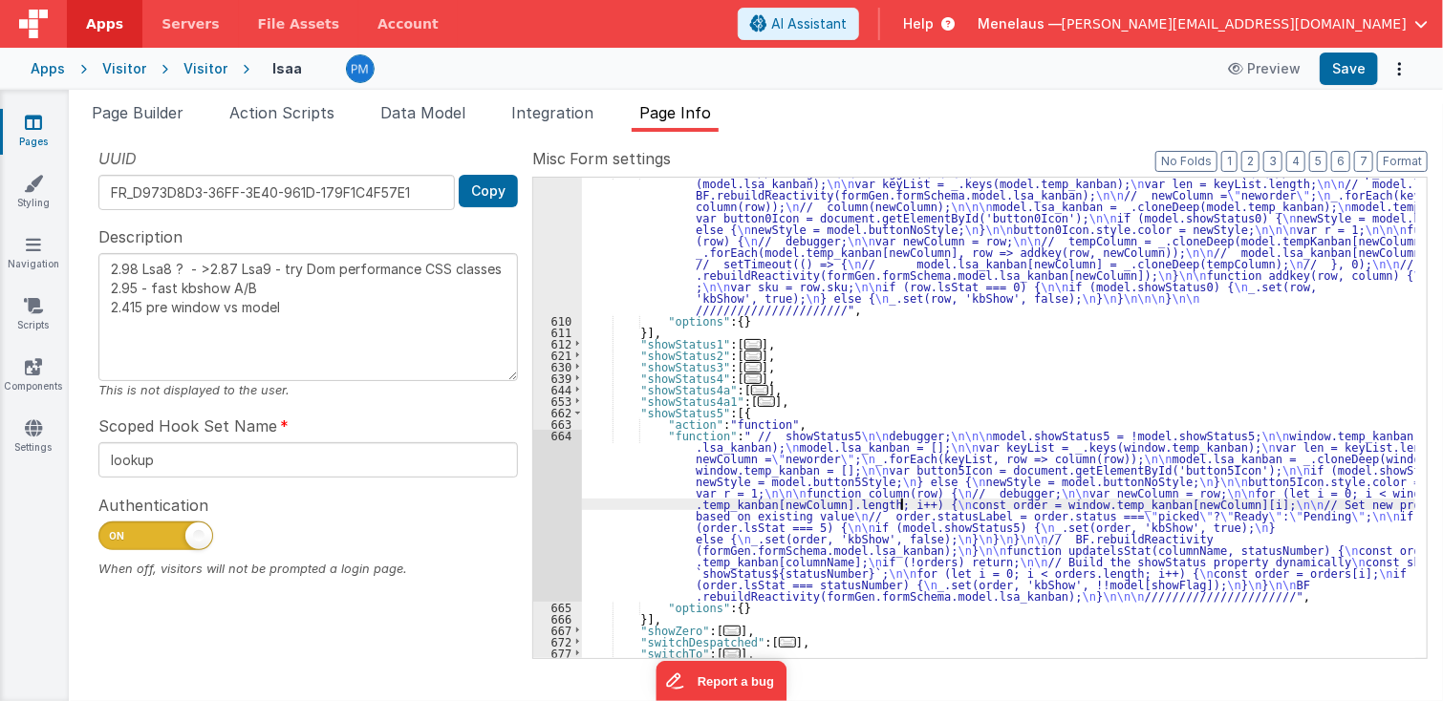
scroll to position [975, 0]
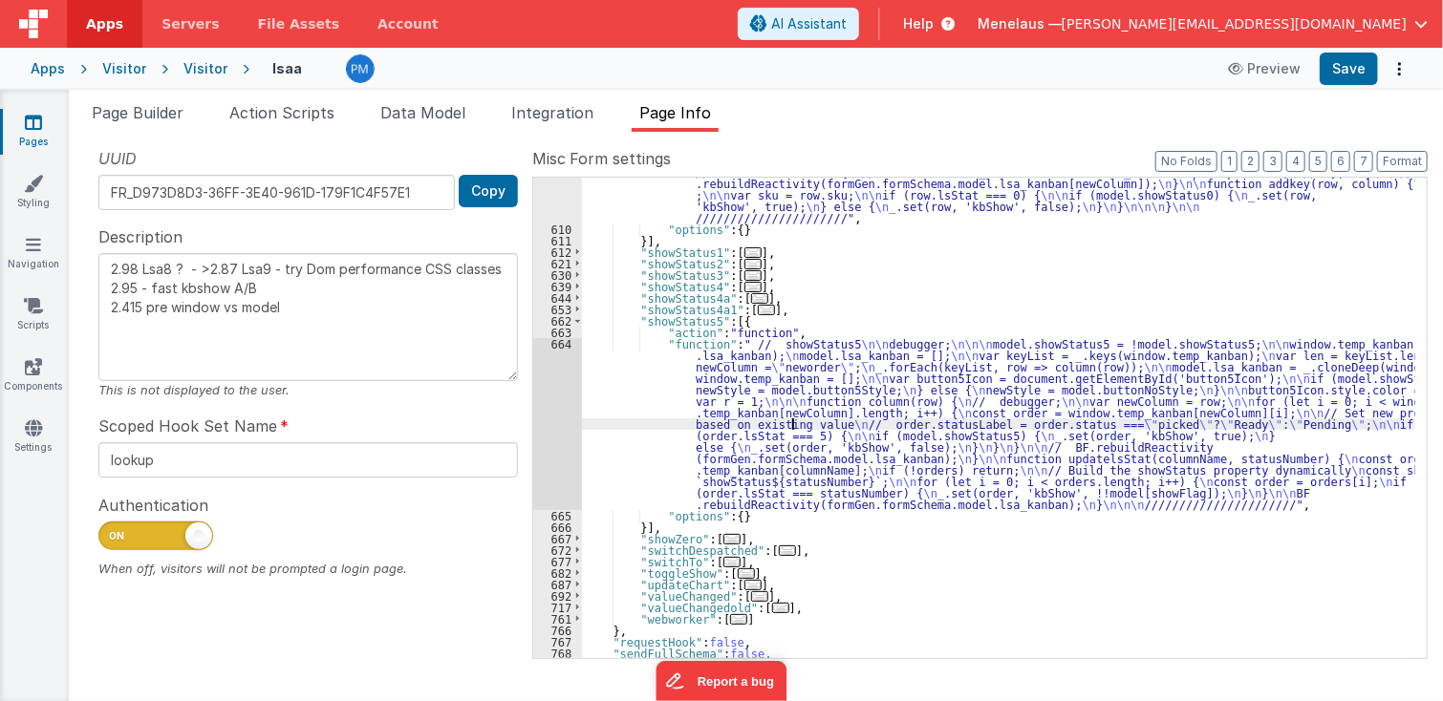
click at [793, 419] on div ""function" : " // dragEnd \n\n debugger; \n\n\n\n model.showStatus0 = !model.sh…" at bounding box center [999, 396] width 834 height 642
click at [558, 413] on div "664" at bounding box center [557, 424] width 49 height 172
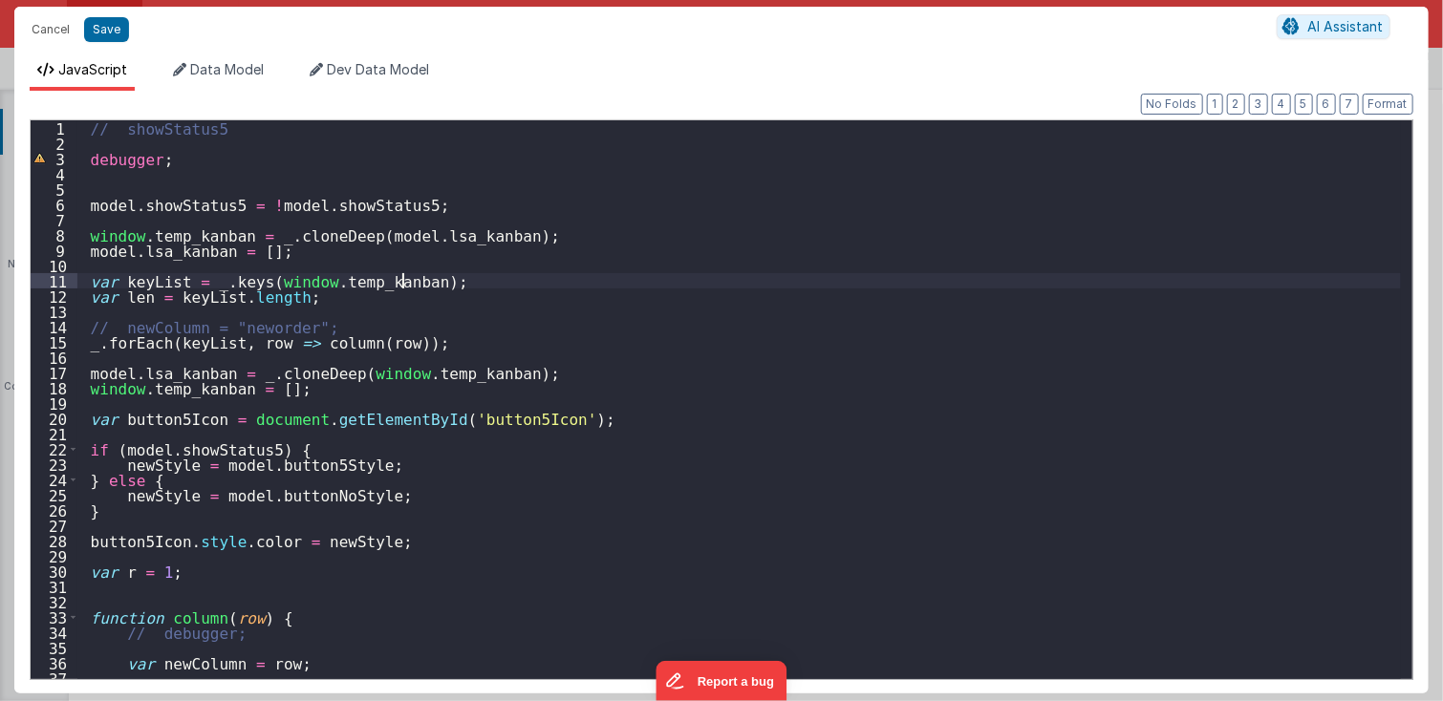
click at [829, 286] on div "// showStatus5 debugger ; model . showStatus5 = ! model . showStatus5 ; window …" at bounding box center [738, 415] width 1323 height 591
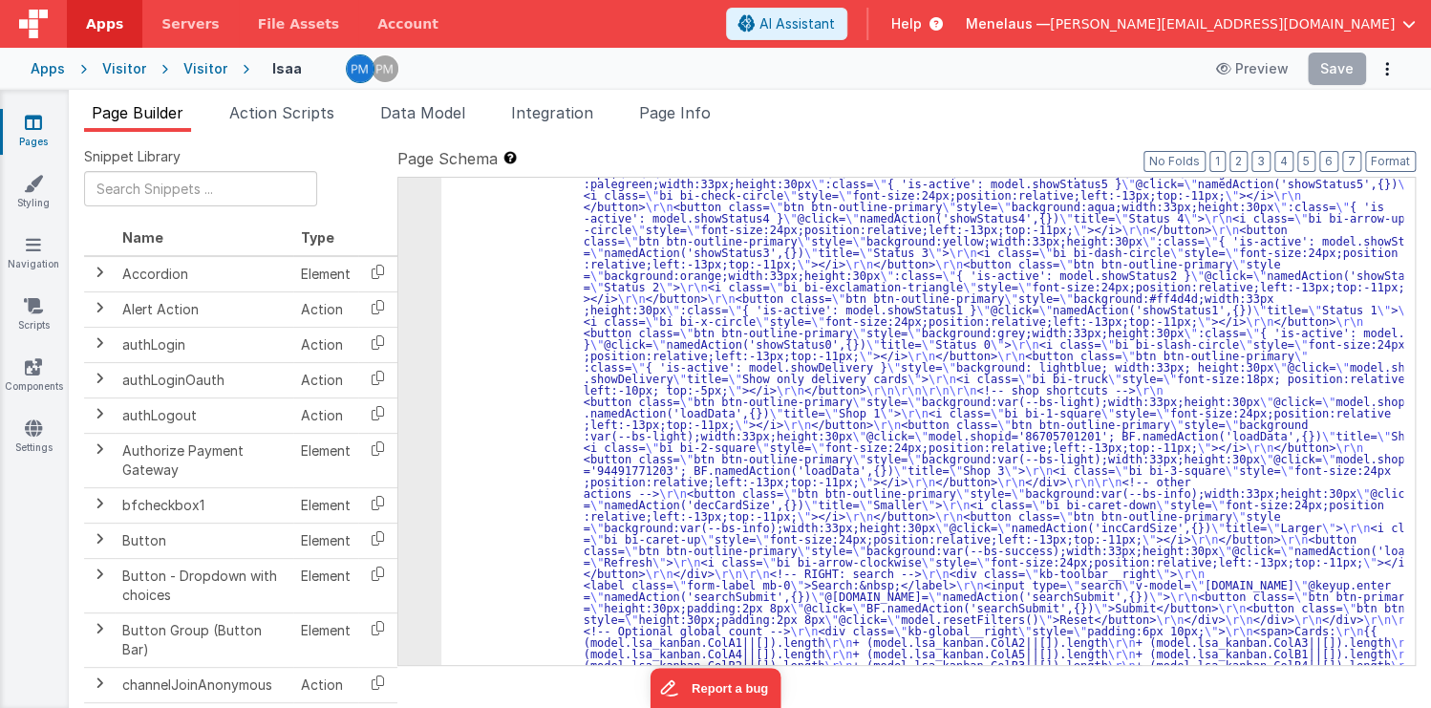
scroll to position [1238, 0]
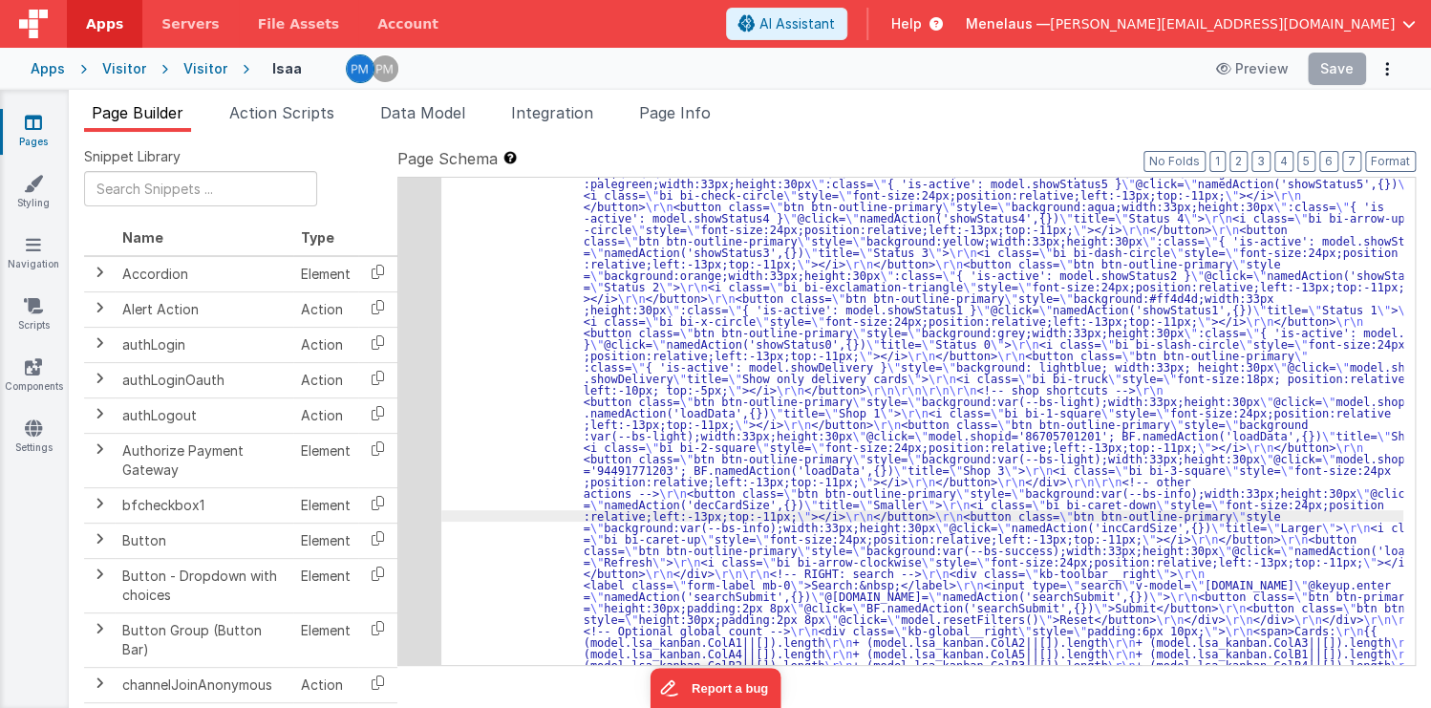
click at [417, 441] on div "11" at bounding box center [419, 687] width 43 height 1089
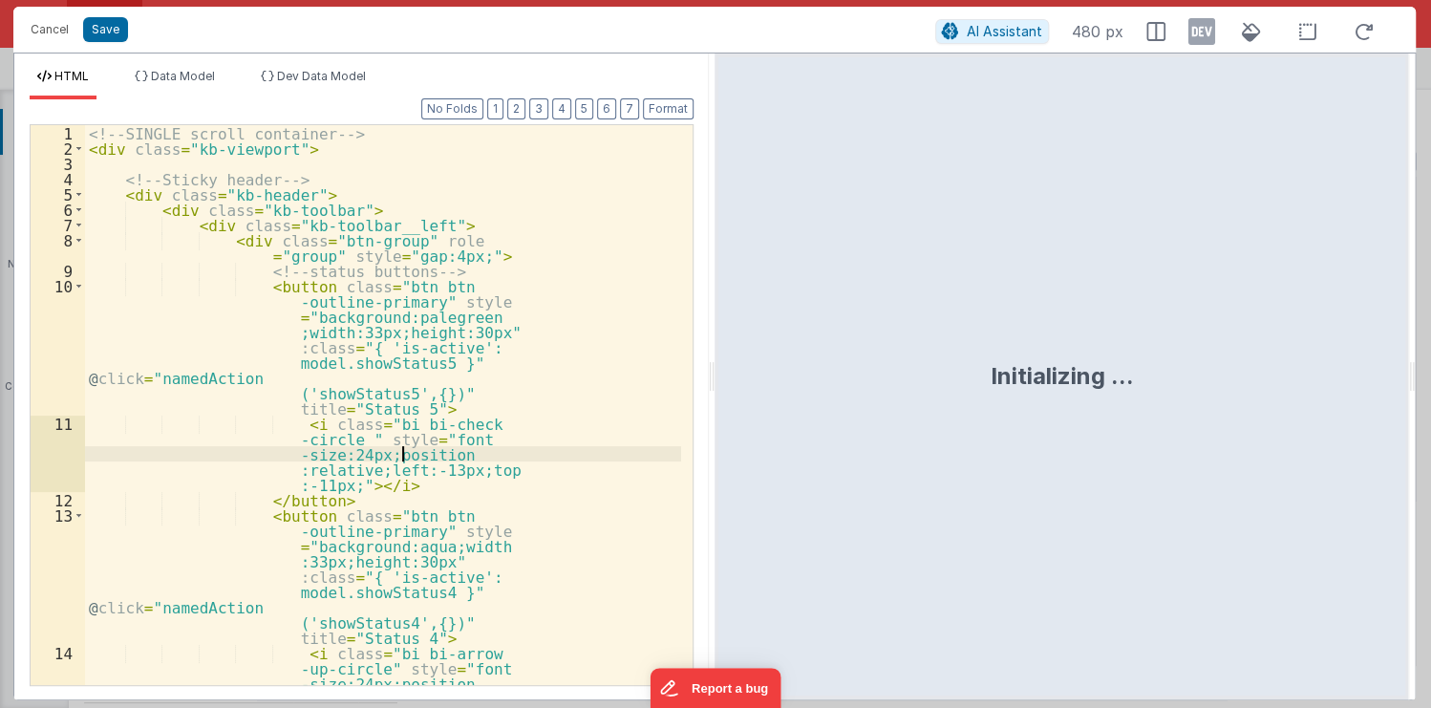
scroll to position [1817, 0]
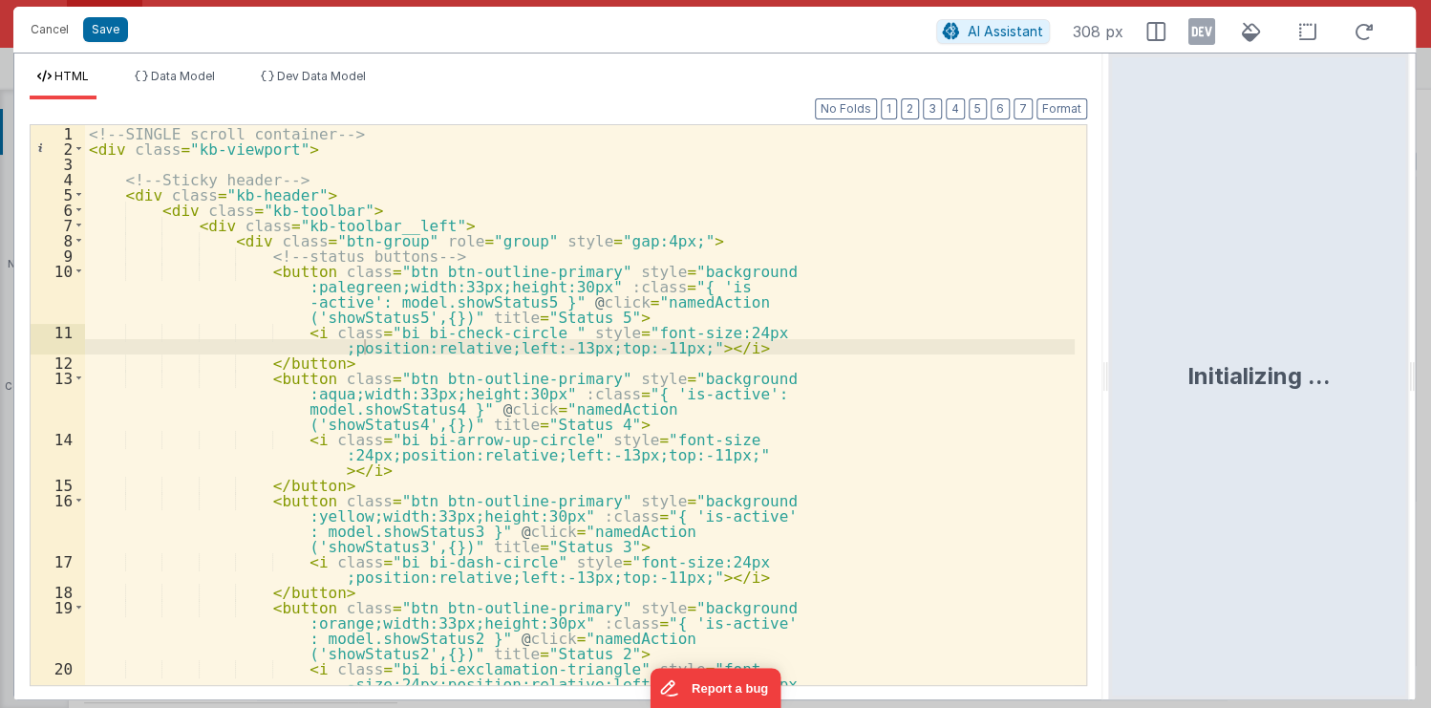
drag, startPoint x: 713, startPoint y: 389, endPoint x: 1110, endPoint y: 402, distance: 397.7
click at [1110, 402] on html "Cancel Save AI Assistant 308 px HTML Data Model Dev Data Model Format 7 6 5 4 3…" at bounding box center [715, 354] width 1431 height 708
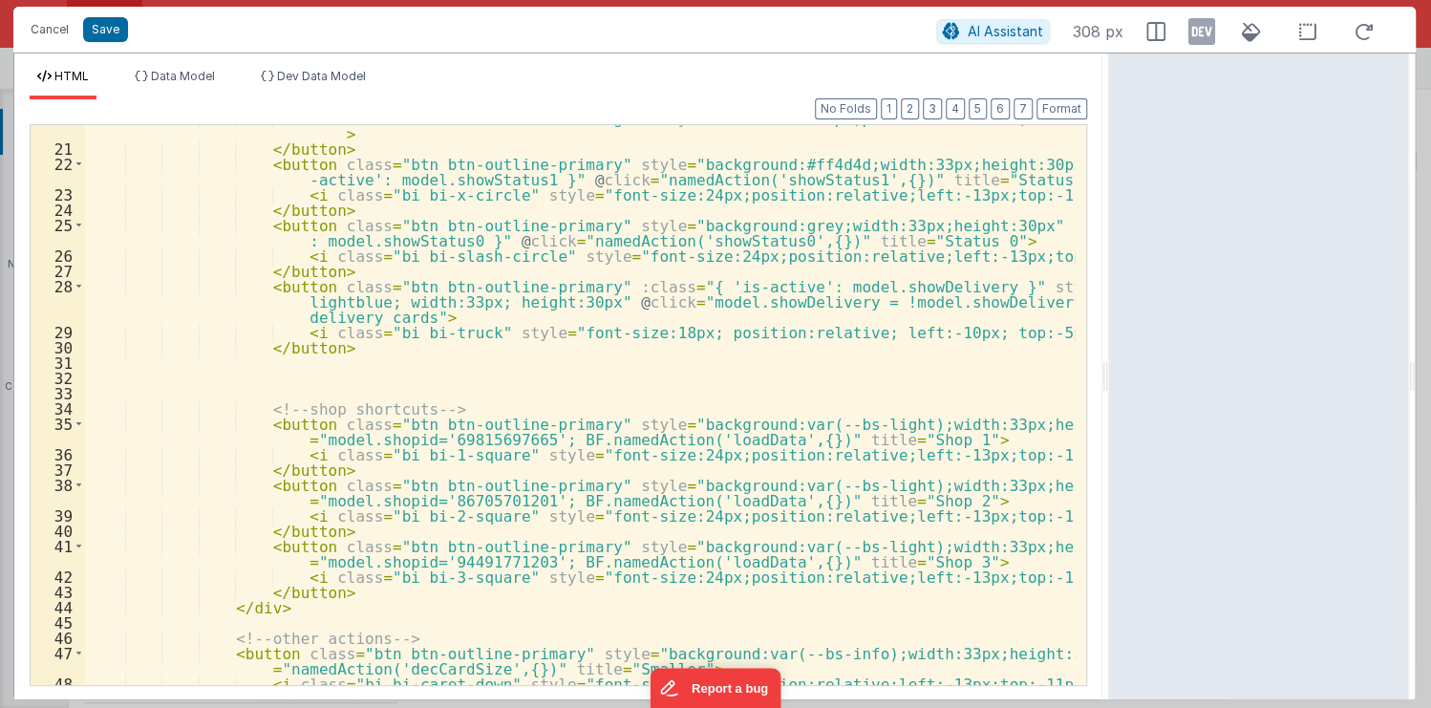
scroll to position [321, 0]
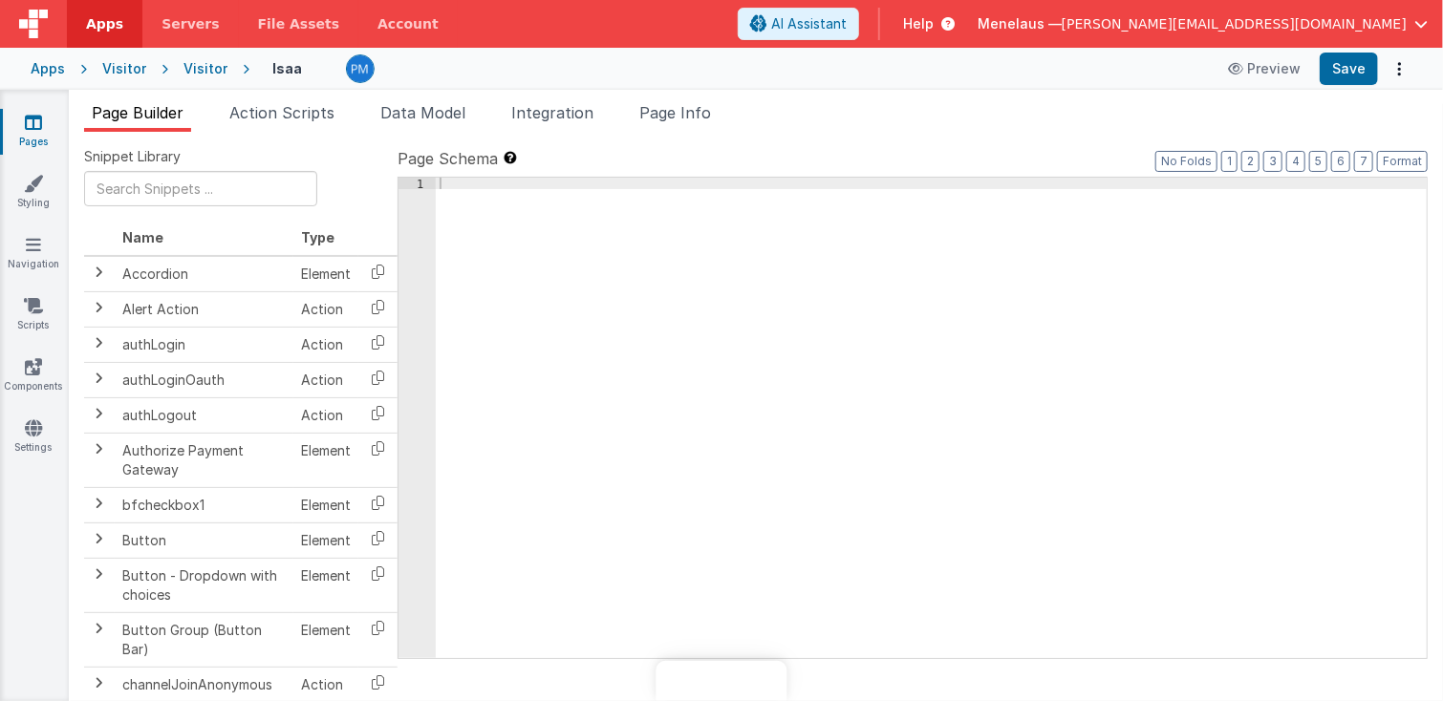
type textarea "2.98 Lsa8 ? - >2.87 Lsa9 - try Dom performance CSS classes 2.95 - fast kbshow A…"
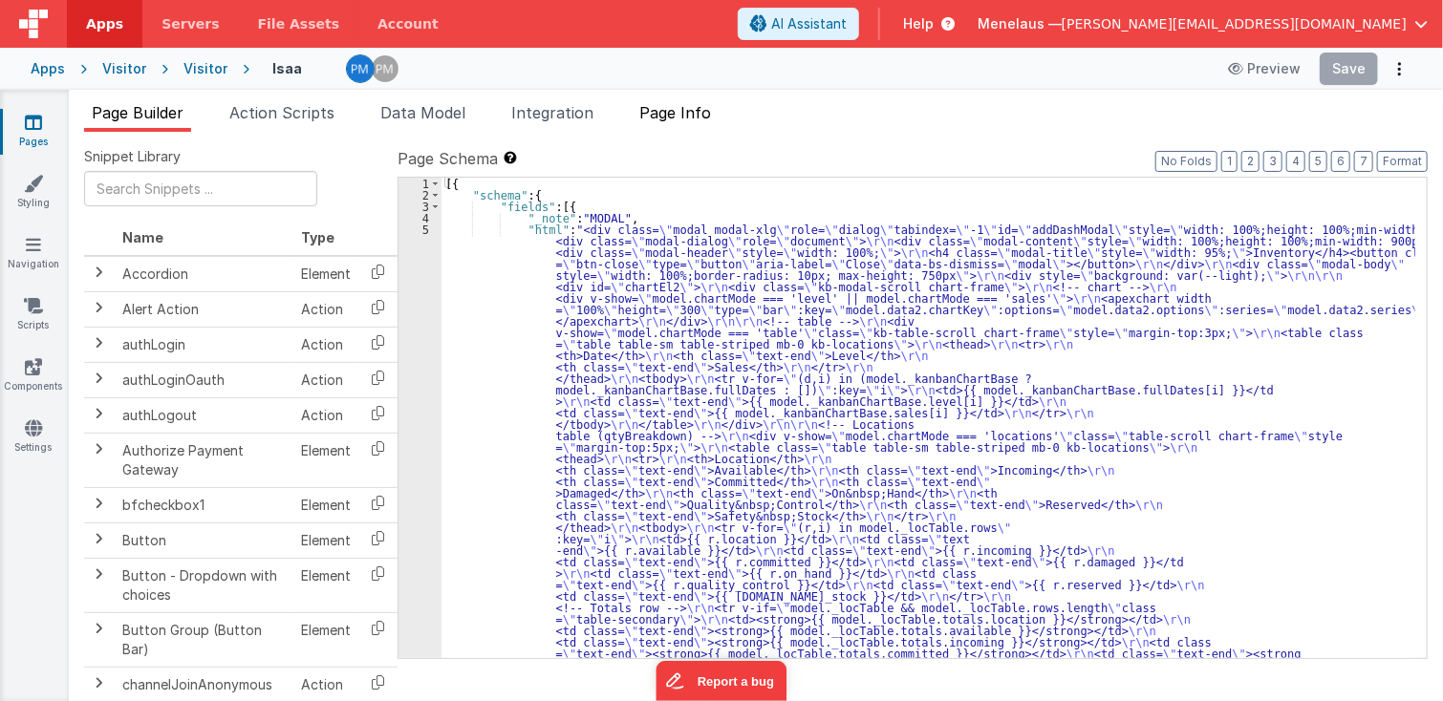
click at [671, 111] on span "Page Info" at bounding box center [675, 112] width 72 height 19
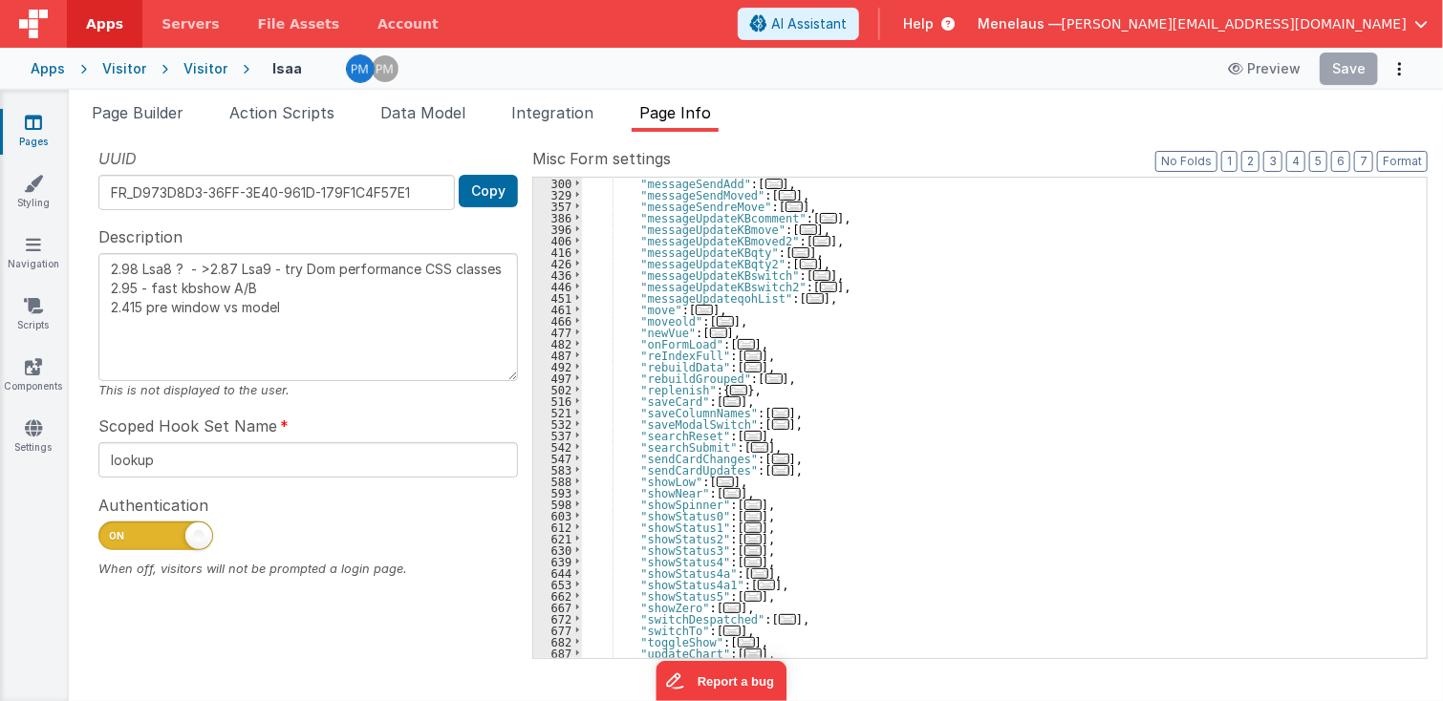
scroll to position [550, 0]
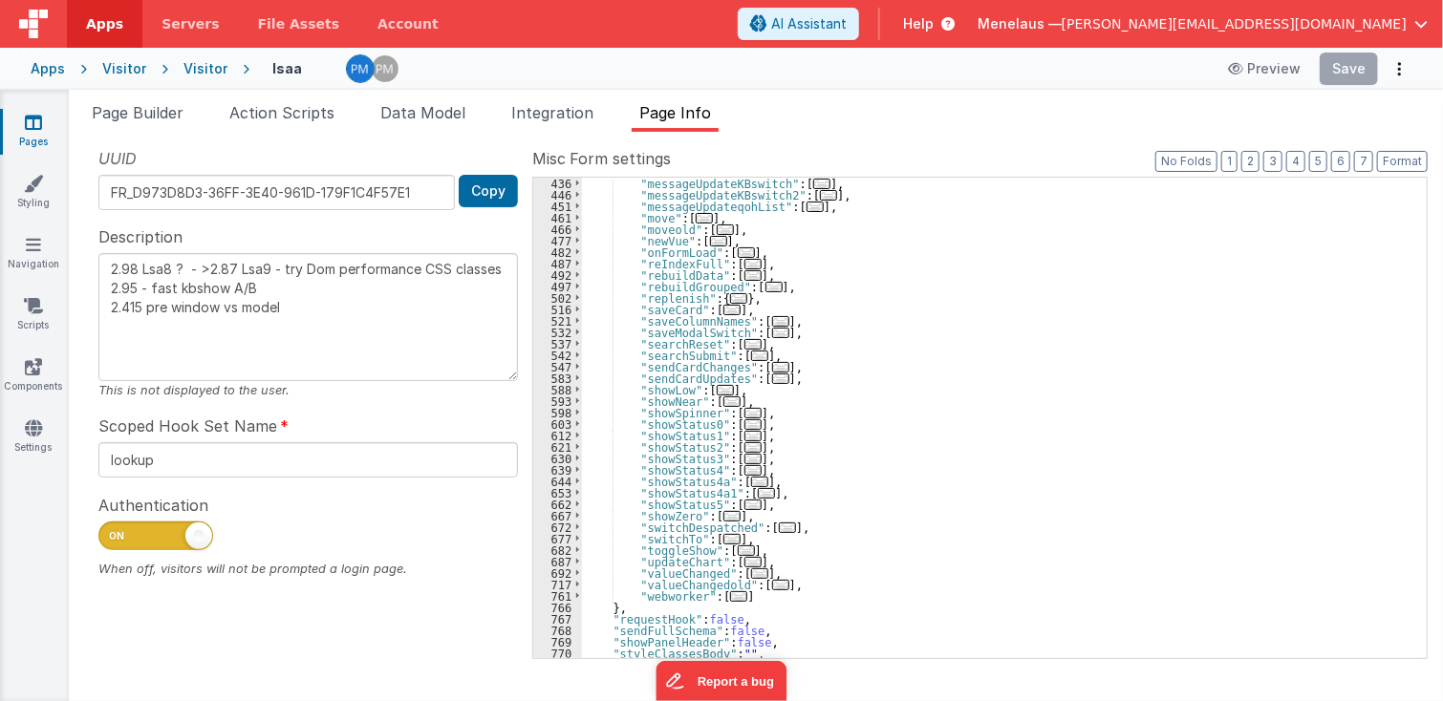
click at [744, 501] on span "..." at bounding box center [752, 505] width 17 height 11
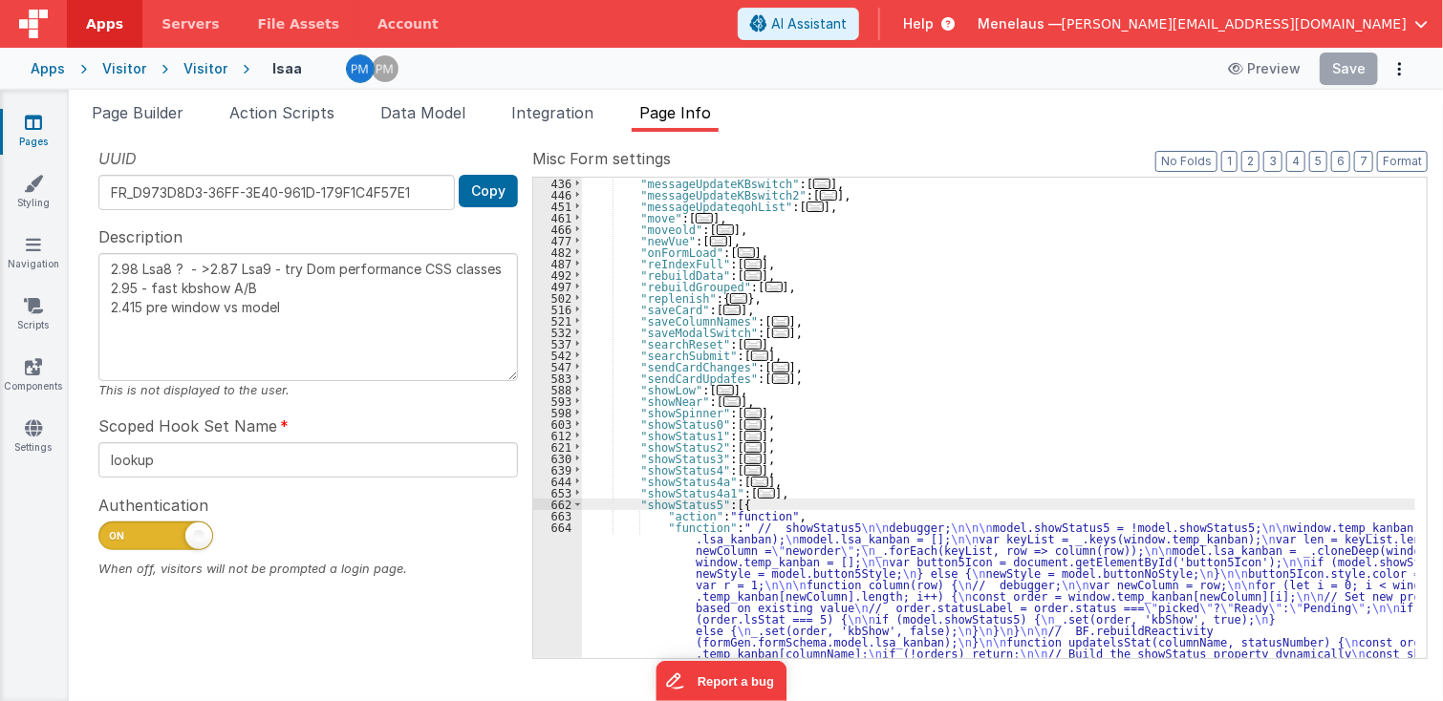
scroll to position [688, 0]
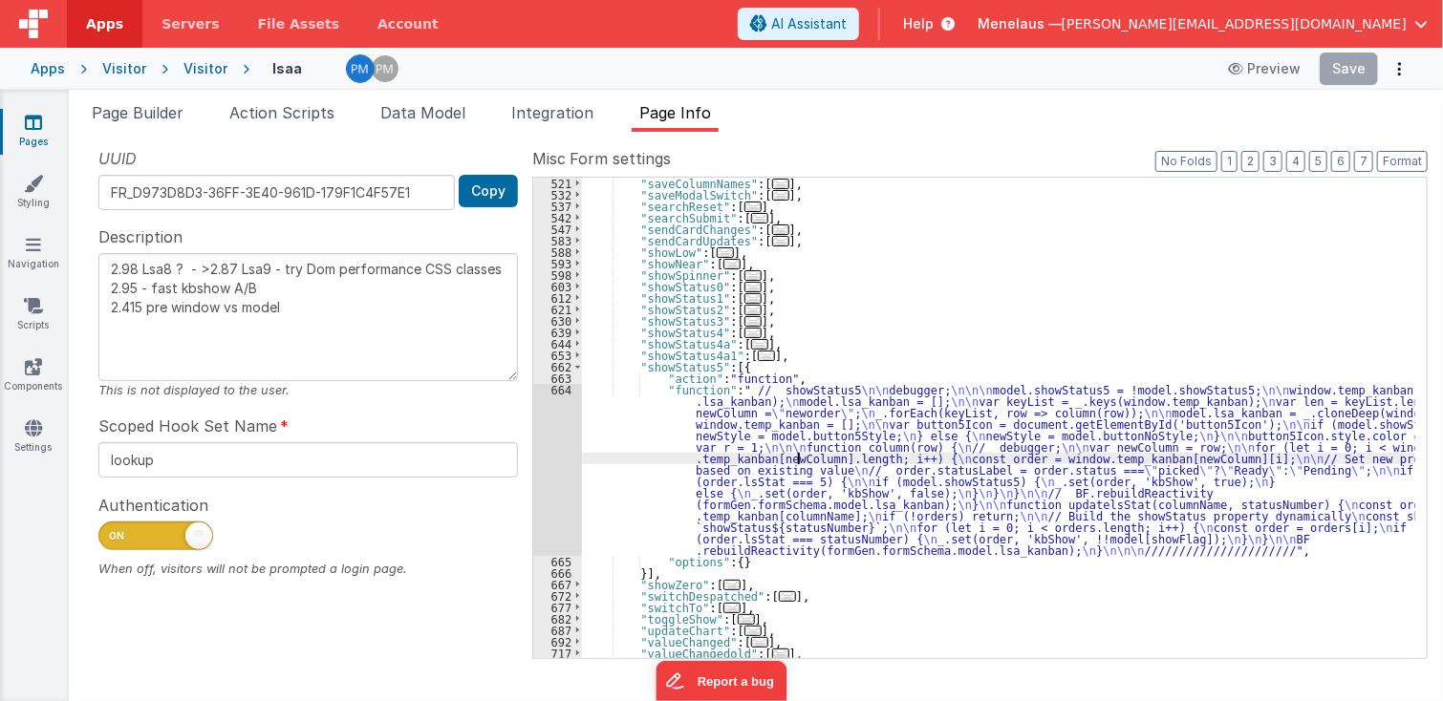
click at [797, 460] on div ""saveColumnNames" : [ ... ] , "saveModalSwitch" : [ ... ] , "searchReset" : [ .…" at bounding box center [999, 430] width 834 height 505
click at [552, 455] on div "664" at bounding box center [557, 470] width 49 height 172
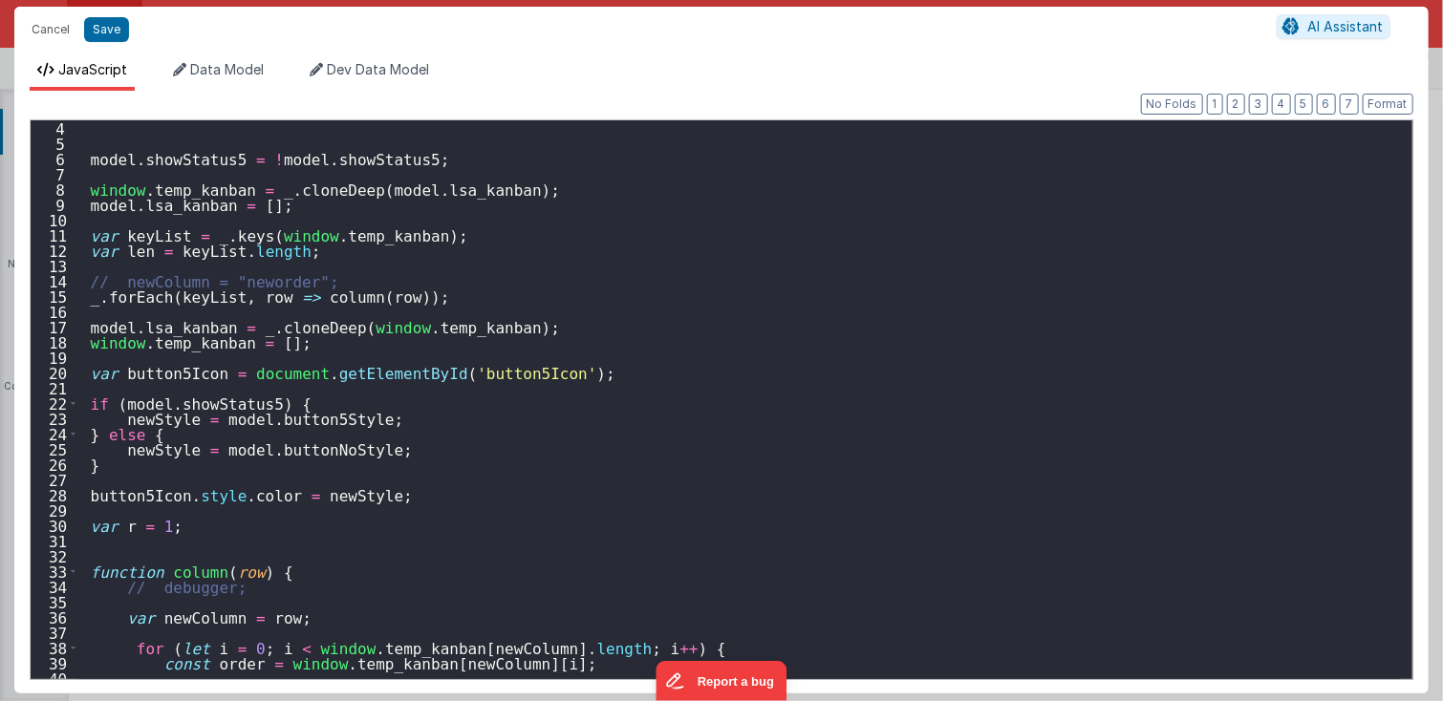
scroll to position [46, 0]
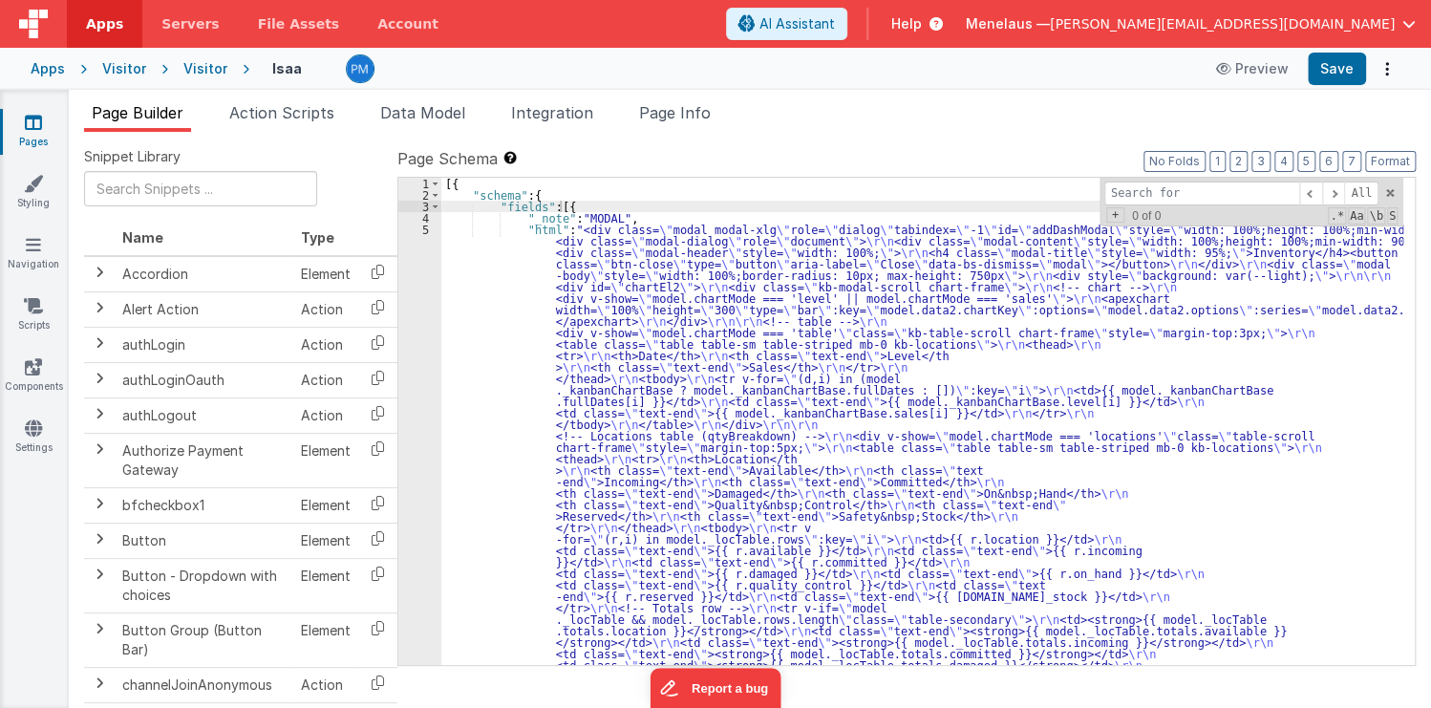
type input "v"
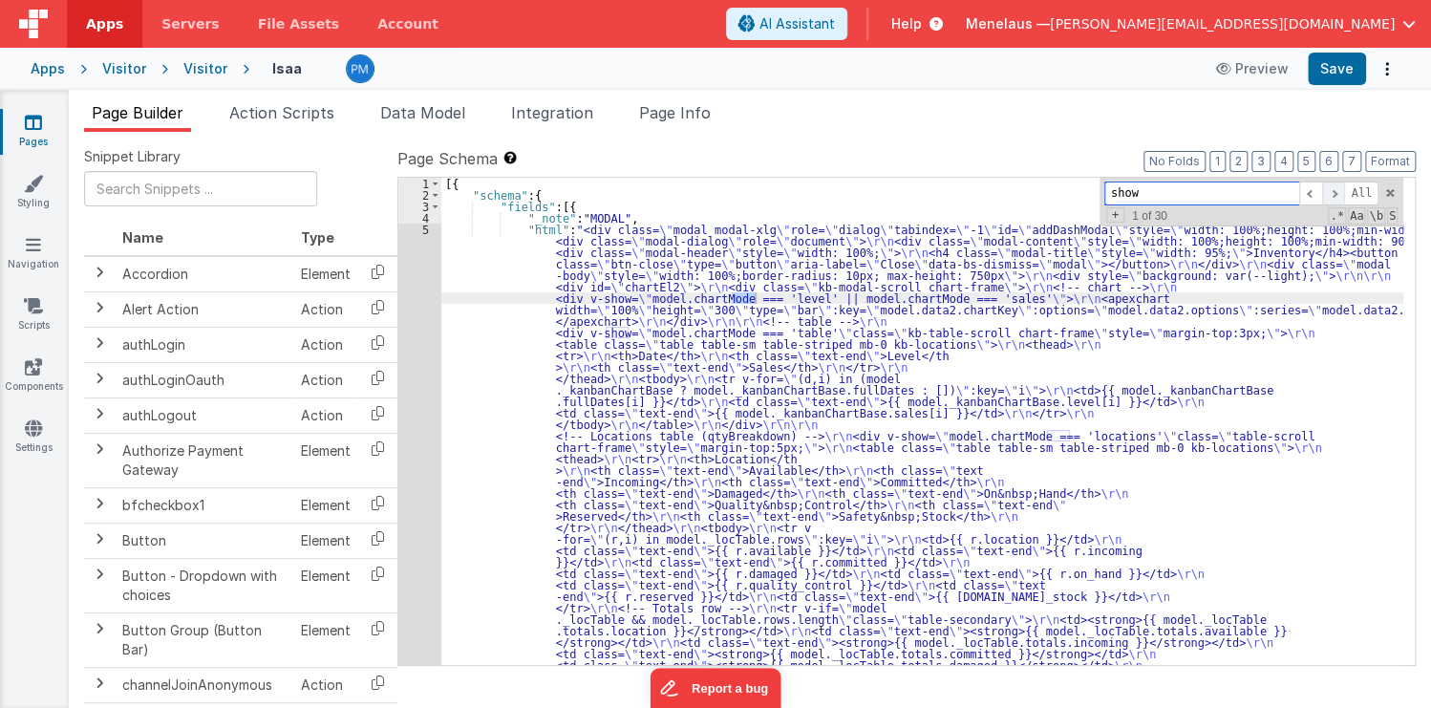
click at [1341, 191] on span at bounding box center [1333, 194] width 23 height 24
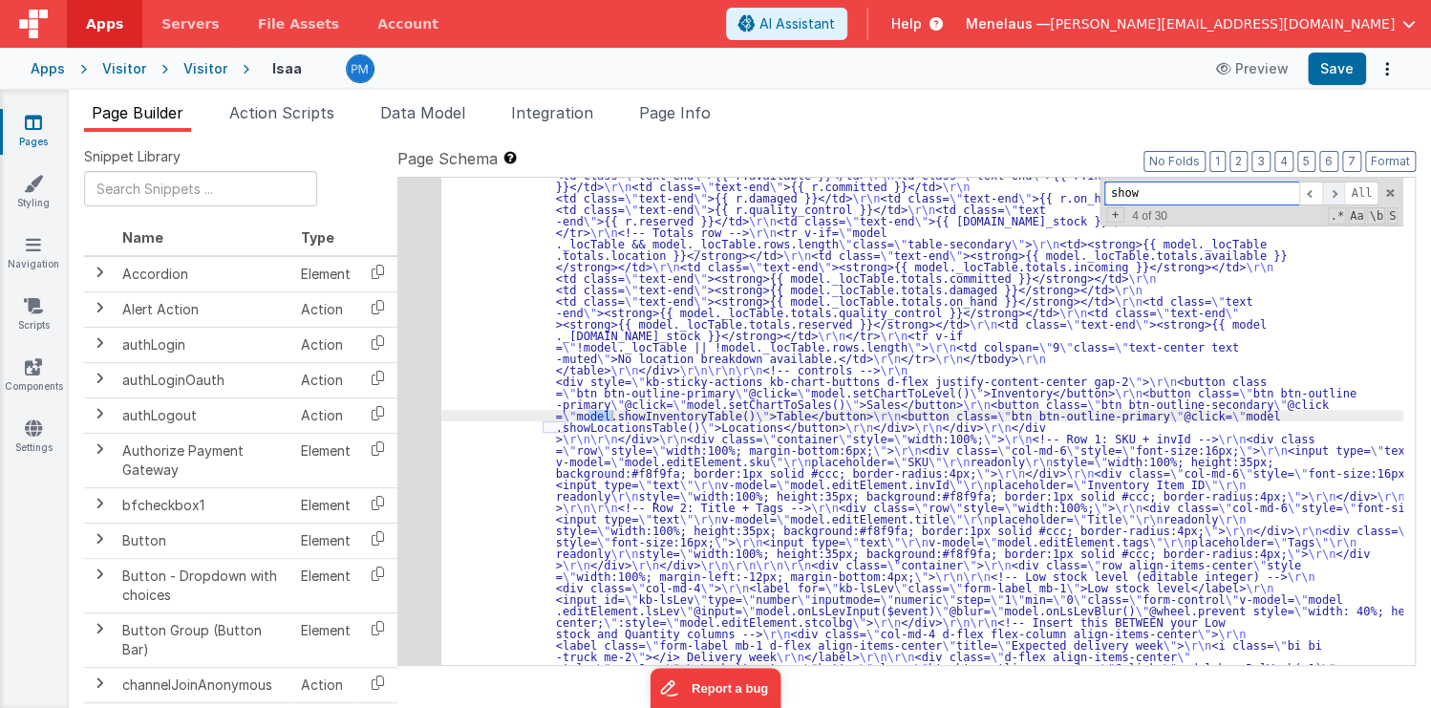
scroll to position [375, 0]
click at [1115, 194] on input "show" at bounding box center [1202, 194] width 195 height 24
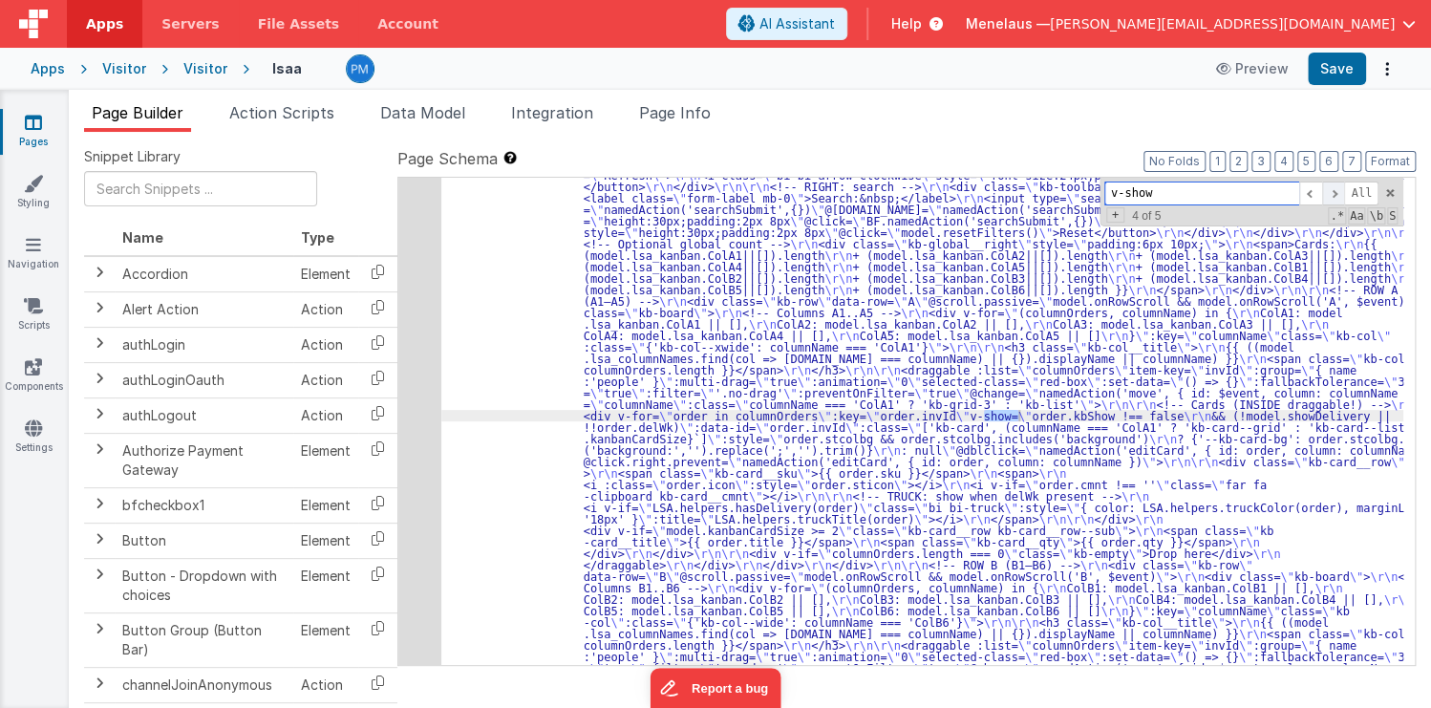
type input "v-show"
click at [1345, 193] on span at bounding box center [1333, 194] width 23 height 24
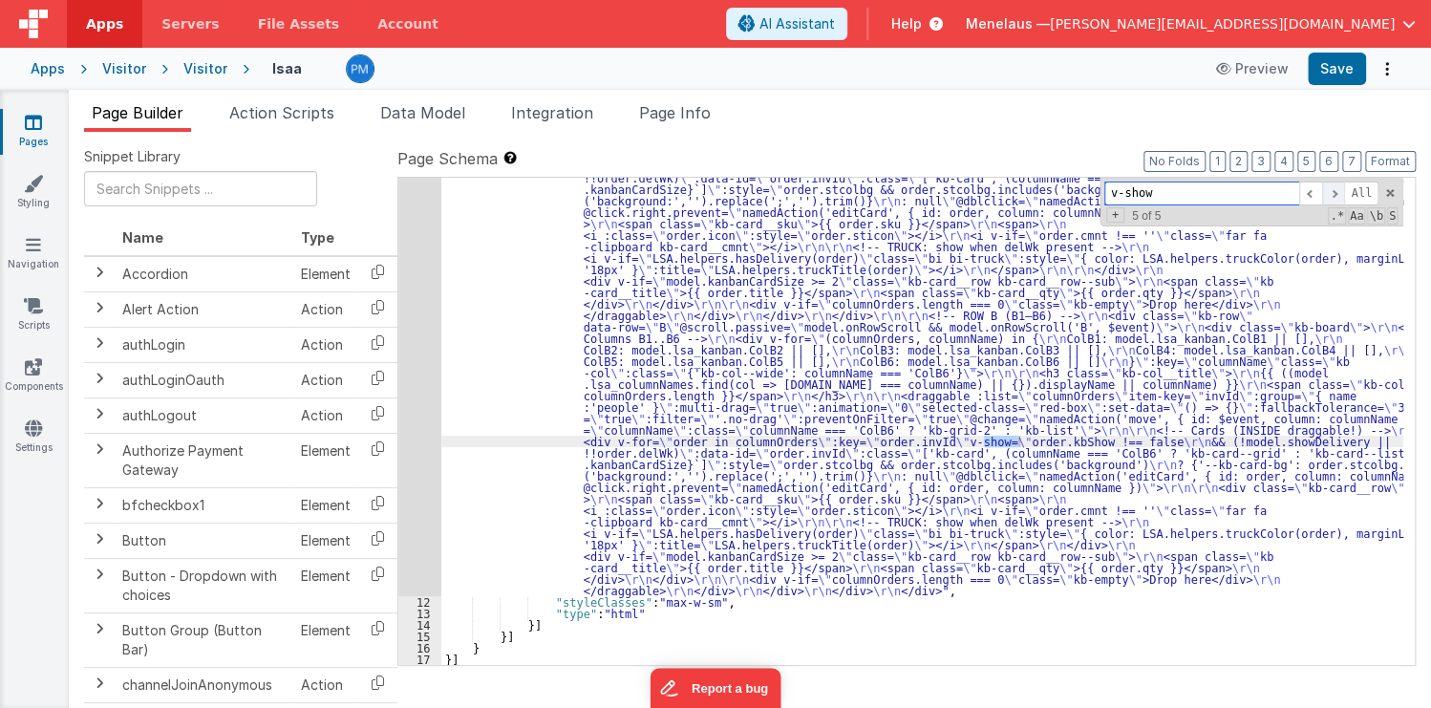
scroll to position [1874, 0]
click at [1345, 193] on span at bounding box center [1333, 194] width 23 height 24
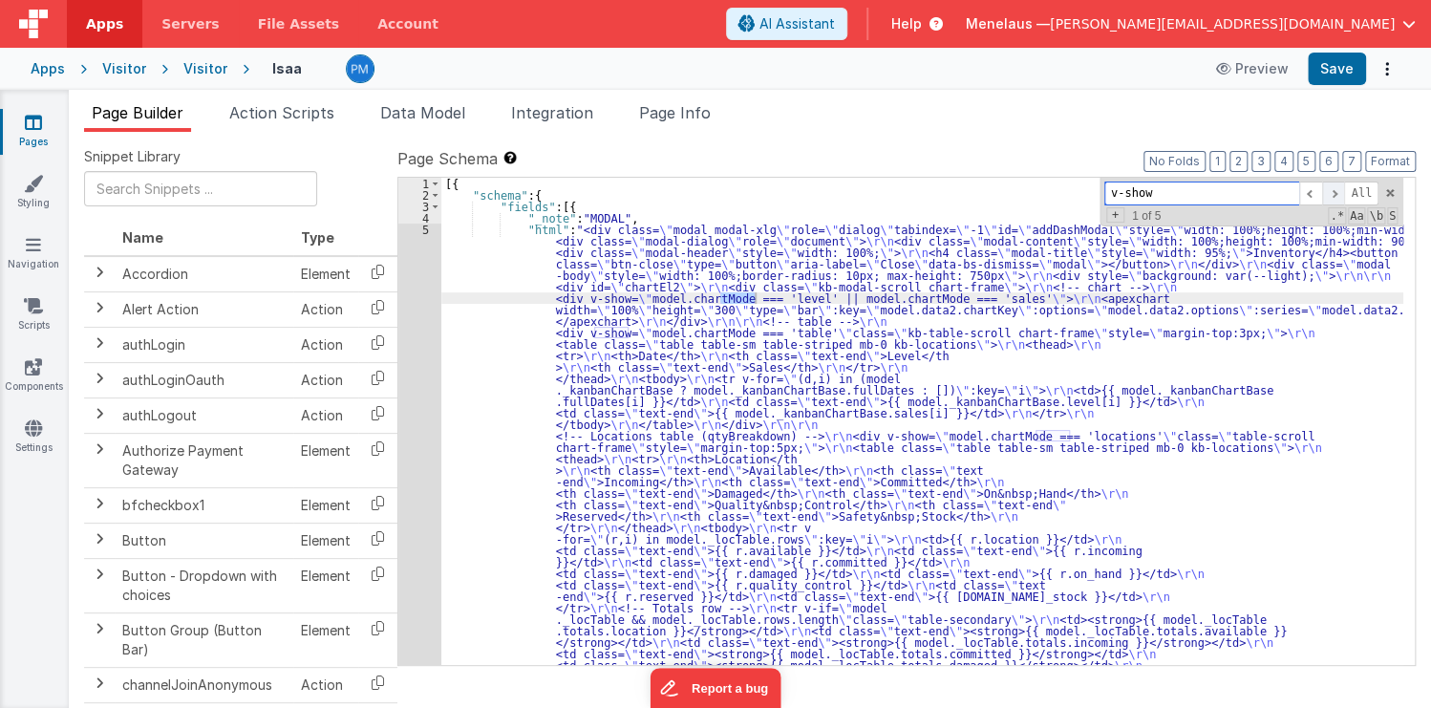
scroll to position [0, 0]
click at [1341, 187] on span at bounding box center [1333, 194] width 23 height 24
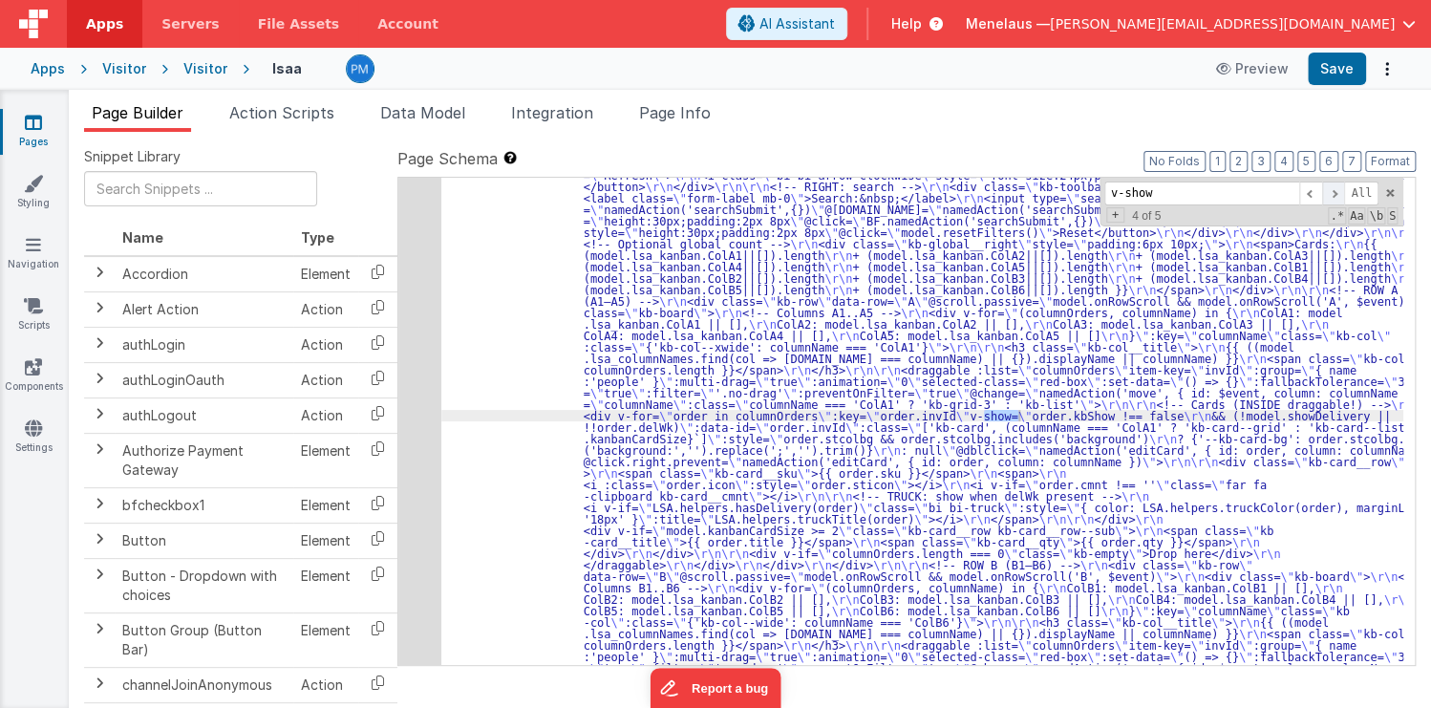
click at [1341, 187] on span at bounding box center [1333, 194] width 23 height 24
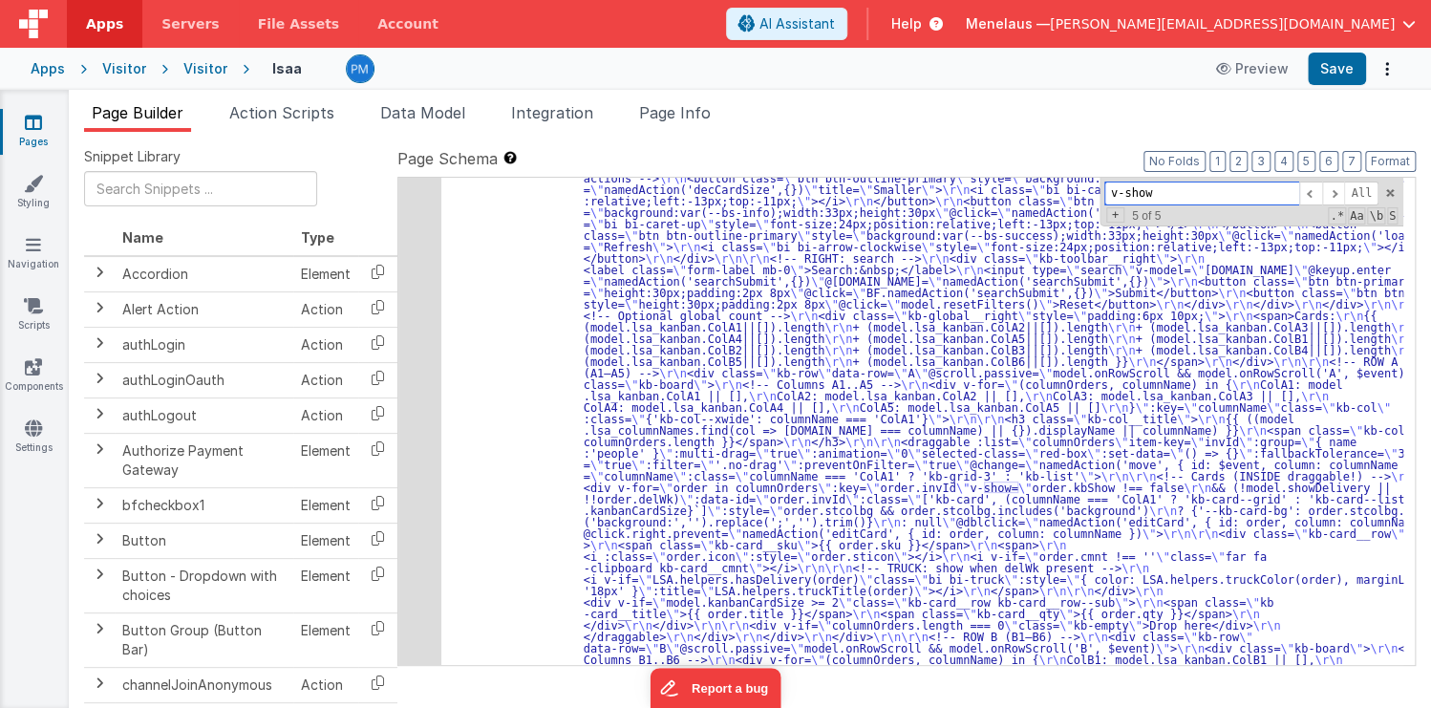
scroll to position [1554, 0]
click at [429, 421] on div "11" at bounding box center [419, 372] width 43 height 1089
click at [427, 420] on div "11" at bounding box center [419, 372] width 43 height 1089
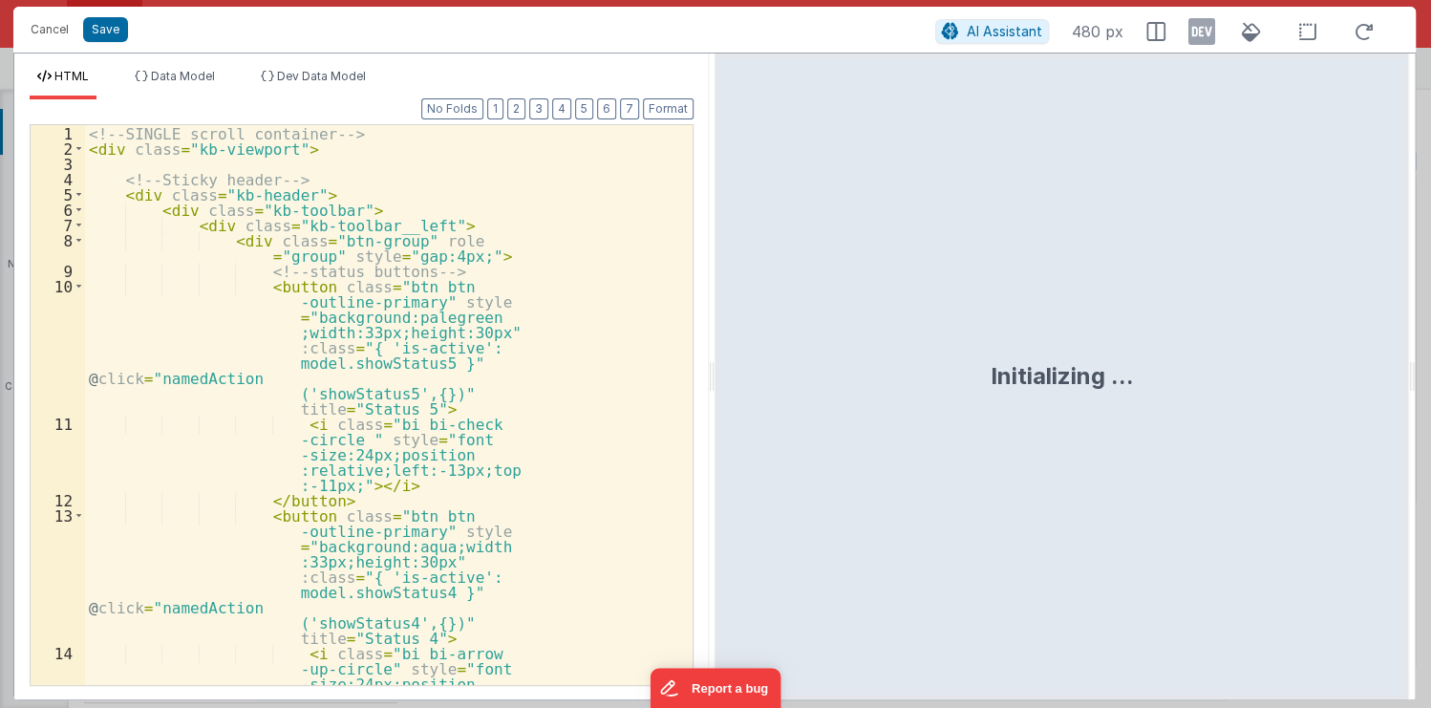
scroll to position [1817, 0]
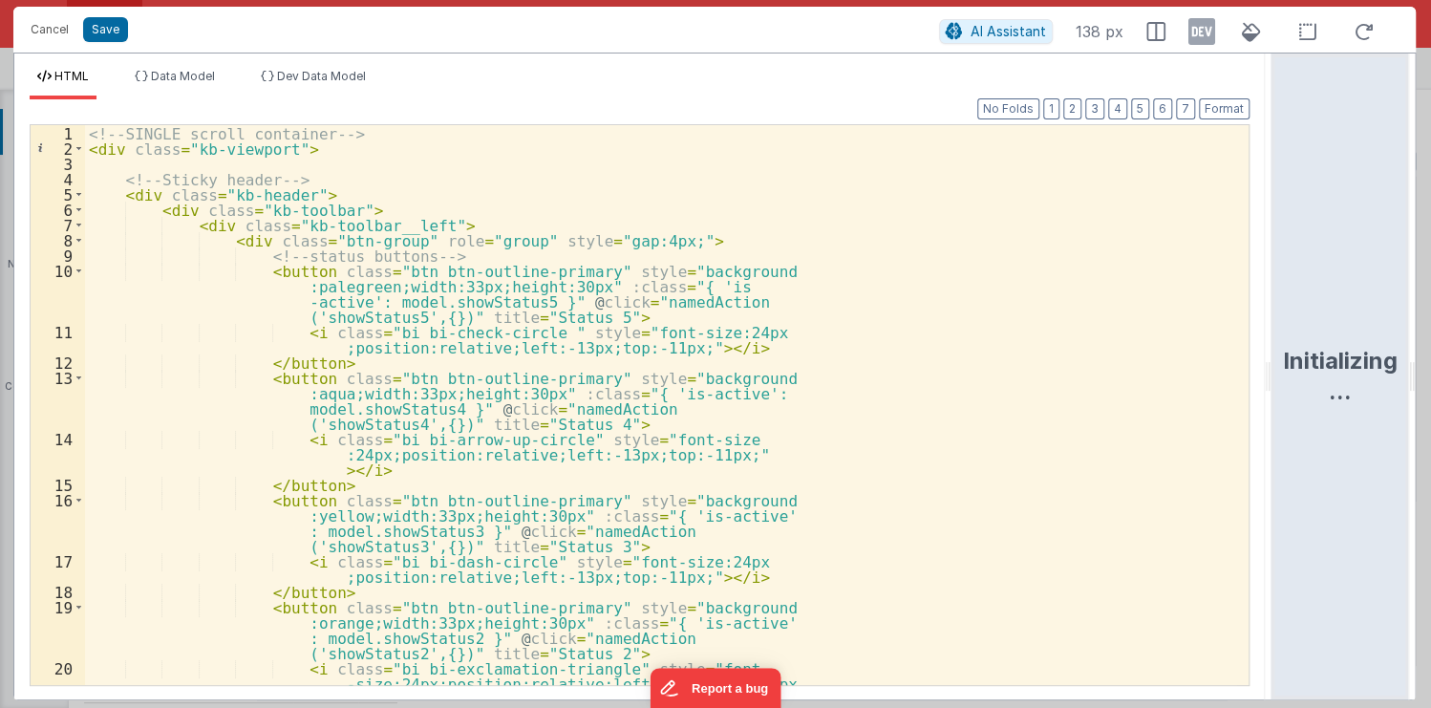
drag, startPoint x: 713, startPoint y: 378, endPoint x: 1396, endPoint y: 378, distance: 683.2
click at [1396, 378] on html "Cancel Save AI Assistant 138 px HTML Data Model Dev Data Model Format 7 6 5 4 3…" at bounding box center [715, 354] width 1431 height 708
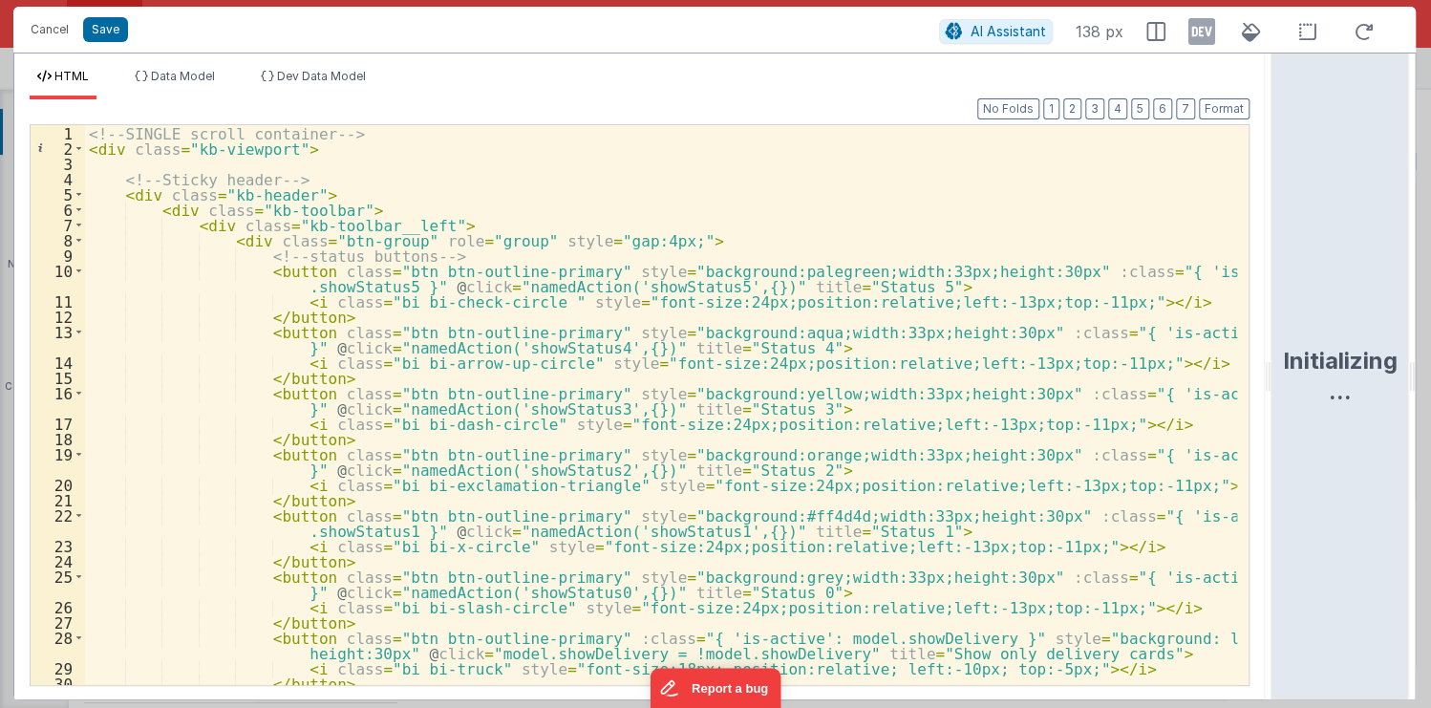
click at [997, 218] on div "<!-- SINGLE scroll container --> < div class = "kb-viewport" > <!-- Sticky head…" at bounding box center [661, 420] width 1152 height 591
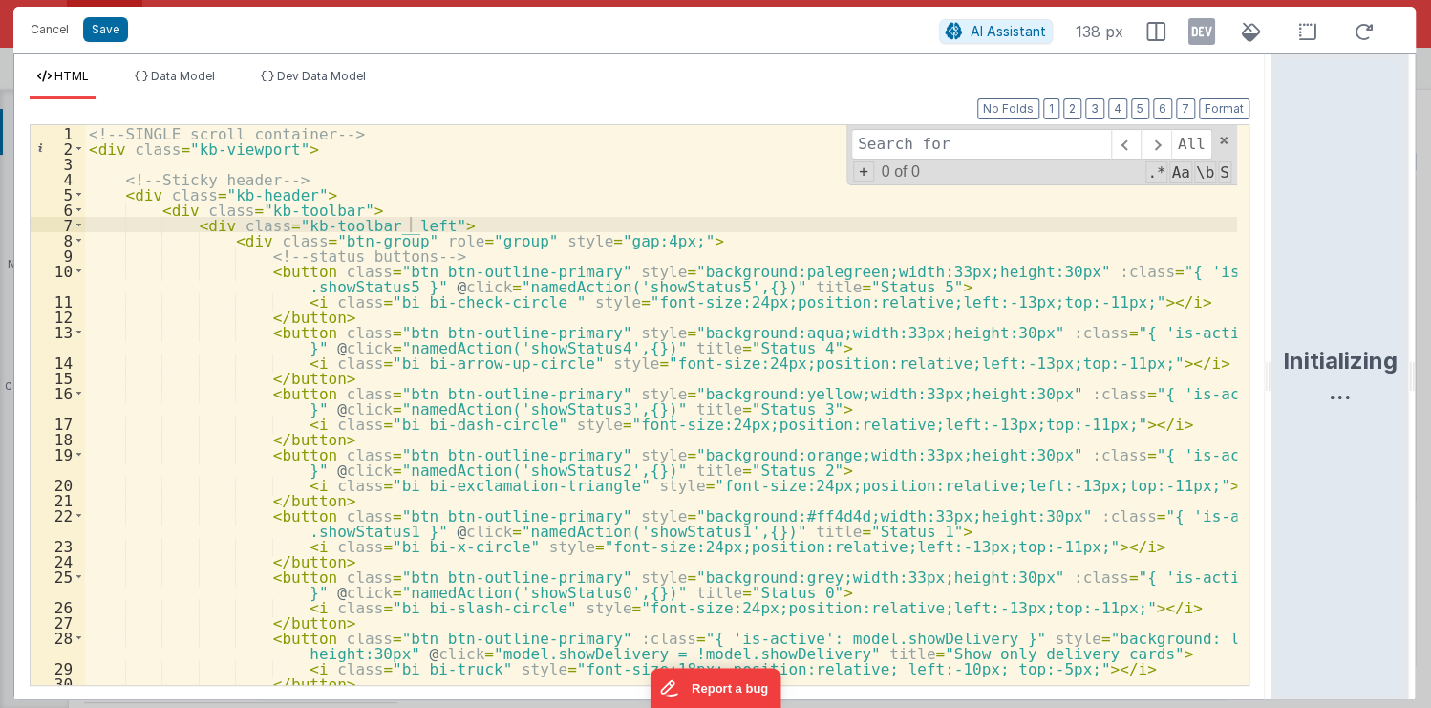
type input "v"
